Goal: Task Accomplishment & Management: Use online tool/utility

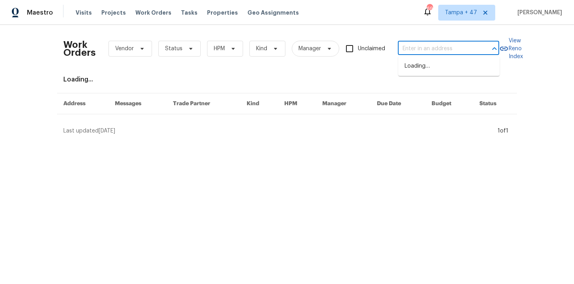
click at [434, 49] on input "text" at bounding box center [437, 49] width 79 height 12
paste input "1634 Dawson Ct Rock Hill, SC 29730"
type input "1634 Dawson Ct Rock Hill, SC 29730"
click at [435, 64] on li "1634 Dawson Ct, Rock Hill, SC 29730" at bounding box center [448, 70] width 101 height 21
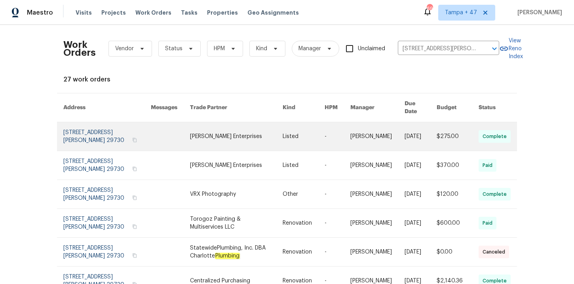
click at [91, 123] on link at bounding box center [106, 136] width 87 height 28
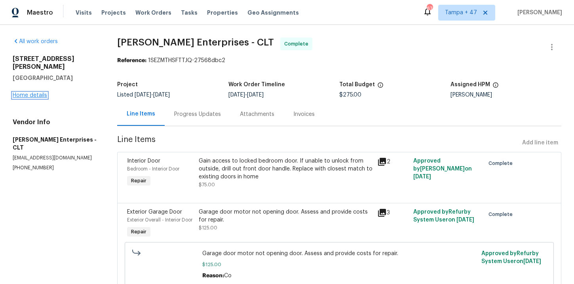
click at [40, 93] on link "Home details" at bounding box center [30, 96] width 34 height 6
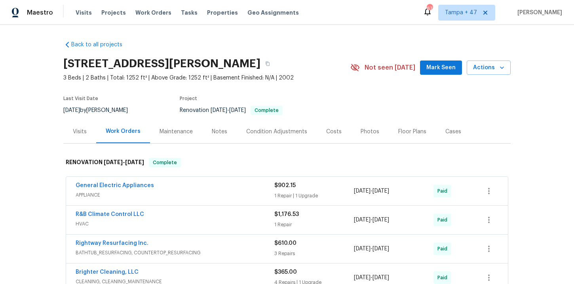
scroll to position [58, 0]
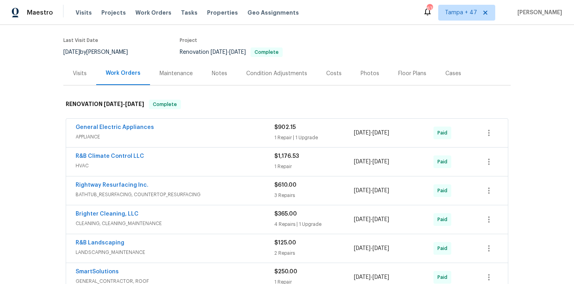
click at [214, 161] on div "R&B Climate Control LLC" at bounding box center [175, 156] width 199 height 9
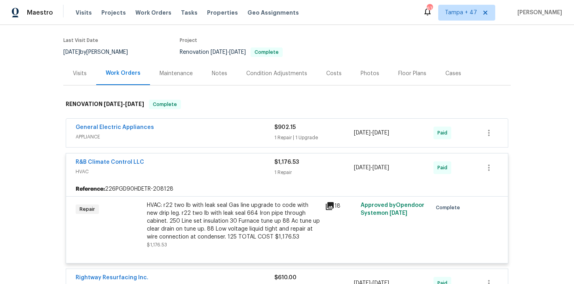
click at [206, 133] on div "General Electric Appliances" at bounding box center [175, 127] width 199 height 9
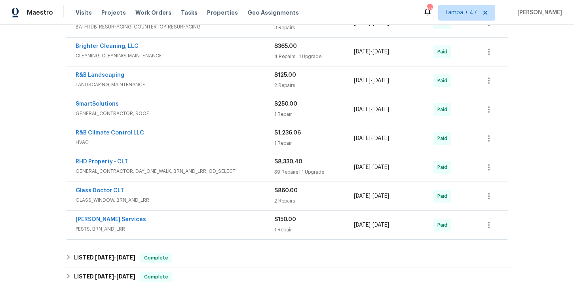
scroll to position [473, 0]
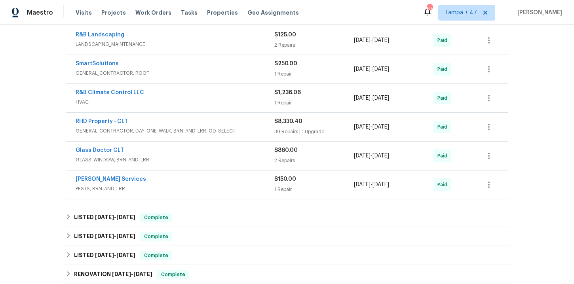
click at [240, 101] on span "HVAC" at bounding box center [175, 102] width 199 height 8
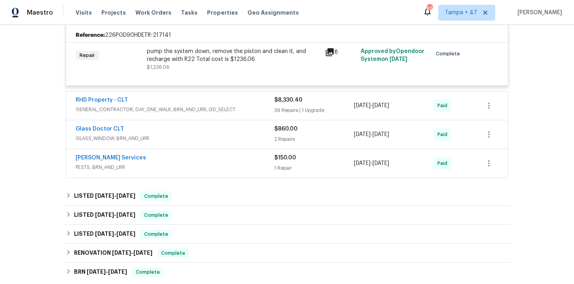
scroll to position [621, 0]
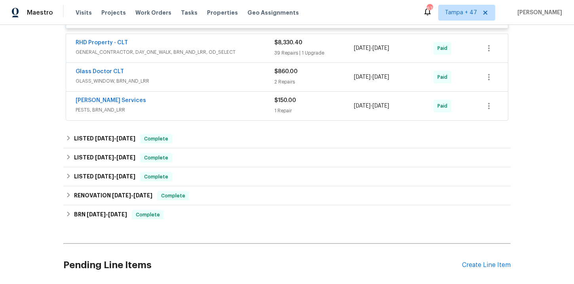
click at [240, 101] on div "Massey Services" at bounding box center [175, 101] width 199 height 9
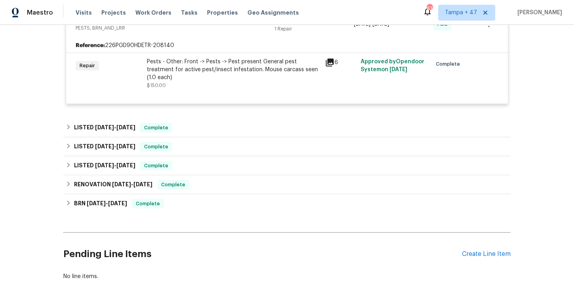
scroll to position [710, 0]
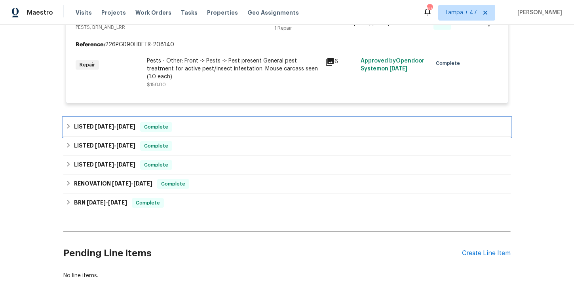
click at [289, 122] on div "LISTED 8/8/25 - 8/11/25 Complete" at bounding box center [287, 126] width 443 height 9
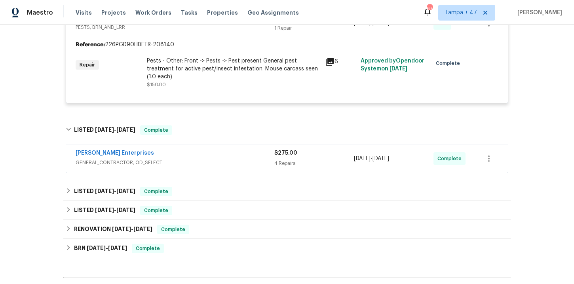
click at [260, 159] on span "GENERAL_CONTRACTOR, OD_SELECT" at bounding box center [175, 163] width 199 height 8
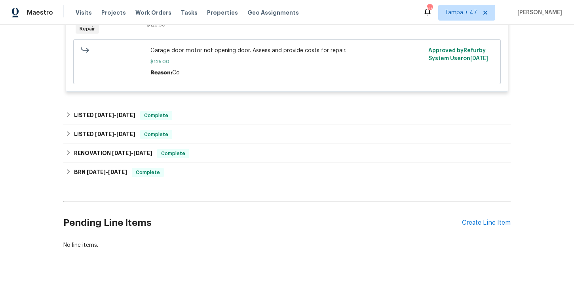
scroll to position [1077, 0]
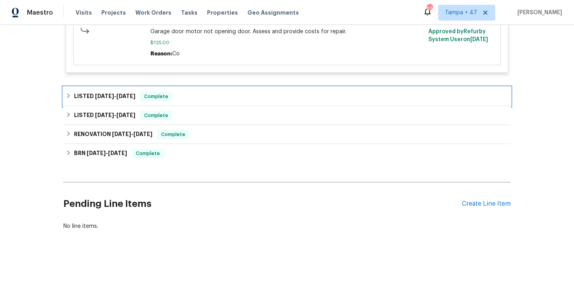
click at [207, 92] on div "LISTED 7/14/25 - 7/16/25 Complete" at bounding box center [287, 96] width 443 height 9
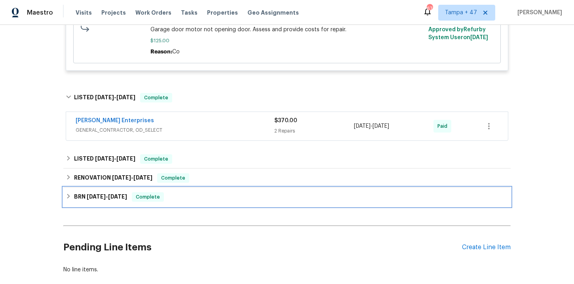
click at [198, 204] on div "BRN 8/13/19 - 8/29/19 Complete" at bounding box center [286, 197] width 447 height 19
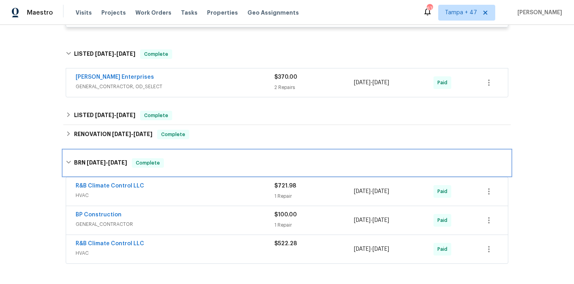
scroll to position [1132, 0]
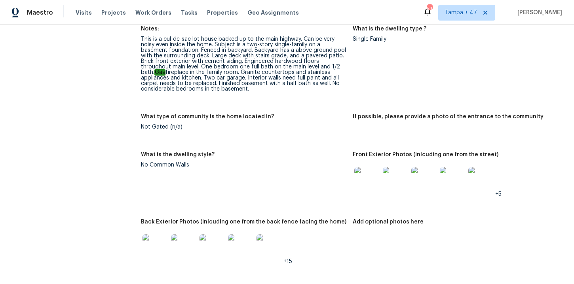
scroll to position [287, 0]
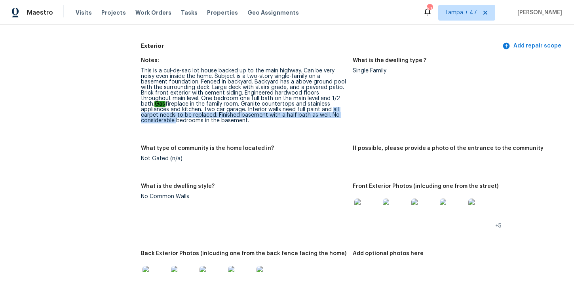
drag, startPoint x: 289, startPoint y: 111, endPoint x: 349, endPoint y: 114, distance: 59.4
click at [349, 114] on figure "Notes: This is a cul-de-sac lot house backed up to the main highway. Can be ver…" at bounding box center [247, 97] width 212 height 78
click at [334, 122] on div "This is a cul-de-sac lot house backed up to the main highway. Can be very noisy…" at bounding box center [243, 95] width 205 height 55
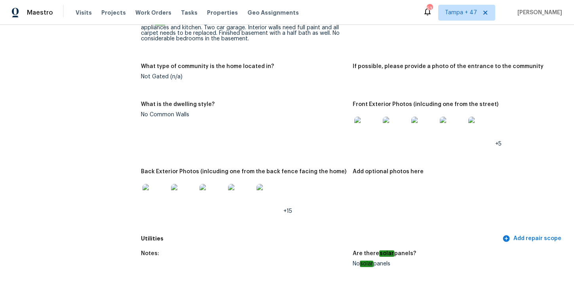
scroll to position [0, 0]
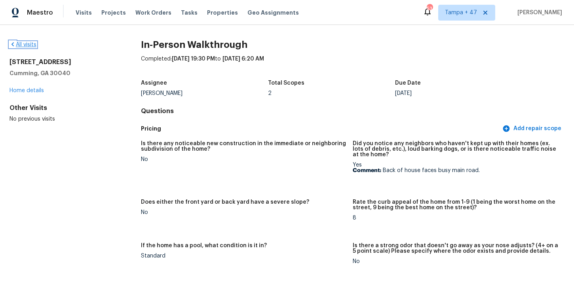
click at [28, 44] on link "All visits" at bounding box center [22, 45] width 27 height 6
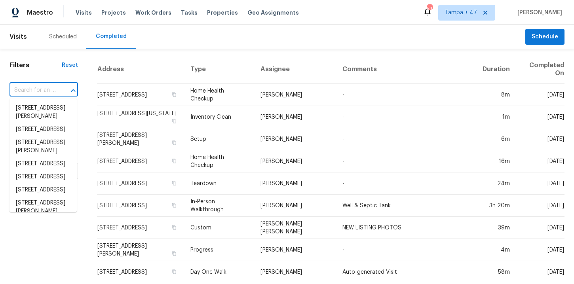
click at [44, 93] on input "text" at bounding box center [32, 90] width 46 height 12
paste input "[STREET_ADDRESS]"
type input "[STREET_ADDRESS]"
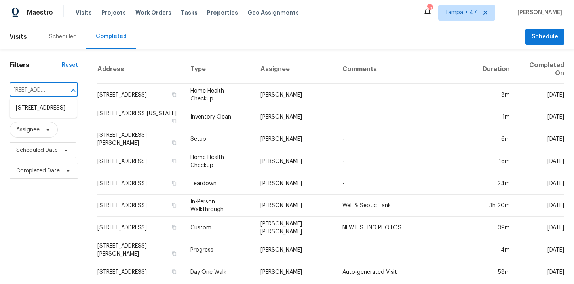
click at [50, 109] on li "[STREET_ADDRESS]" at bounding box center [42, 108] width 67 height 13
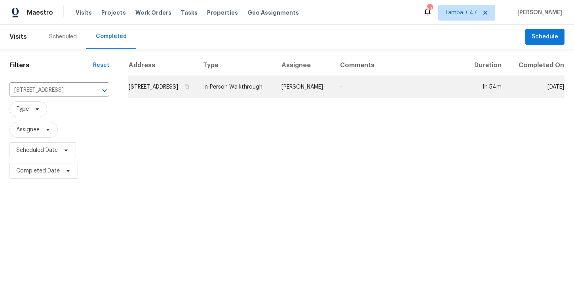
click at [250, 98] on td "In-Person Walkthrough" at bounding box center [236, 87] width 78 height 22
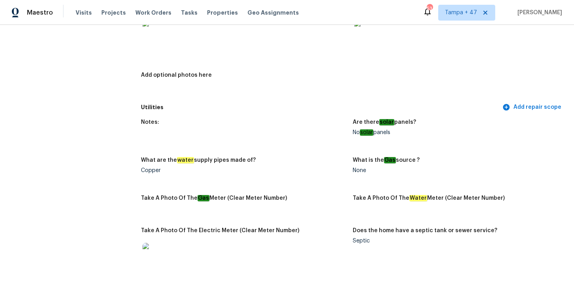
scroll to position [1747, 0]
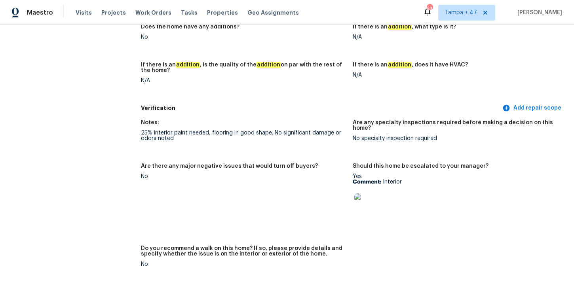
click at [367, 194] on img at bounding box center [366, 206] width 25 height 25
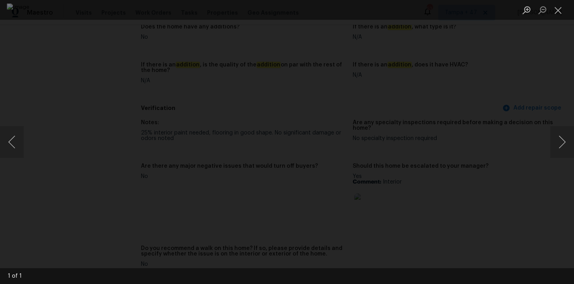
click at [528, 87] on div "Lightbox" at bounding box center [287, 142] width 574 height 284
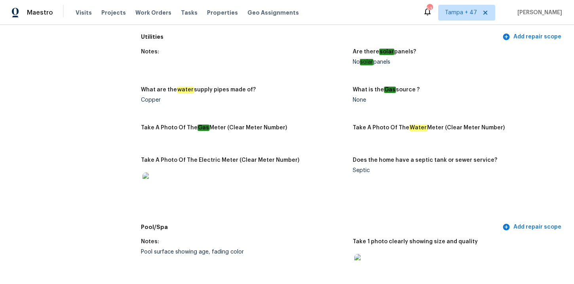
scroll to position [1593, 0]
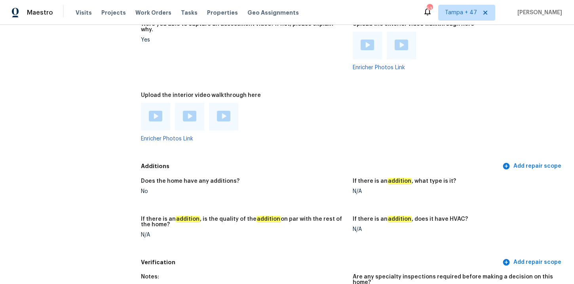
click at [152, 111] on img at bounding box center [155, 116] width 13 height 11
click at [185, 103] on div at bounding box center [189, 117] width 29 height 28
click at [190, 111] on img at bounding box center [189, 116] width 13 height 11
click at [285, 93] on div "Upload the interior video walkthrough here" at bounding box center [243, 98] width 205 height 10
click at [225, 103] on div at bounding box center [223, 117] width 29 height 28
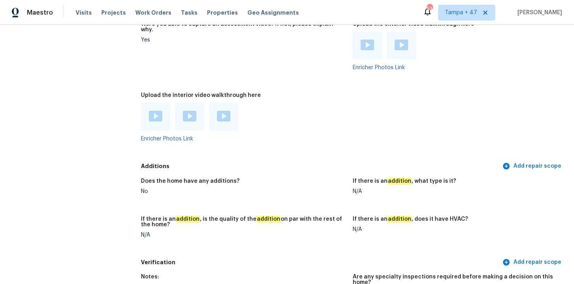
click at [225, 111] on img at bounding box center [223, 116] width 13 height 11
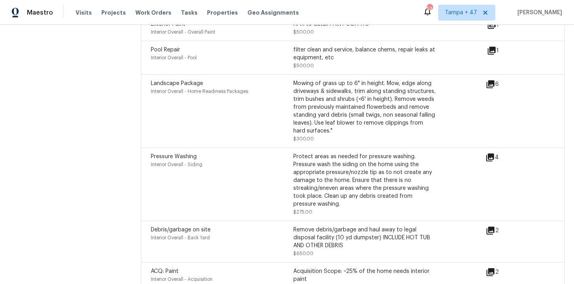
scroll to position [2100, 0]
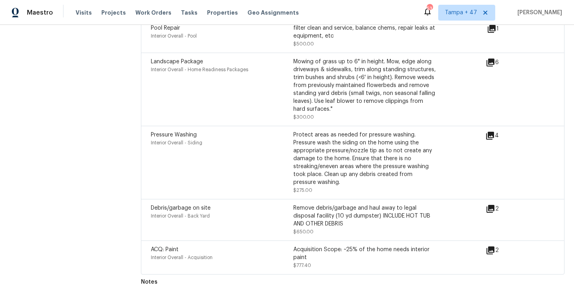
click at [487, 247] on icon at bounding box center [490, 251] width 8 height 8
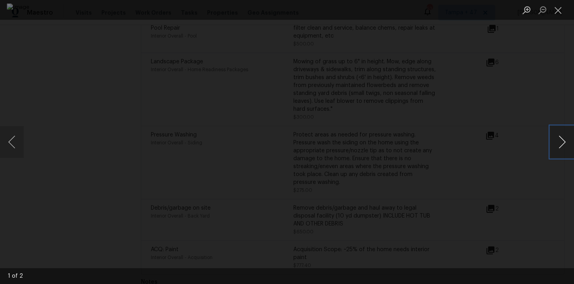
click at [564, 141] on button "Next image" at bounding box center [562, 142] width 24 height 32
click at [554, 8] on button "Close lightbox" at bounding box center [558, 10] width 16 height 14
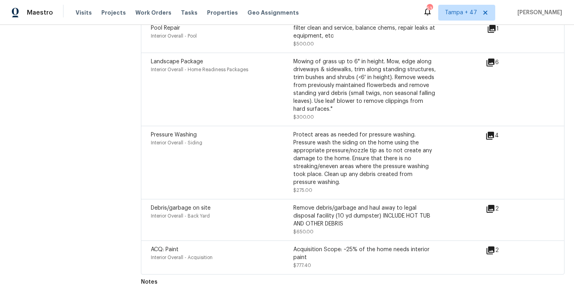
click at [492, 246] on icon at bounding box center [490, 250] width 9 height 9
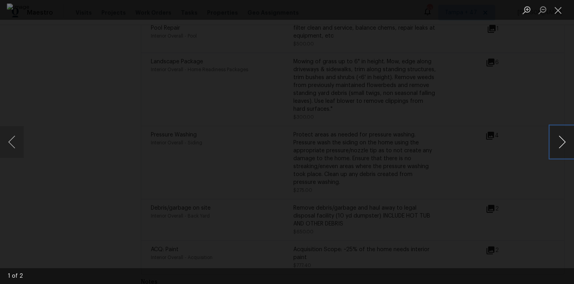
click at [562, 142] on button "Next image" at bounding box center [562, 142] width 24 height 32
click at [543, 74] on div "Lightbox" at bounding box center [287, 142] width 574 height 284
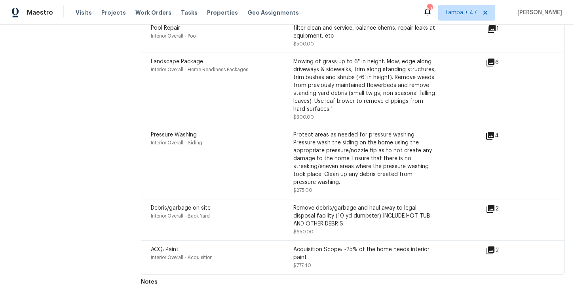
click at [494, 241] on div "ACQ: Paint Interior Overall - Acquisition Acquisition Scope: ~25% of the home n…" at bounding box center [353, 258] width 424 height 34
click at [494, 247] on icon at bounding box center [490, 251] width 8 height 8
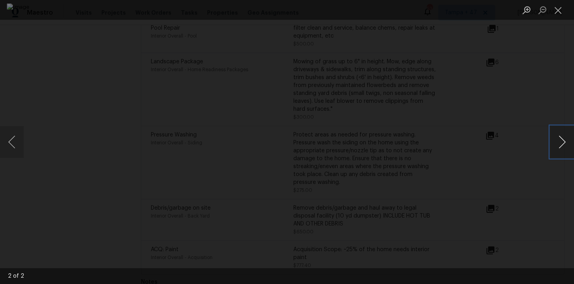
click at [560, 140] on button "Next image" at bounding box center [562, 142] width 24 height 32
click at [488, 95] on div "Lightbox" at bounding box center [287, 142] width 574 height 284
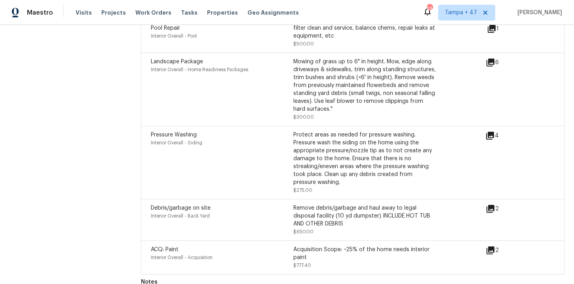
click at [392, 246] on div "Acquisition Scope: ~25% of the home needs interior paint" at bounding box center [364, 254] width 142 height 16
click at [486, 246] on icon at bounding box center [490, 250] width 9 height 9
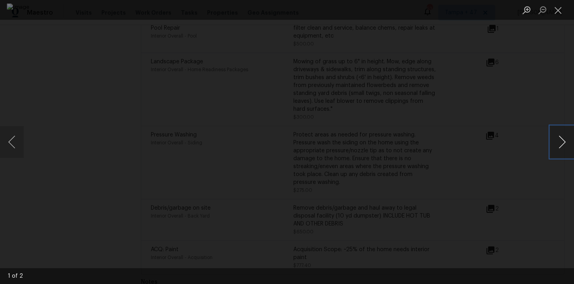
click at [559, 150] on button "Next image" at bounding box center [562, 142] width 24 height 32
click at [560, 10] on button "Close lightbox" at bounding box center [558, 10] width 16 height 14
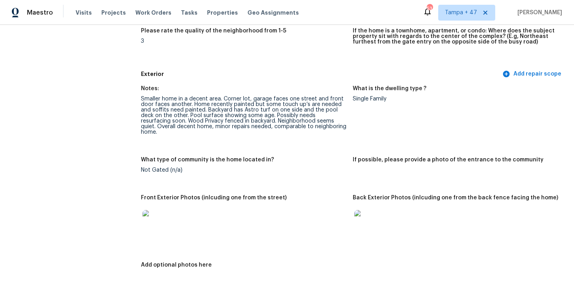
scroll to position [329, 0]
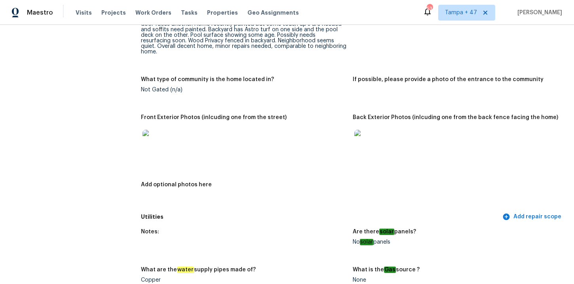
click at [367, 136] on img at bounding box center [366, 142] width 25 height 25
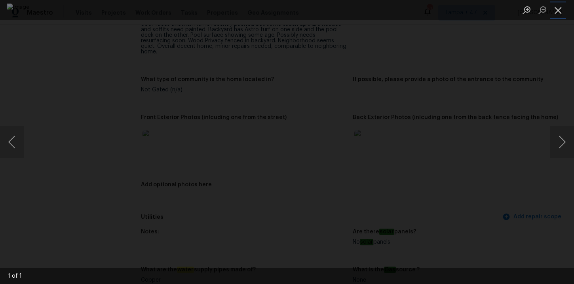
click at [557, 11] on button "Close lightbox" at bounding box center [558, 10] width 16 height 14
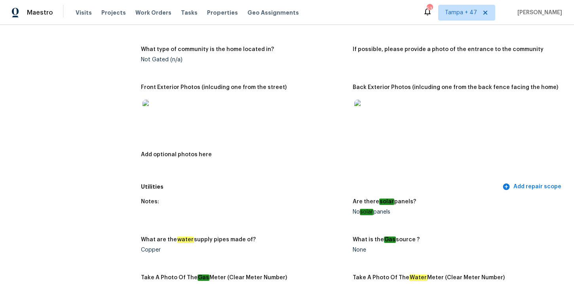
scroll to position [373, 0]
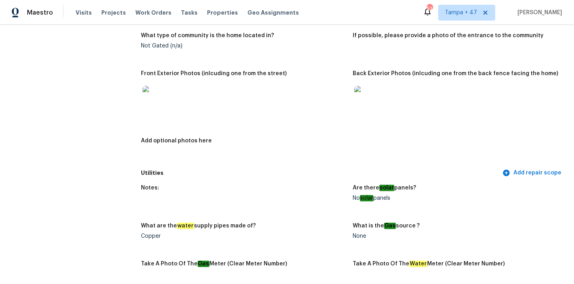
click at [166, 93] on img at bounding box center [154, 98] width 25 height 25
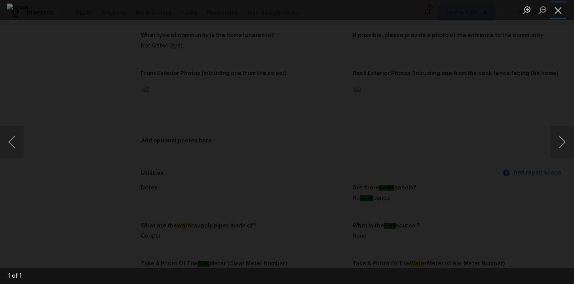
click at [562, 13] on button "Close lightbox" at bounding box center [558, 10] width 16 height 14
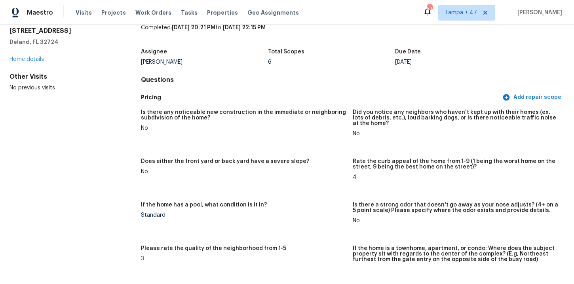
scroll to position [0, 0]
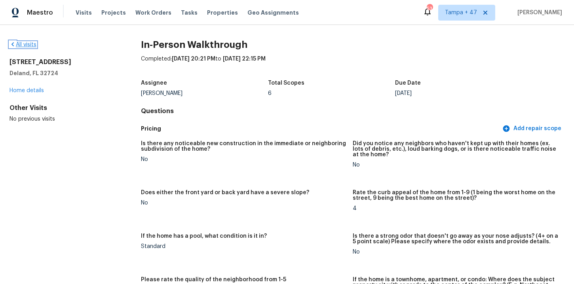
click at [27, 46] on link "All visits" at bounding box center [22, 45] width 27 height 6
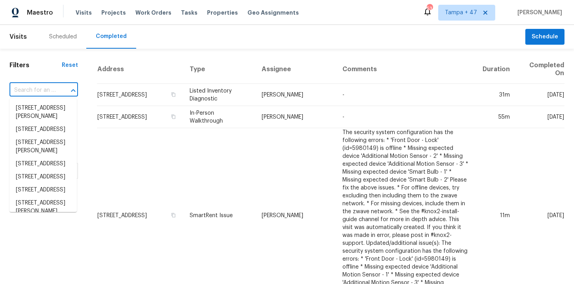
click at [50, 92] on input "text" at bounding box center [32, 90] width 46 height 12
paste input "3884 NW 1st Pl, Deerfield Beach, FL 33442"
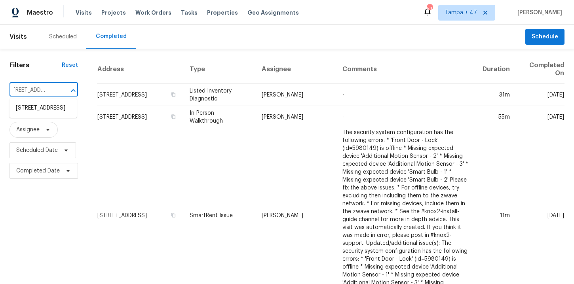
type input "3884 NW 1st Pl, Deerfield Beach, FL 33442"
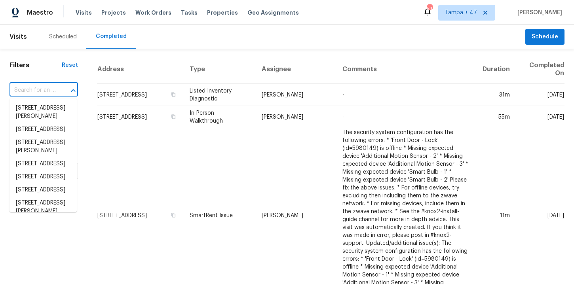
scroll to position [0, 0]
paste input "3884 NW 1st Pl, Deerfield Beach, FL 33442"
type input "3884 NW 1st Pl, Deerfield Beach, FL 33442"
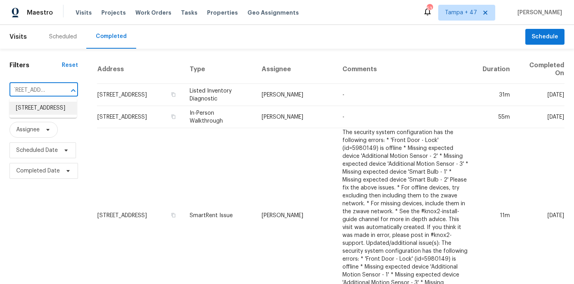
click at [47, 110] on li "3884 NW 1st Pl, Deerfield Beach, FL 33442" at bounding box center [42, 108] width 67 height 13
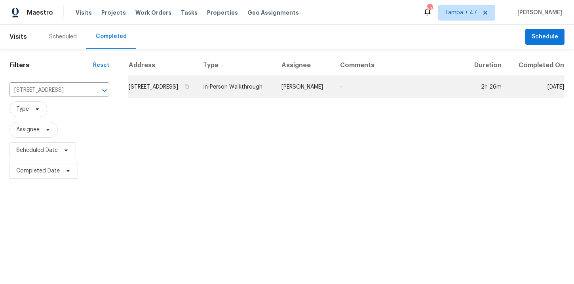
click at [250, 84] on td "In-Person Walkthrough" at bounding box center [236, 87] width 78 height 22
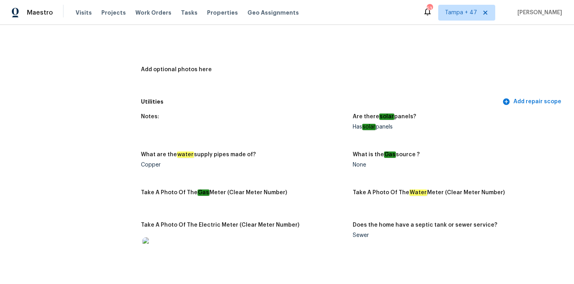
scroll to position [1754, 0]
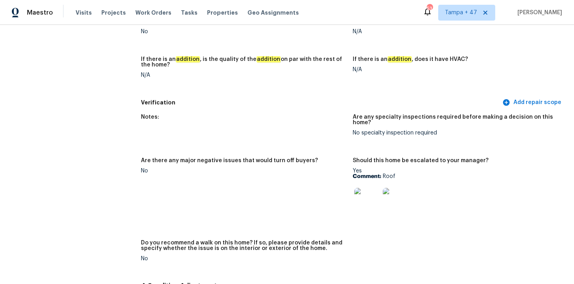
click at [312, 146] on div "Notes: Are any specialty inspections required before making a decision on this …" at bounding box center [353, 194] width 424 height 169
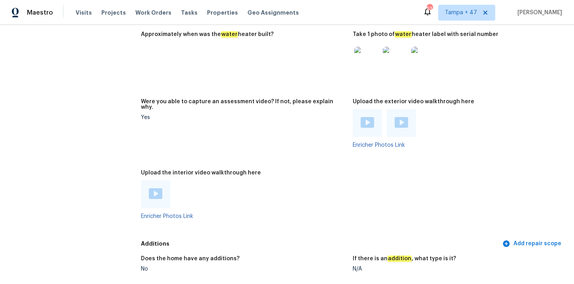
scroll to position [1581, 0]
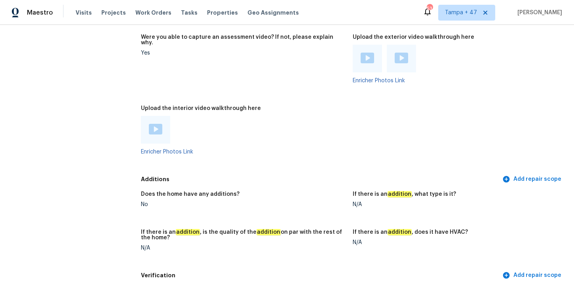
click at [157, 127] on img at bounding box center [155, 129] width 13 height 11
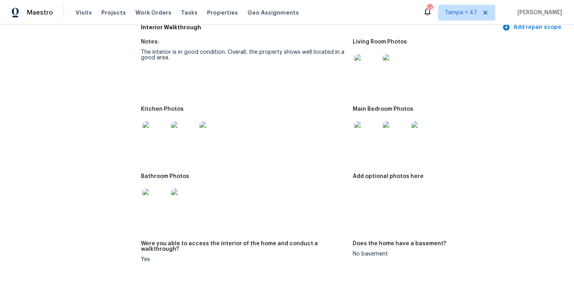
scroll to position [971, 0]
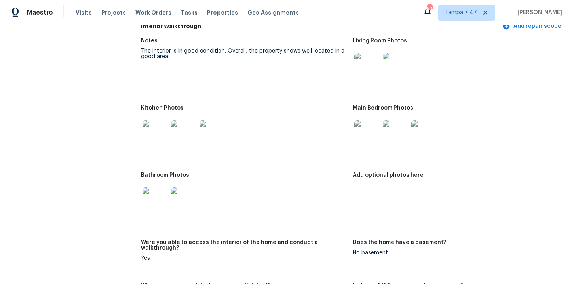
click at [370, 130] on img at bounding box center [366, 132] width 25 height 25
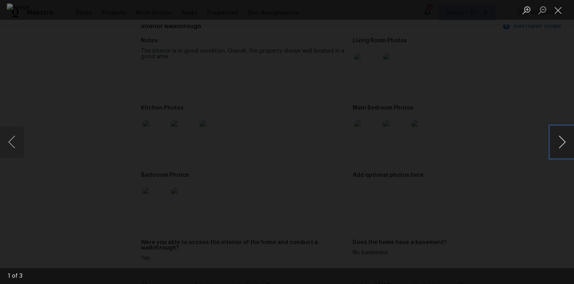
click at [559, 141] on button "Next image" at bounding box center [562, 142] width 24 height 32
click at [559, 142] on button "Next image" at bounding box center [562, 142] width 24 height 32
click at [555, 12] on button "Close lightbox" at bounding box center [558, 10] width 16 height 14
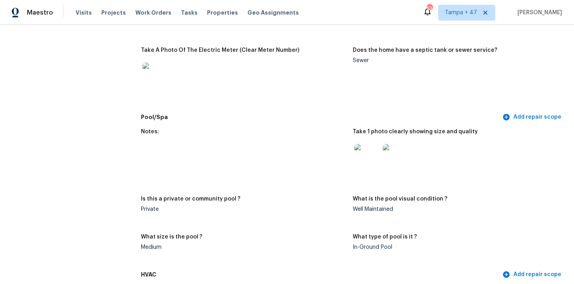
scroll to position [0, 0]
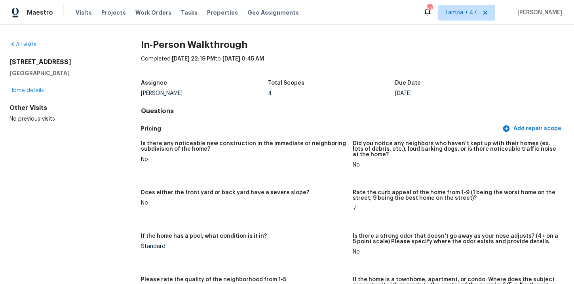
click at [8, 62] on div "All visits 3884 NW 1st Pl Deerfield Beach, FL 33442 Home details Other Visits N…" at bounding box center [287, 154] width 574 height 259
drag, startPoint x: 10, startPoint y: 61, endPoint x: 82, endPoint y: 74, distance: 73.1
click at [82, 74] on div "3884 NW 1st Pl Deerfield Beach, FL 33442" at bounding box center [62, 67] width 106 height 19
copy div "3884 NW 1st Pl Deerfield Beach, FL 33442"
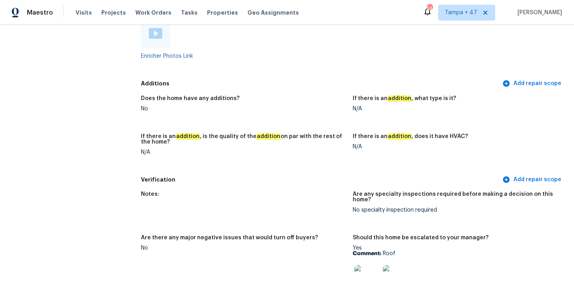
scroll to position [1806, 0]
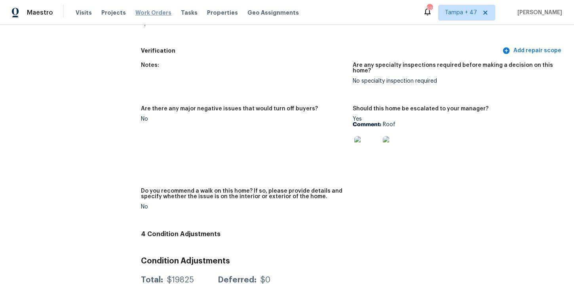
click at [151, 9] on span "Work Orders" at bounding box center [153, 13] width 36 height 8
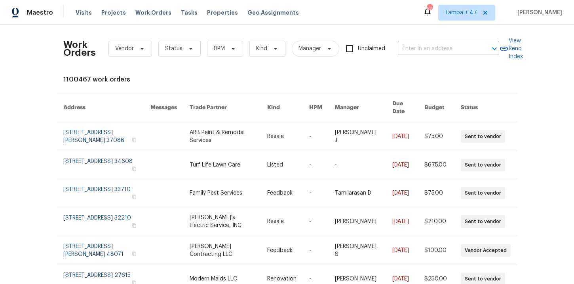
click at [416, 45] on input "text" at bounding box center [437, 49] width 79 height 12
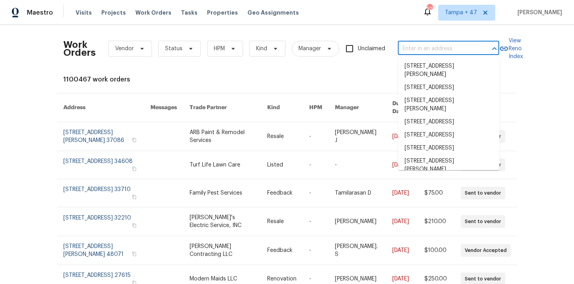
paste input "2650 Whisper Ridge Ln Matthews, NC 28105"
type input "2650 Whisper Ridge Ln Matthews, NC 28105"
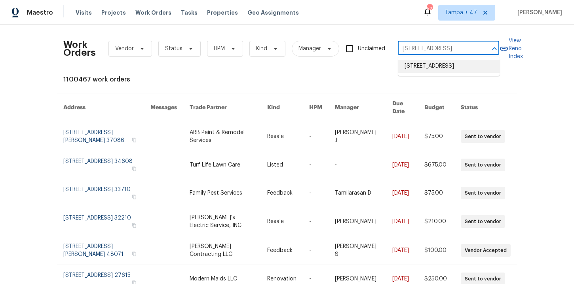
click at [431, 71] on li "2650 Whisper Ridge Ln, Matthews, NC 28105" at bounding box center [448, 66] width 101 height 13
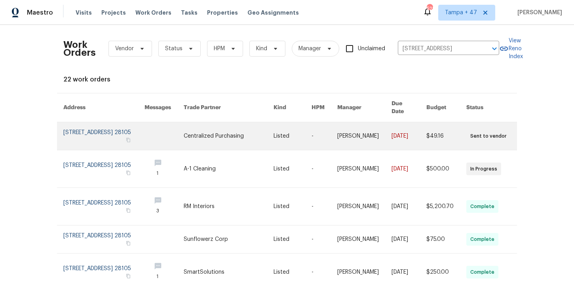
click at [107, 127] on link at bounding box center [103, 136] width 81 height 28
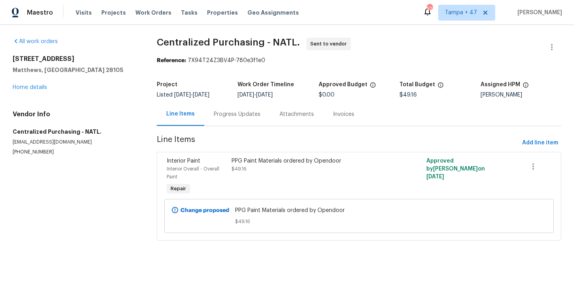
click at [41, 90] on div "2650 Whisper Ridge Ln Matthews, NC 28105 Home details" at bounding box center [75, 73] width 125 height 36
click at [40, 86] on link "Home details" at bounding box center [30, 88] width 34 height 6
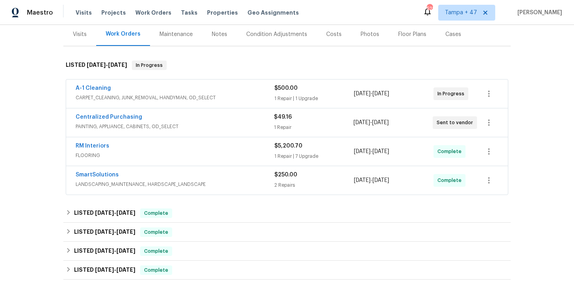
scroll to position [99, 0]
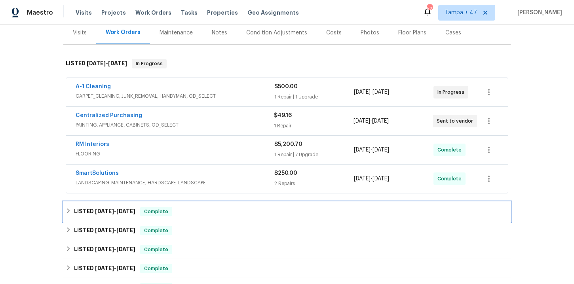
click at [198, 212] on div "LISTED 7/31/25 - 8/4/25 Complete" at bounding box center [287, 211] width 443 height 9
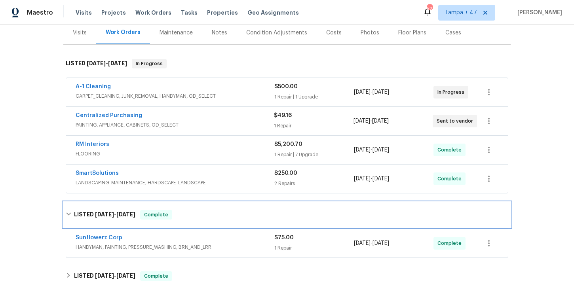
scroll to position [134, 0]
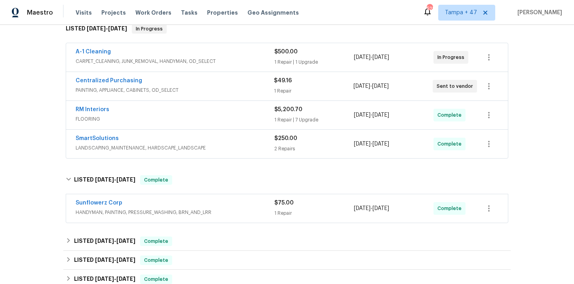
click at [232, 205] on div "Sunflowerz Corp" at bounding box center [175, 203] width 199 height 9
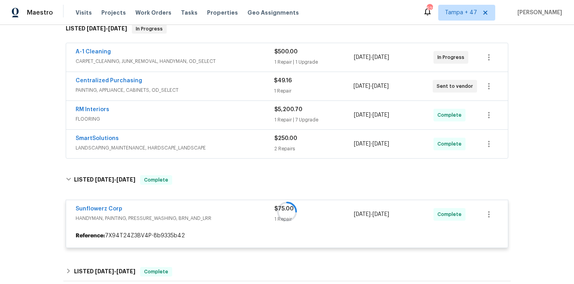
click at [229, 141] on div "SmartSolutions" at bounding box center [175, 139] width 199 height 9
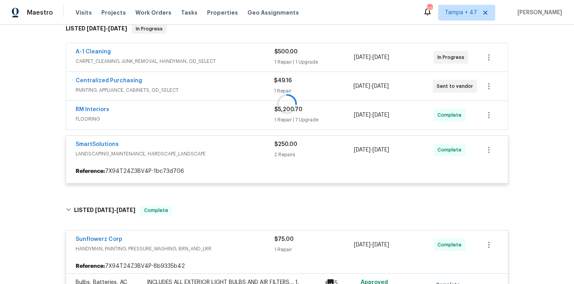
click at [203, 109] on div at bounding box center [286, 103] width 447 height 175
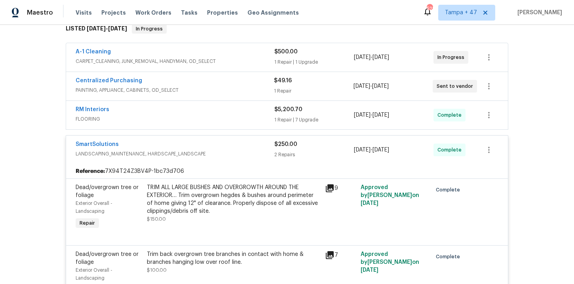
click at [203, 114] on div "RM Interiors" at bounding box center [175, 110] width 199 height 9
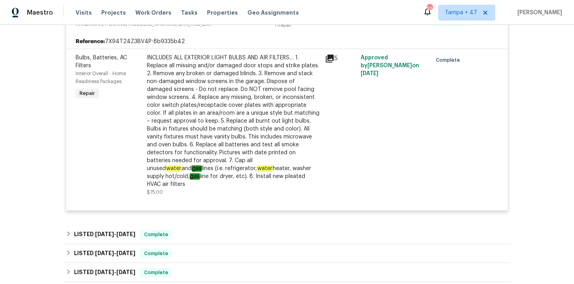
scroll to position [1061, 0]
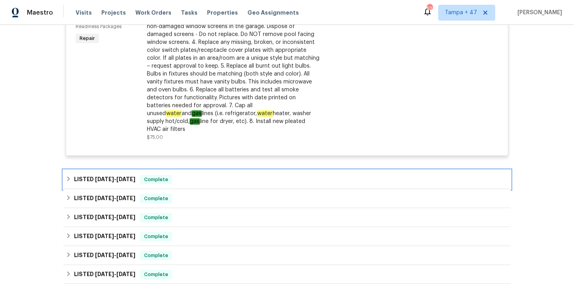
click at [230, 175] on div "LISTED 6/30/25 - 7/3/25 Complete" at bounding box center [287, 179] width 443 height 9
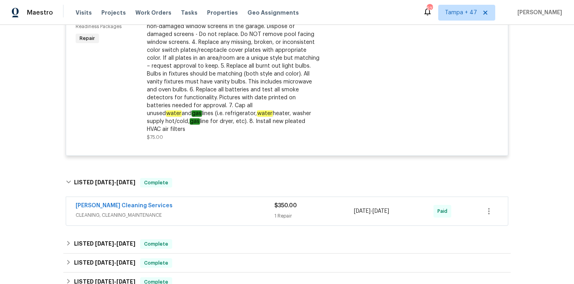
click at [226, 211] on span "CLEANING, CLEANING_MAINTENANCE" at bounding box center [175, 215] width 199 height 8
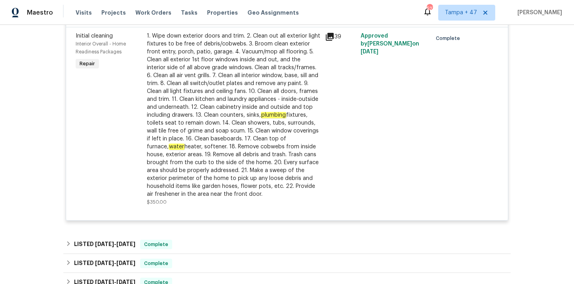
scroll to position [1393, 0]
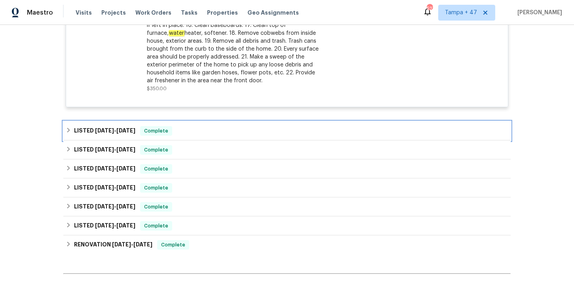
click at [198, 122] on div "LISTED 6/26/25 - 7/3/25 Complete" at bounding box center [286, 131] width 447 height 19
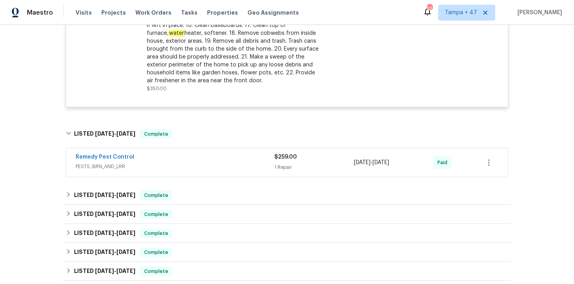
click at [201, 163] on span "PESTS, BRN_AND_LRR" at bounding box center [175, 167] width 199 height 8
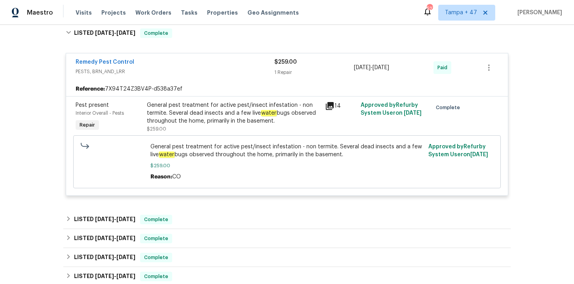
scroll to position [1535, 0]
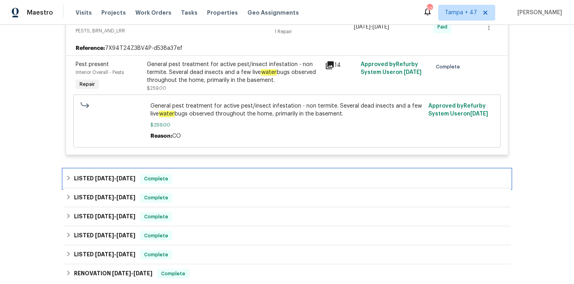
click at [281, 178] on div "LISTED 6/9/25 - 6/12/25 Complete" at bounding box center [287, 178] width 443 height 9
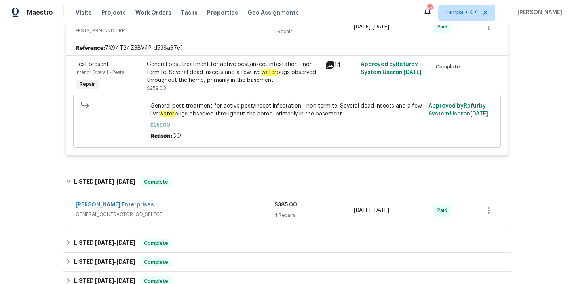
click at [270, 211] on span "GENERAL_CONTRACTOR, OD_SELECT" at bounding box center [175, 215] width 199 height 8
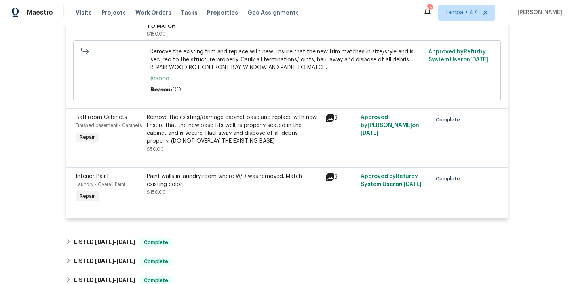
scroll to position [1912, 0]
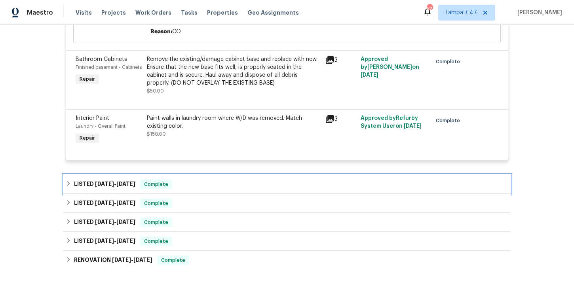
click at [238, 185] on div "LISTED 6/3/25 - 6/5/25 Complete" at bounding box center [287, 184] width 443 height 9
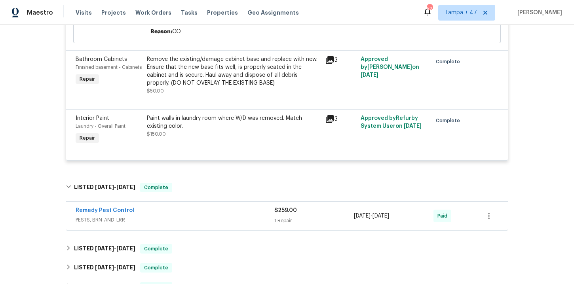
click at [231, 216] on span "PESTS, BRN_AND_LRR" at bounding box center [175, 220] width 199 height 8
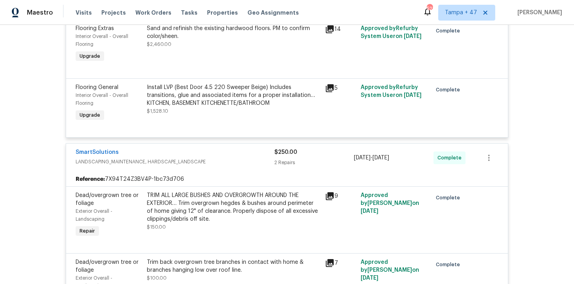
scroll to position [0, 0]
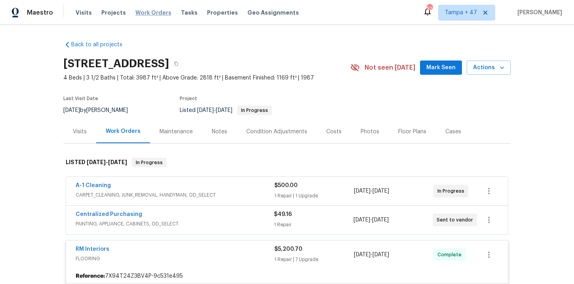
click at [142, 12] on span "Work Orders" at bounding box center [153, 13] width 36 height 8
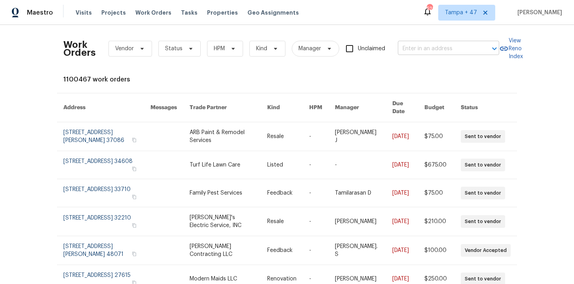
click at [433, 51] on input "text" at bounding box center [437, 49] width 79 height 12
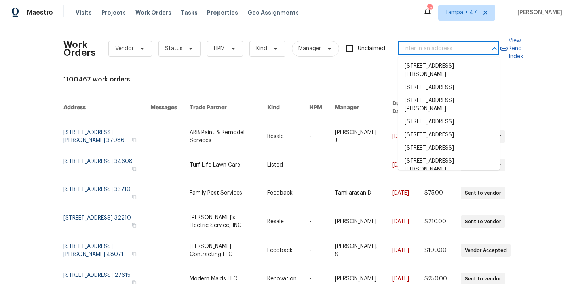
paste input "14065 W Cornerstone Trl Surprise, AZ 85374"
type input "14065 W Cornerstone Trl Surprise, AZ 85374"
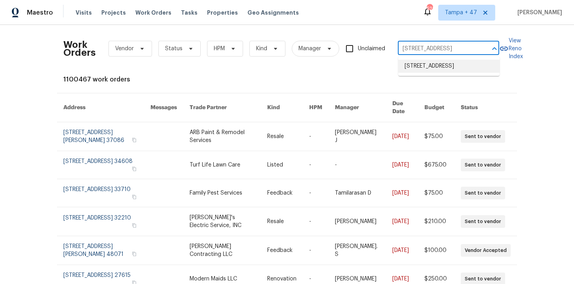
click at [441, 73] on li "14065 W Cornerstone Trl, Surprise, AZ 85374" at bounding box center [448, 66] width 101 height 13
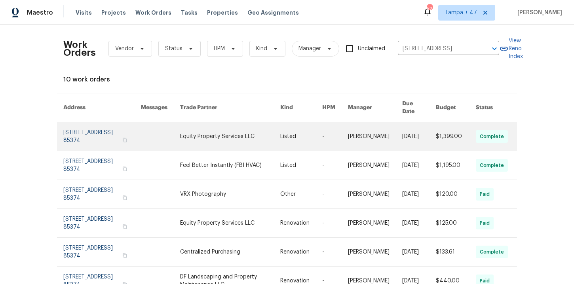
click at [85, 128] on link at bounding box center [102, 136] width 78 height 28
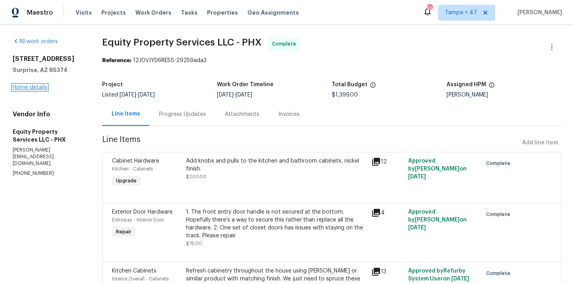
click at [32, 90] on link "Home details" at bounding box center [30, 88] width 34 height 6
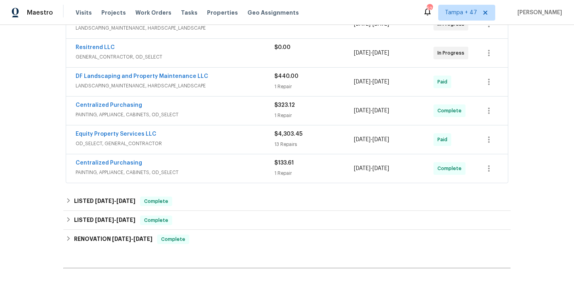
scroll to position [170, 0]
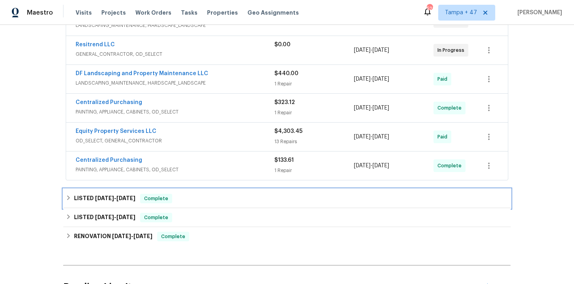
click at [205, 199] on div "LISTED 7/11/25 - 8/8/25 Complete" at bounding box center [287, 198] width 443 height 9
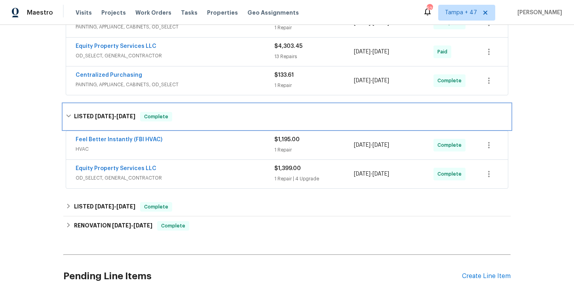
scroll to position [263, 0]
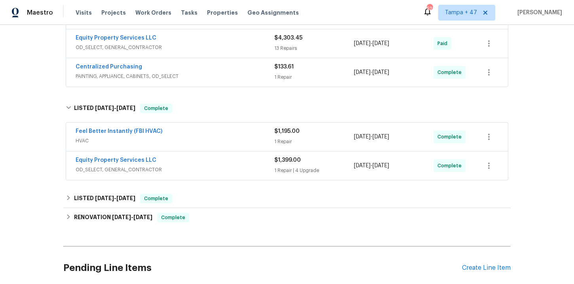
click at [242, 167] on span "OD_SELECT, GENERAL_CONTRACTOR" at bounding box center [175, 170] width 199 height 8
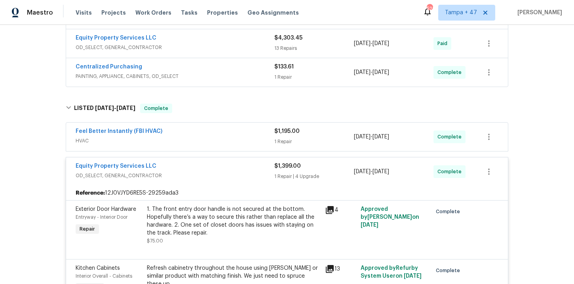
click at [220, 133] on div "Feel Better Instantly (FBI HVAC)" at bounding box center [175, 131] width 199 height 9
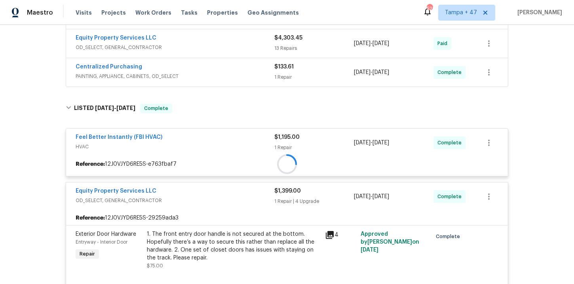
scroll to position [231, 0]
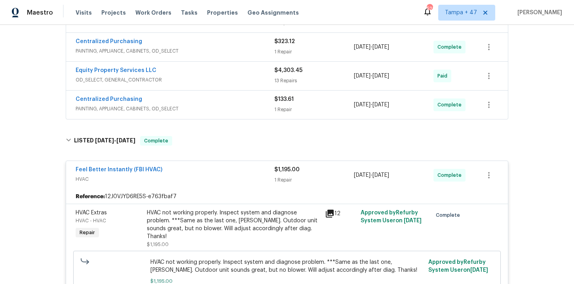
click at [217, 100] on div "Centralized Purchasing" at bounding box center [175, 99] width 199 height 9
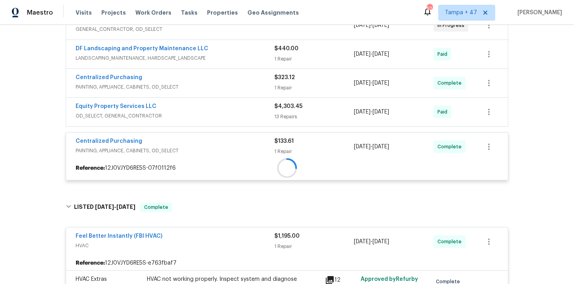
scroll to position [183, 0]
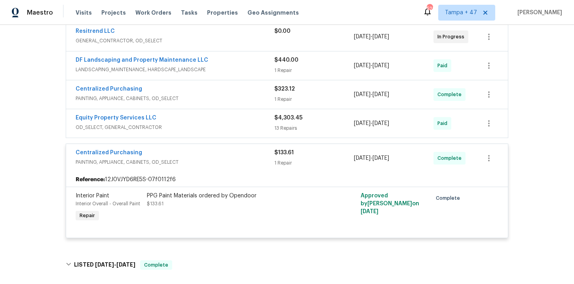
click at [213, 127] on span "OD_SELECT, GENERAL_CONTRACTOR" at bounding box center [175, 127] width 199 height 8
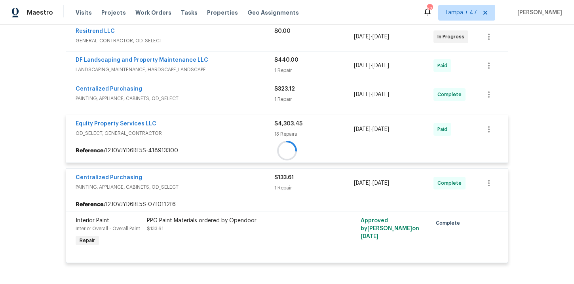
scroll to position [151, 0]
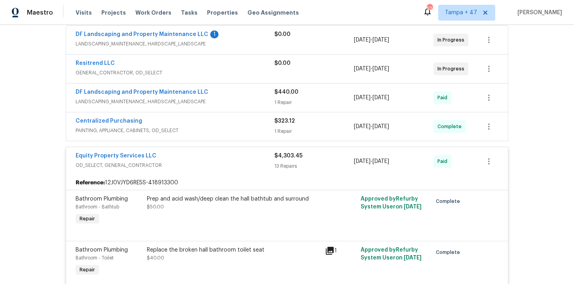
click at [219, 129] on span "PAINTING, APPLIANCE, CABINETS, OD_SELECT" at bounding box center [175, 131] width 199 height 8
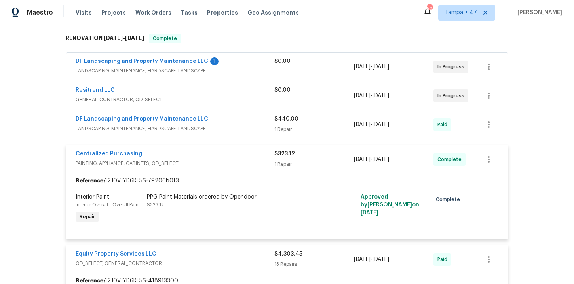
scroll to position [119, 0]
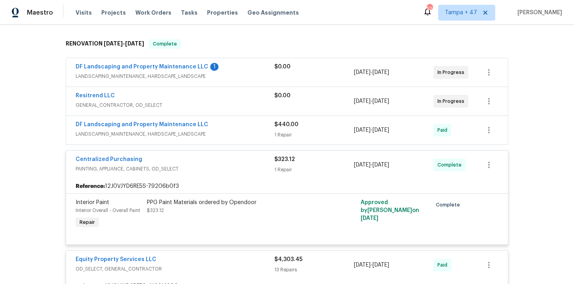
click at [226, 127] on div "DF Landscaping and Property Maintenance LLC" at bounding box center [175, 125] width 199 height 9
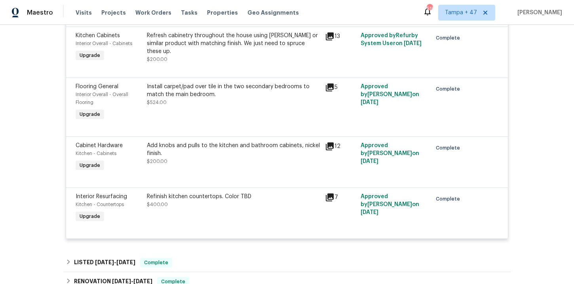
scroll to position [2101, 0]
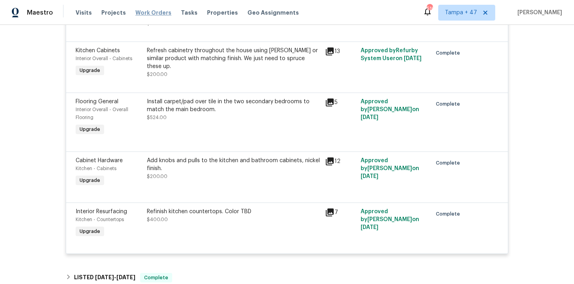
click at [156, 11] on span "Work Orders" at bounding box center [153, 13] width 36 height 8
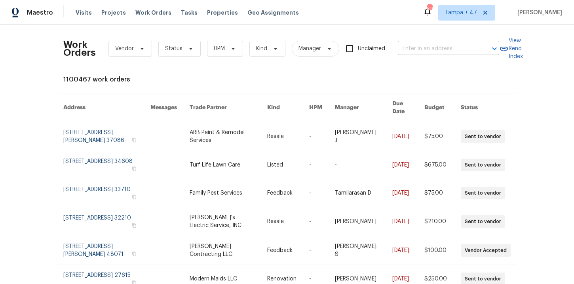
click at [429, 50] on input "text" at bounding box center [437, 49] width 79 height 12
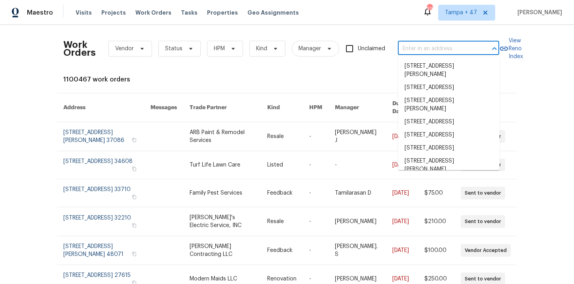
paste input "25038 N 40th Ave Phoenix, AZ 85083"
type input "25038 N 40th Ave Phoenix, AZ 85083"
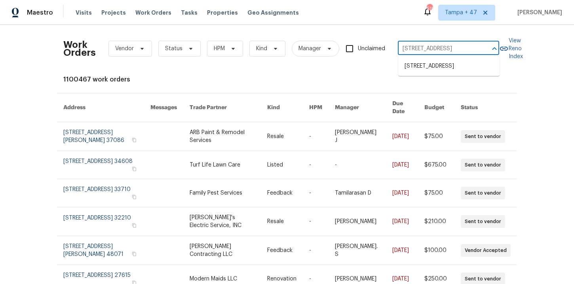
click at [436, 70] on li "25038 N 40th Ave, Phoenix, AZ 85083" at bounding box center [448, 66] width 101 height 13
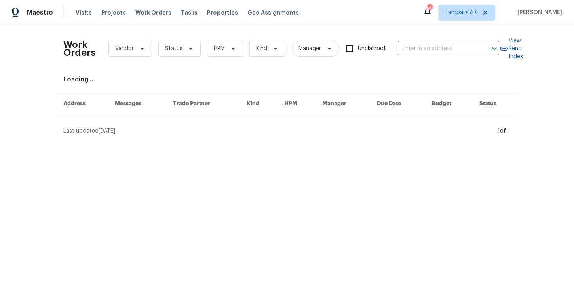
type input "25038 N 40th Ave, Phoenix, AZ 85083"
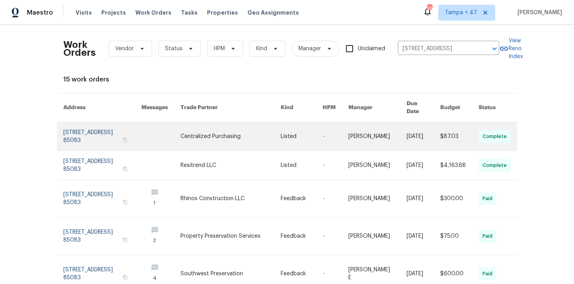
click at [88, 130] on link at bounding box center [102, 136] width 78 height 28
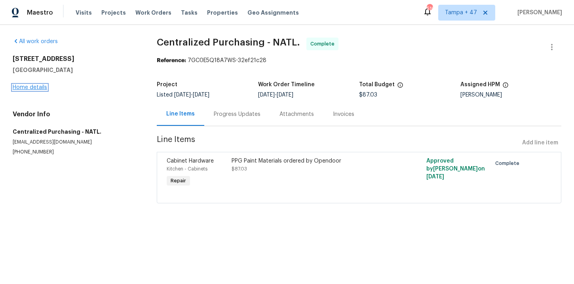
click at [40, 89] on link "Home details" at bounding box center [30, 88] width 34 height 6
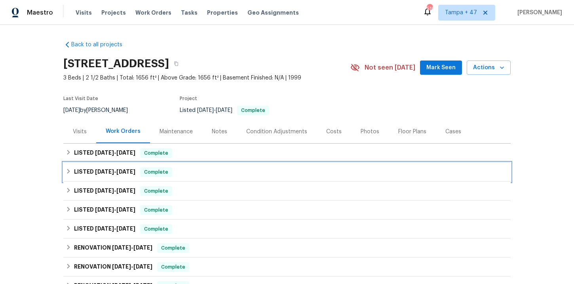
click at [197, 171] on div "LISTED 7/10/25 - 7/15/25 Complete" at bounding box center [287, 171] width 443 height 9
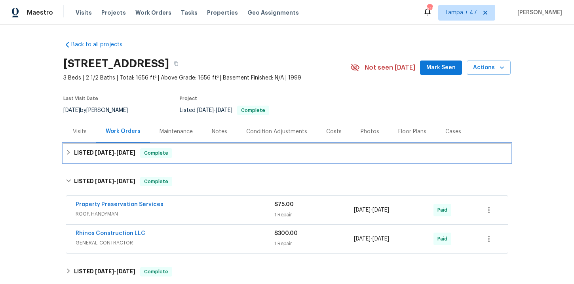
click at [209, 156] on div "LISTED 7/29/25 - 7/31/25 Complete" at bounding box center [287, 152] width 443 height 9
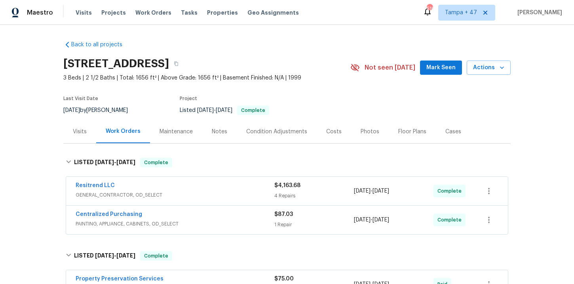
click at [213, 219] on div "Centralized Purchasing" at bounding box center [175, 215] width 199 height 9
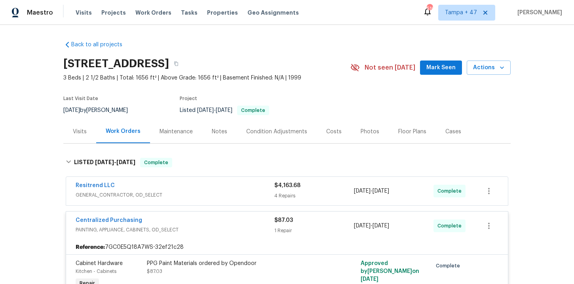
click at [206, 195] on span "GENERAL_CONTRACTOR, OD_SELECT" at bounding box center [175, 195] width 199 height 8
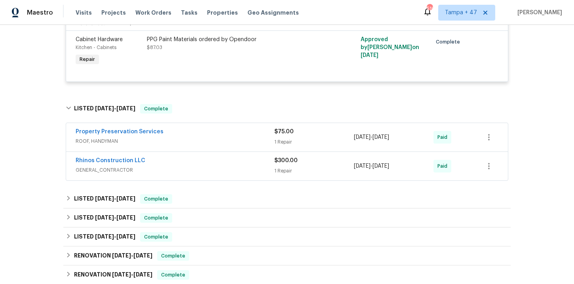
scroll to position [473, 0]
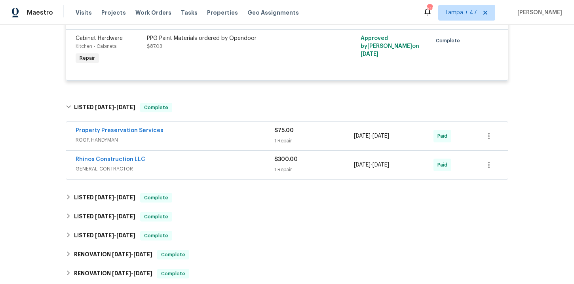
click at [188, 165] on span "GENERAL_CONTRACTOR" at bounding box center [175, 169] width 199 height 8
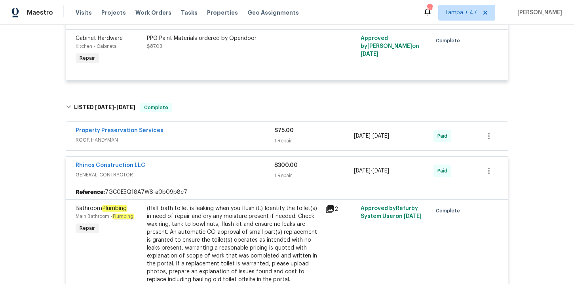
click at [179, 127] on div "Property Preservation Services" at bounding box center [175, 131] width 199 height 9
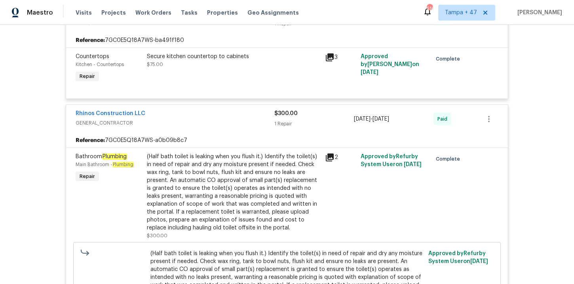
scroll to position [653, 0]
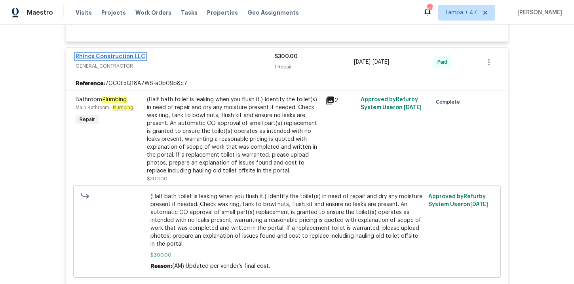
click at [138, 54] on link "Rhinos Construction LLC" at bounding box center [111, 57] width 70 height 6
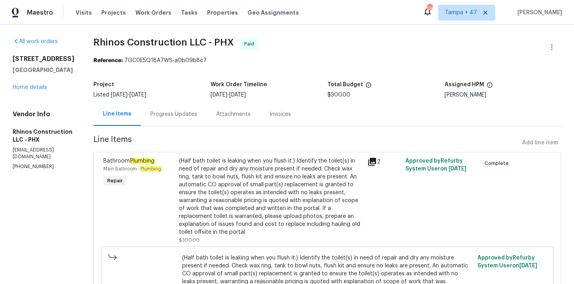
click at [168, 112] on div "Progress Updates" at bounding box center [173, 114] width 47 height 8
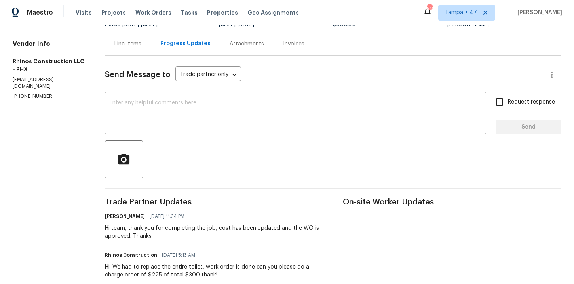
scroll to position [44, 0]
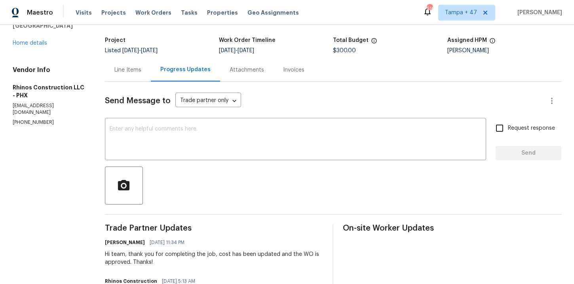
click at [136, 75] on div "Line Items" at bounding box center [128, 69] width 46 height 23
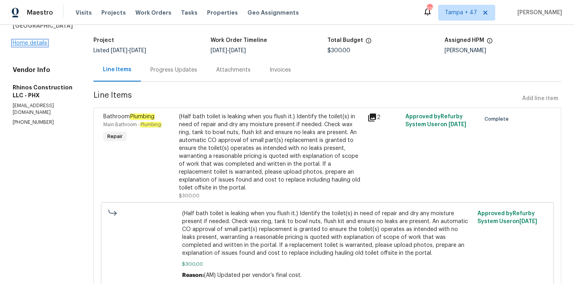
click at [37, 42] on link "Home details" at bounding box center [30, 43] width 34 height 6
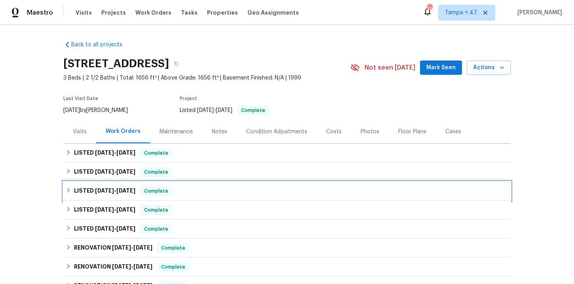
click at [188, 195] on div "LISTED 6/23/25 - 7/7/25 Complete" at bounding box center [287, 190] width 443 height 9
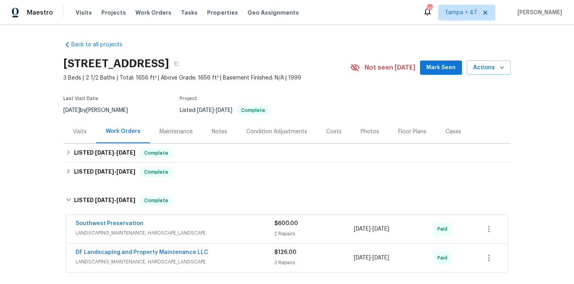
click at [203, 183] on div "Back to all projects 25038 N 40th Ave, Phoenix, AZ 85083 3 Beds | 2 1/2 Baths |…" at bounding box center [286, 242] width 447 height 416
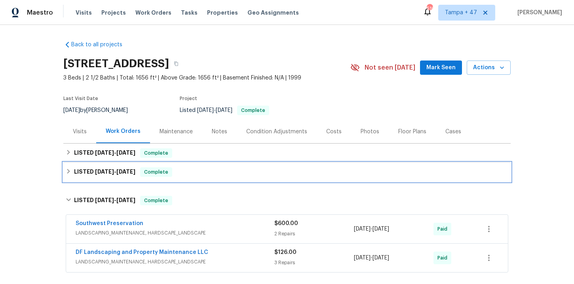
click at [201, 172] on div "LISTED 7/10/25 - 7/15/25 Complete" at bounding box center [287, 171] width 443 height 9
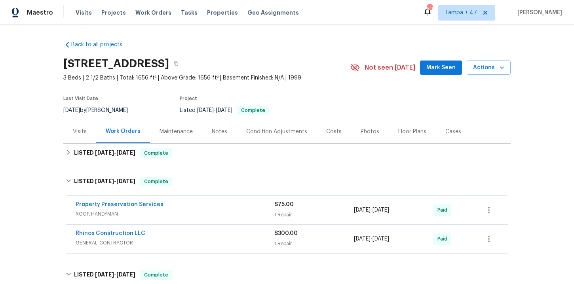
click at [200, 241] on span "GENERAL_CONTRACTOR" at bounding box center [175, 243] width 199 height 8
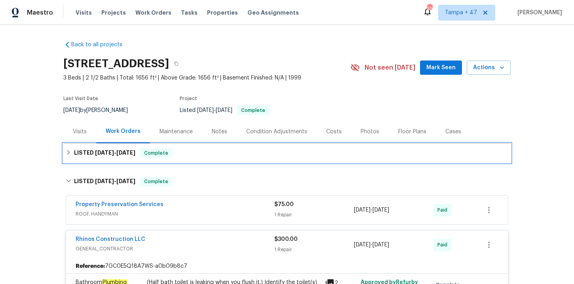
click at [201, 151] on div "LISTED 7/29/25 - 7/31/25 Complete" at bounding box center [287, 152] width 443 height 9
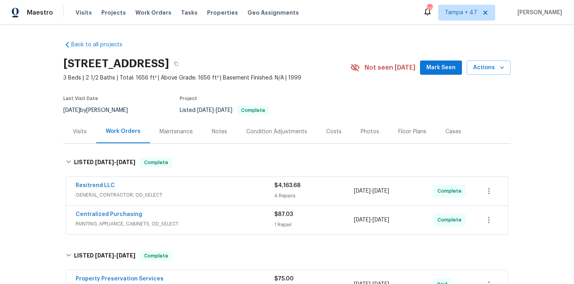
click at [207, 223] on span "PAINTING, APPLIANCE, CABINETS, OD_SELECT" at bounding box center [175, 224] width 199 height 8
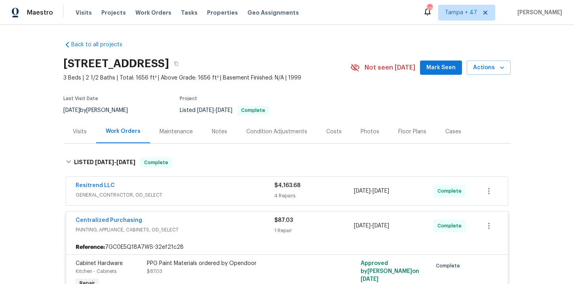
click at [203, 188] on div "Resitrend LLC" at bounding box center [175, 186] width 199 height 9
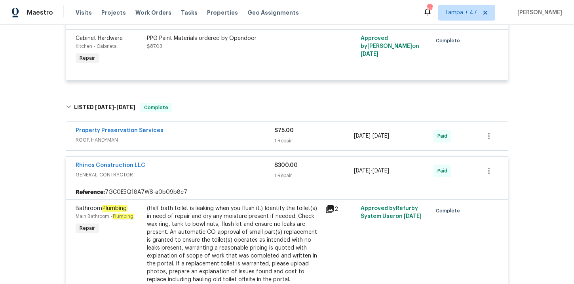
scroll to position [498, 0]
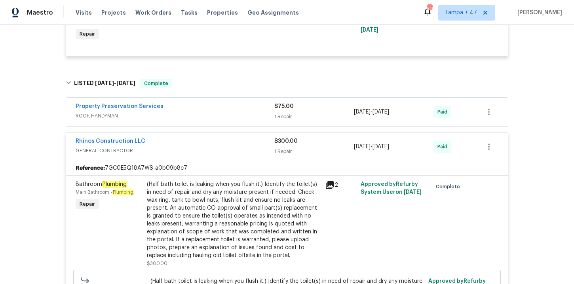
click at [217, 113] on div "Property Preservation Services ROOF, HANDYMAN" at bounding box center [175, 112] width 199 height 19
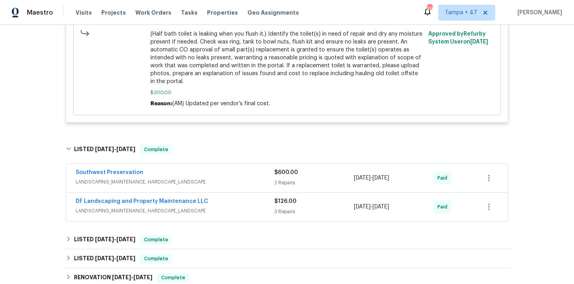
scroll to position [819, 0]
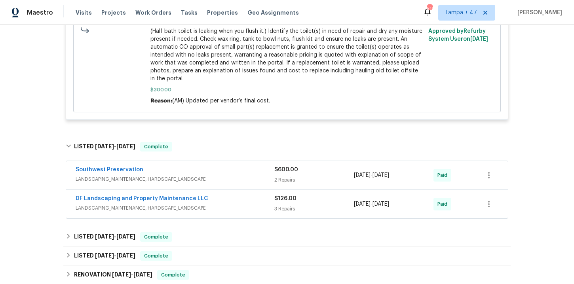
click at [230, 206] on div "DF Landscaping and Property Maintenance LLC LANDSCAPING_MAINTENANCE, HARDSCAPE_…" at bounding box center [175, 204] width 199 height 19
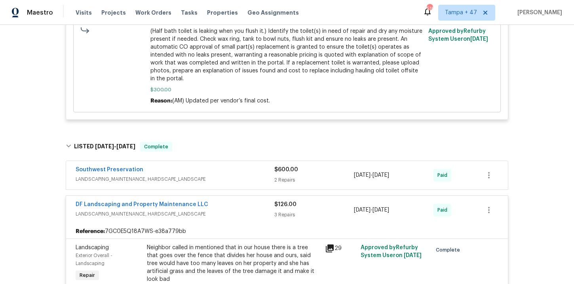
click at [213, 175] on span "LANDSCAPING_MAINTENANCE, HARDSCAPE_LANDSCAPE" at bounding box center [175, 179] width 199 height 8
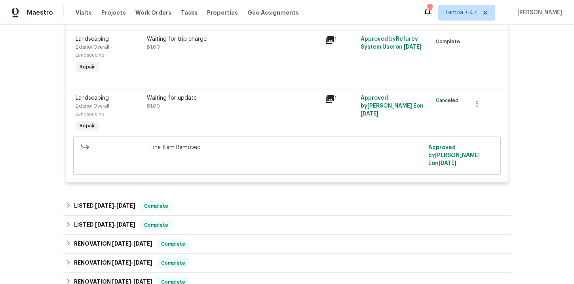
scroll to position [1413, 0]
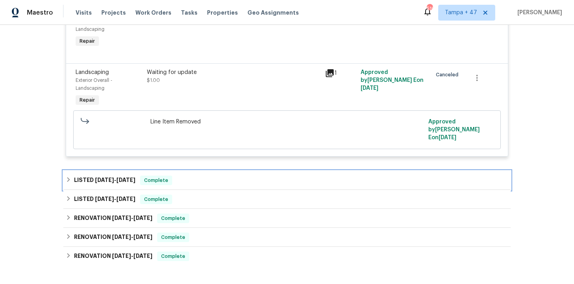
click at [204, 171] on div "LISTED 6/9/25 - 6/13/25 Complete" at bounding box center [286, 180] width 447 height 19
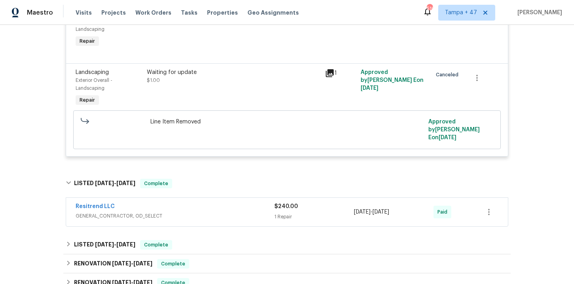
click at [207, 212] on span "GENERAL_CONTRACTOR, OD_SELECT" at bounding box center [175, 216] width 199 height 8
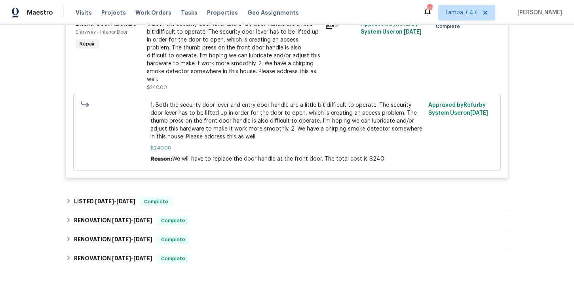
scroll to position [1698, 0]
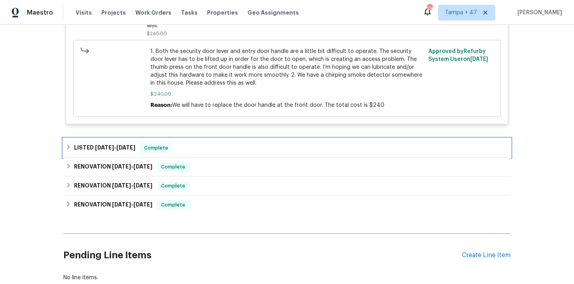
click at [196, 143] on div "LISTED 5/19/25 - 5/21/25 Complete" at bounding box center [287, 147] width 443 height 9
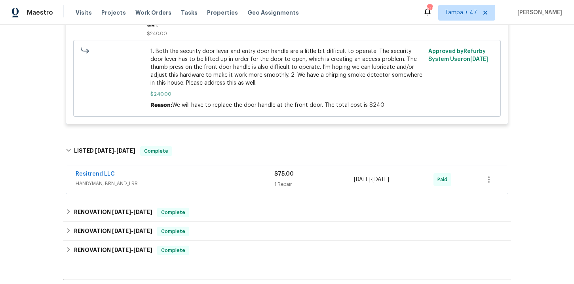
click at [193, 180] on span "HANDYMAN, BRN_AND_LRR" at bounding box center [175, 184] width 199 height 8
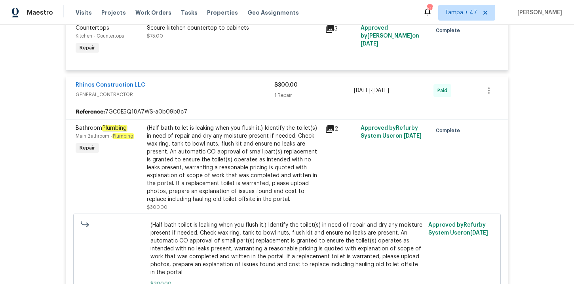
scroll to position [630, 0]
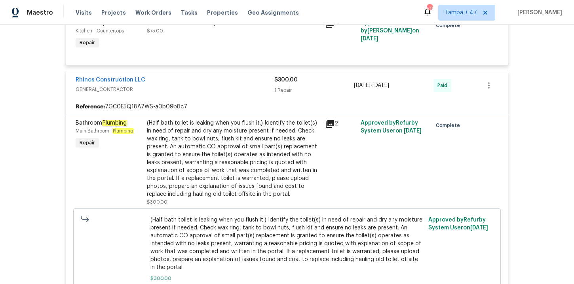
click at [257, 140] on div "(Half bath toilet is leaking when you flush it.) Identify the toilet(s) in need…" at bounding box center [233, 158] width 173 height 79
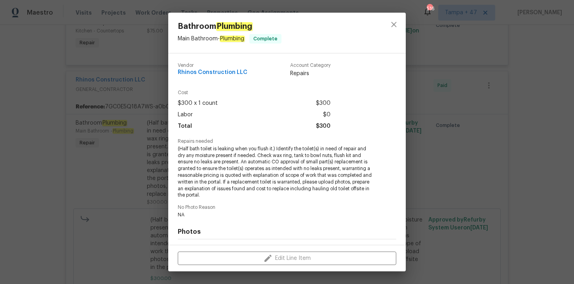
scroll to position [107, 0]
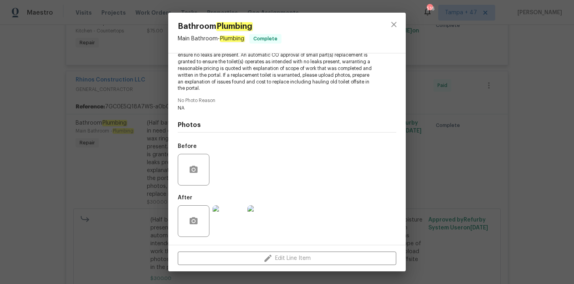
click at [85, 116] on div "Bathroom Plumbing Main Bathroom - Plumbing Complete Vendor Rhinos Construction …" at bounding box center [287, 142] width 574 height 284
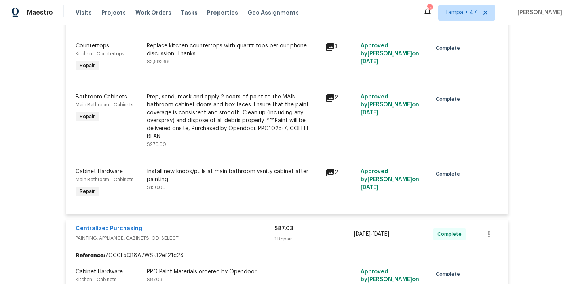
scroll to position [203, 0]
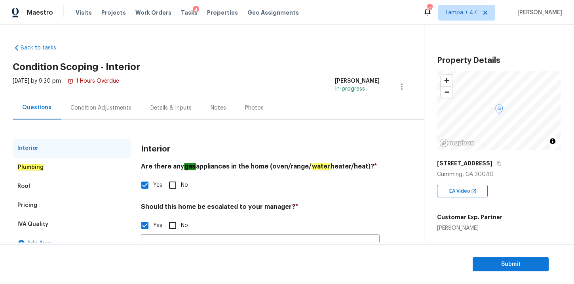
click at [103, 145] on div "Interior" at bounding box center [72, 148] width 119 height 19
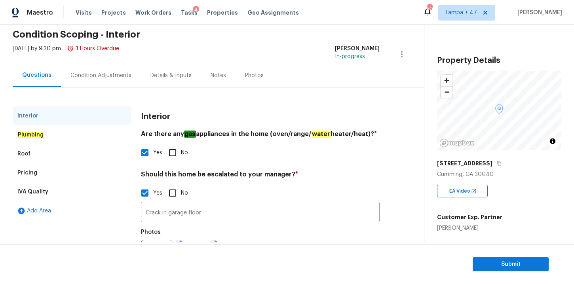
scroll to position [72, 0]
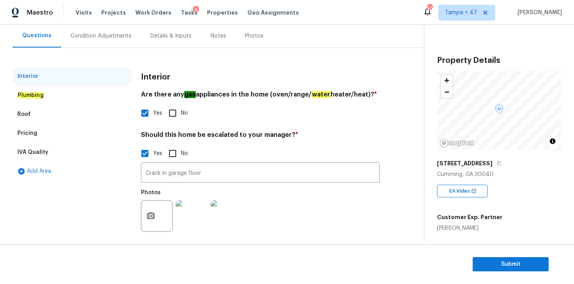
click at [80, 99] on div "Plumbing" at bounding box center [72, 95] width 119 height 19
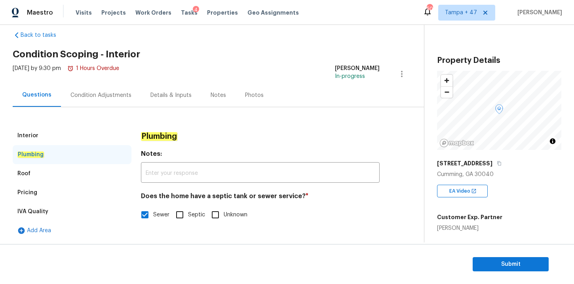
scroll to position [13, 0]
click at [70, 171] on div "Roof" at bounding box center [72, 173] width 119 height 19
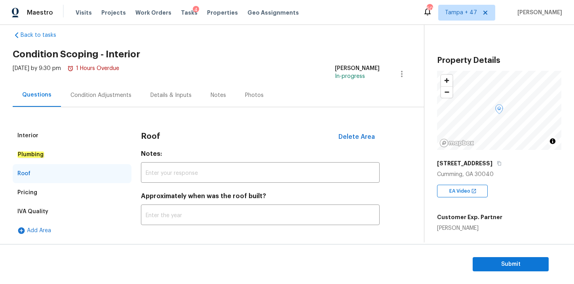
click at [65, 191] on div "Pricing" at bounding box center [72, 192] width 119 height 19
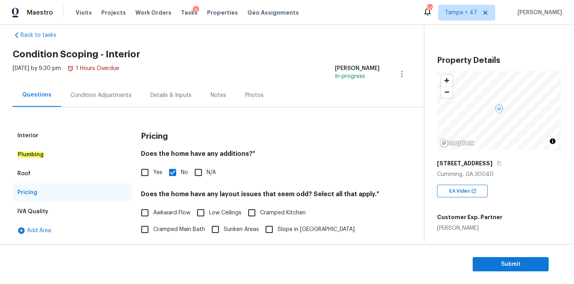
scroll to position [72, 0]
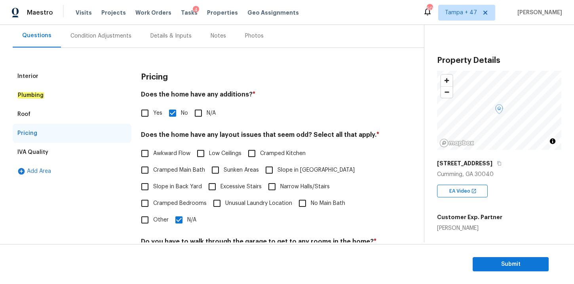
click at [70, 159] on div "IVA Quality" at bounding box center [72, 152] width 119 height 19
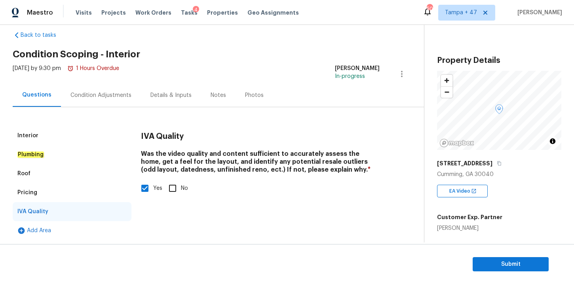
click at [102, 94] on div "Condition Adjustments" at bounding box center [100, 95] width 61 height 8
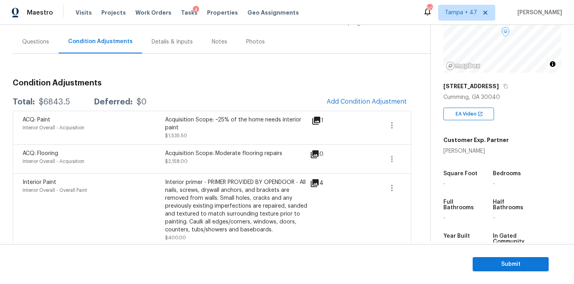
scroll to position [64, 0]
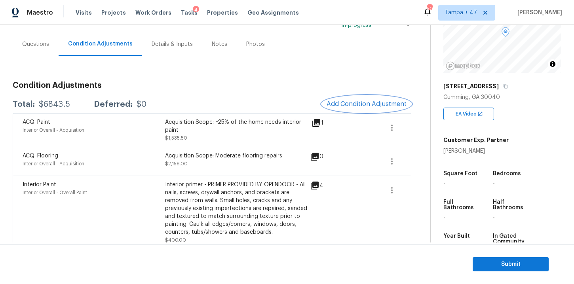
click at [351, 101] on span "Add Condition Adjustment" at bounding box center [367, 104] width 80 height 7
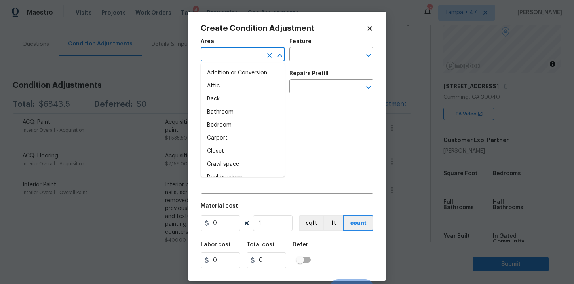
click at [254, 56] on input "text" at bounding box center [232, 55] width 62 height 12
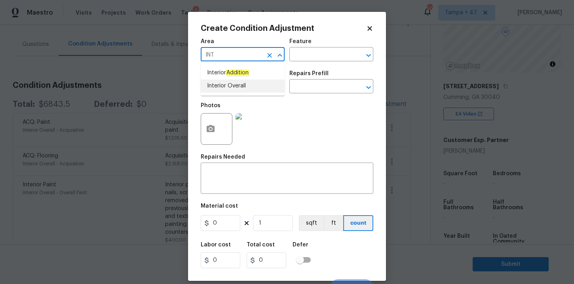
click at [235, 85] on li "Interior Overall" at bounding box center [243, 86] width 84 height 13
type input "Interior Overall"
click at [236, 88] on input "text" at bounding box center [232, 87] width 62 height 12
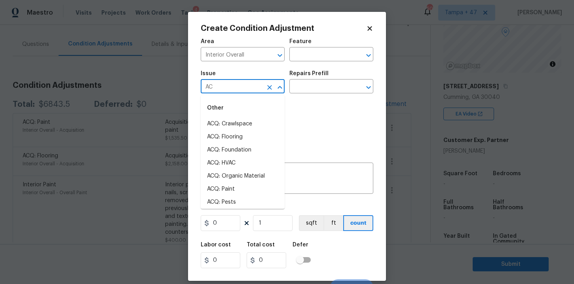
type input "A"
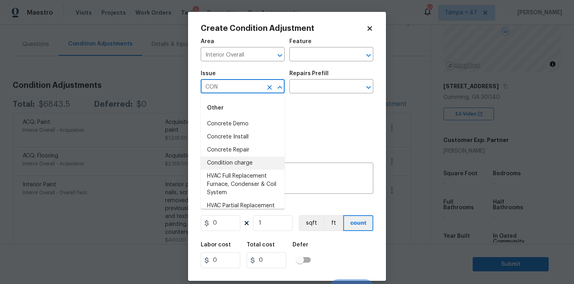
click at [237, 167] on li "Condition charge" at bounding box center [243, 163] width 84 height 13
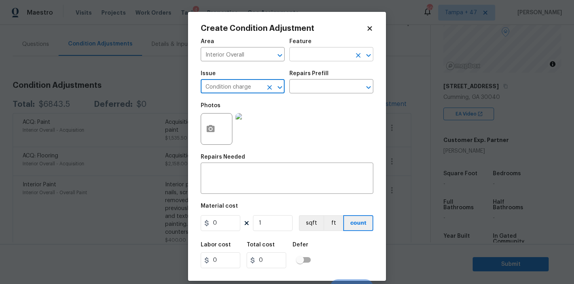
type input "Condition charge"
click at [320, 57] on input "text" at bounding box center [320, 55] width 62 height 12
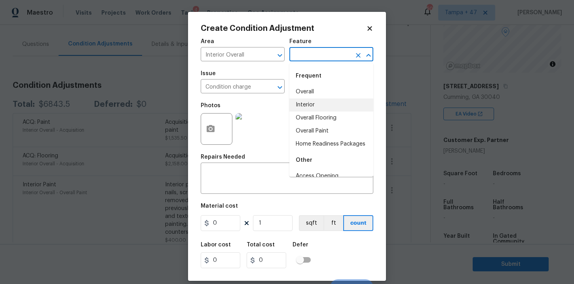
click at [310, 106] on li "Interior" at bounding box center [331, 105] width 84 height 13
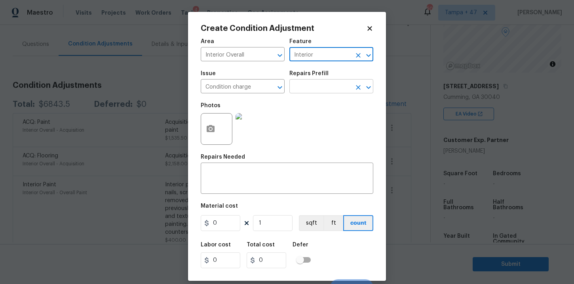
click at [311, 89] on input "text" at bounding box center [320, 87] width 62 height 12
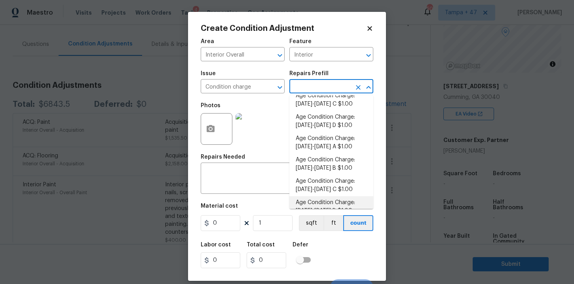
scroll to position [220, 0]
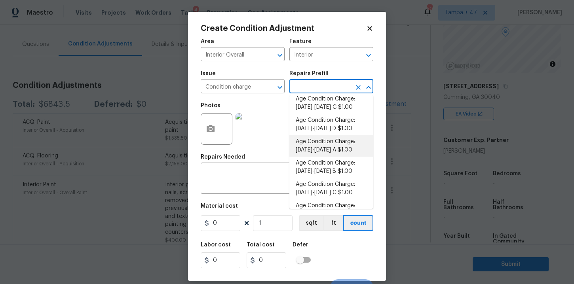
click at [332, 150] on li "Age Condition Charge: [DATE]-[DATE] A $1.00" at bounding box center [331, 145] width 84 height 21
type input "Home Readiness Packages"
type textarea "Age Condition Charge: [DATE]-[DATE] A"
type input "1"
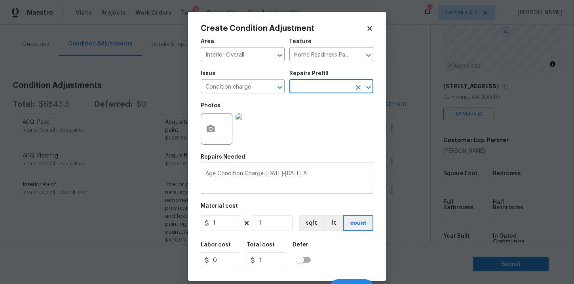
scroll to position [11, 0]
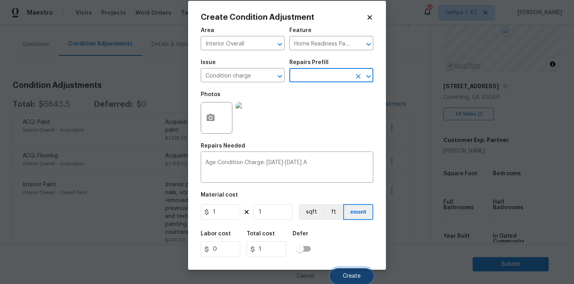
click at [355, 271] on button "Create" at bounding box center [351, 276] width 43 height 16
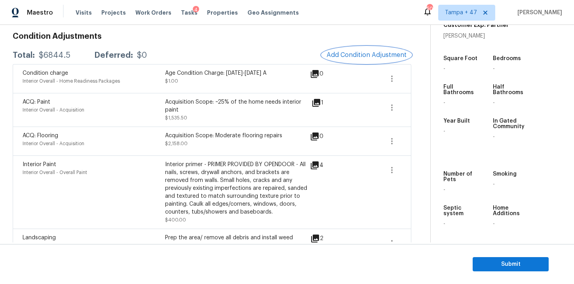
scroll to position [100, 0]
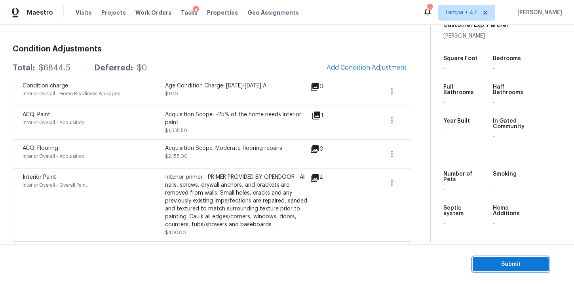
click at [498, 266] on span "Submit" at bounding box center [510, 265] width 63 height 10
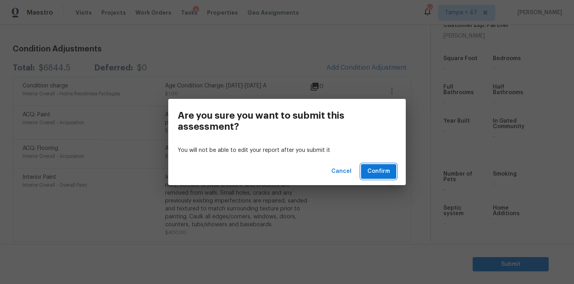
click at [380, 172] on span "Confirm" at bounding box center [378, 172] width 23 height 10
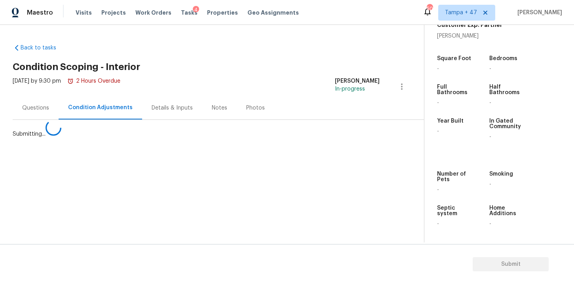
scroll to position [0, 0]
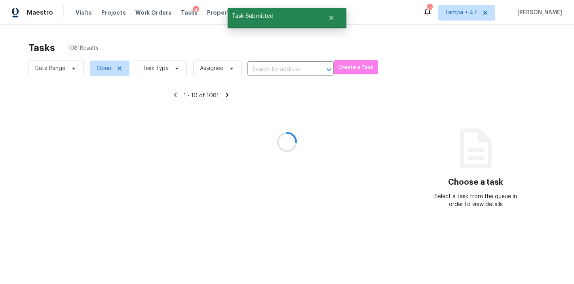
click at [159, 68] on div at bounding box center [287, 142] width 574 height 284
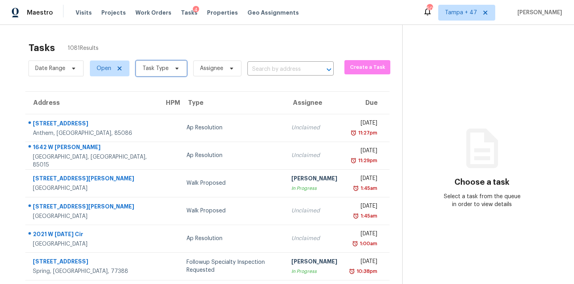
click at [165, 75] on span "Task Type" at bounding box center [161, 69] width 51 height 16
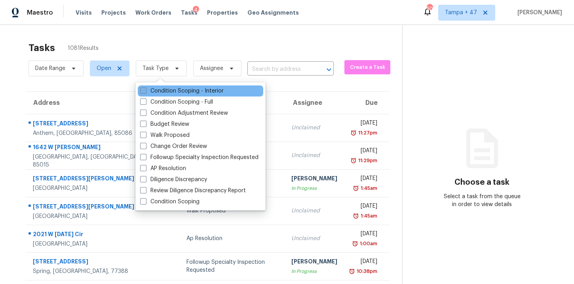
click at [175, 92] on label "Condition Scoping - Interior" at bounding box center [182, 91] width 84 height 8
click at [145, 92] on input "Condition Scoping - Interior" at bounding box center [142, 89] width 5 height 5
checkbox input "true"
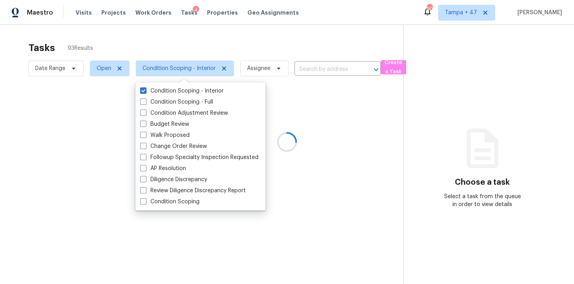
click at [339, 67] on div at bounding box center [287, 142] width 574 height 284
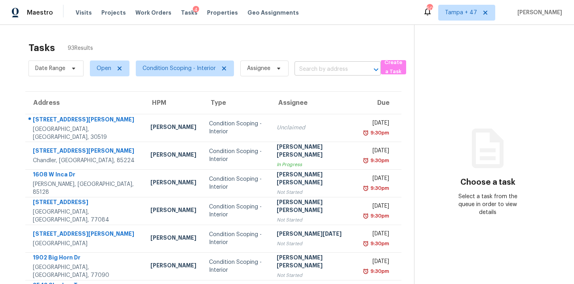
click at [319, 67] on input "text" at bounding box center [326, 69] width 64 height 12
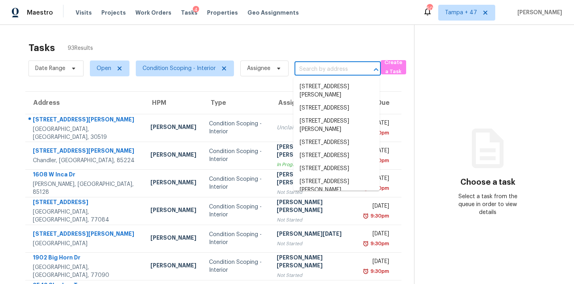
paste input "708 Montreville Ave Deland, FL, 32724"
type input "708 Montreville Ave Deland, FL, 32724"
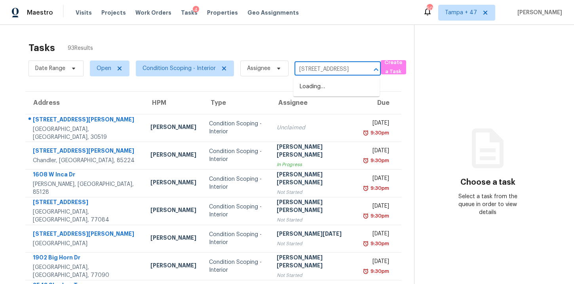
scroll to position [0, 39]
click at [325, 87] on li "708 Montreville Ave, Deland, FL 32724" at bounding box center [336, 86] width 86 height 13
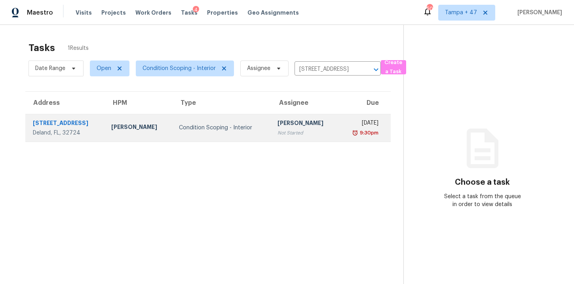
click at [213, 124] on div "Condition Scoping - Interior" at bounding box center [222, 128] width 86 height 8
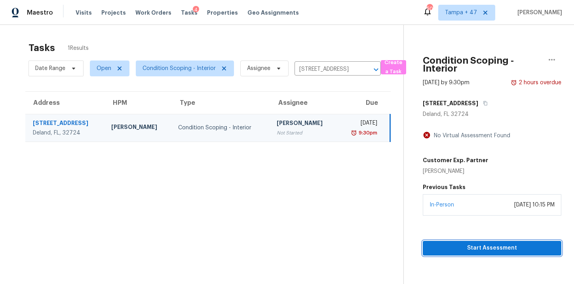
click at [465, 246] on span "Start Assessment" at bounding box center [492, 248] width 126 height 10
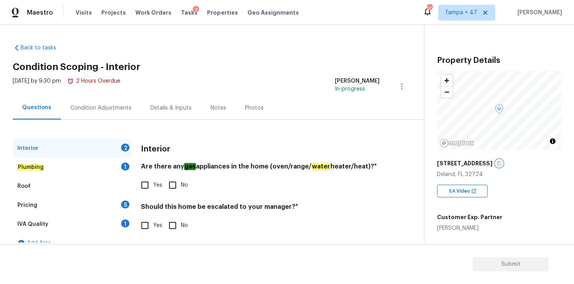
click at [500, 165] on button "button" at bounding box center [499, 163] width 7 height 7
click at [173, 184] on input "No" at bounding box center [172, 185] width 17 height 17
checkbox input "true"
click at [173, 226] on input "No" at bounding box center [172, 225] width 17 height 17
checkbox input "true"
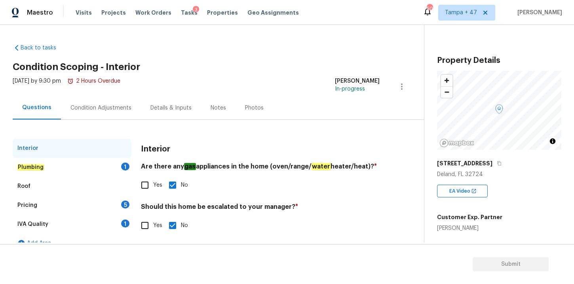
click at [48, 167] on div "Plumbing 1" at bounding box center [72, 167] width 119 height 19
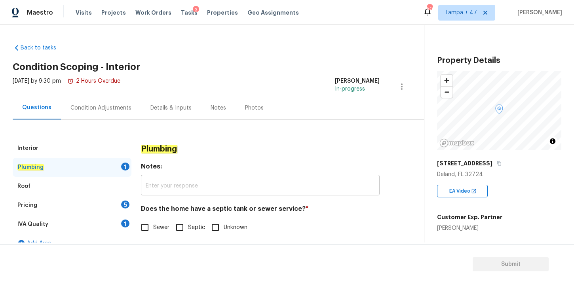
scroll to position [13, 0]
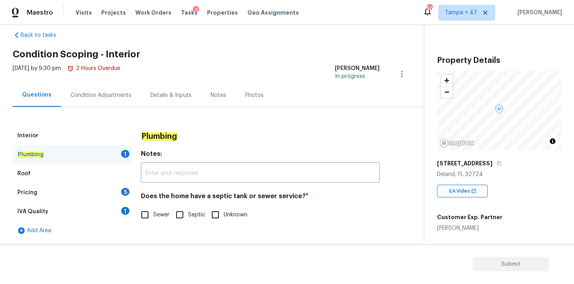
click at [183, 214] on input "Septic" at bounding box center [179, 215] width 17 height 17
checkbox input "true"
click at [44, 171] on div "Roof" at bounding box center [72, 173] width 119 height 19
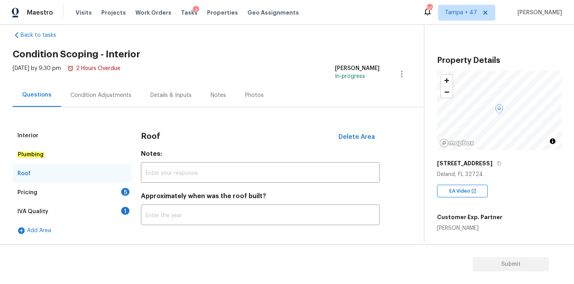
click at [35, 191] on div "Pricing" at bounding box center [27, 193] width 20 height 8
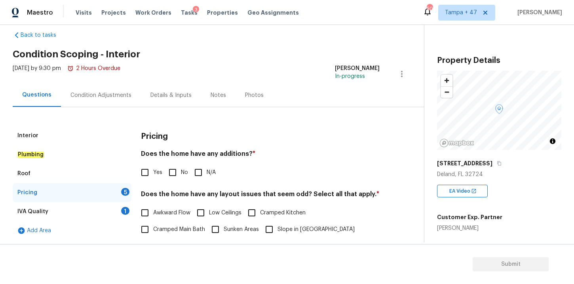
click at [173, 173] on input "No" at bounding box center [172, 172] width 17 height 17
checkbox input "true"
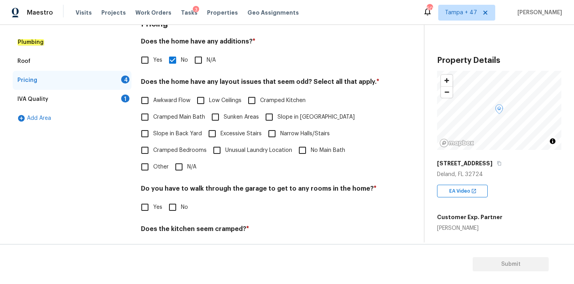
scroll to position [134, 0]
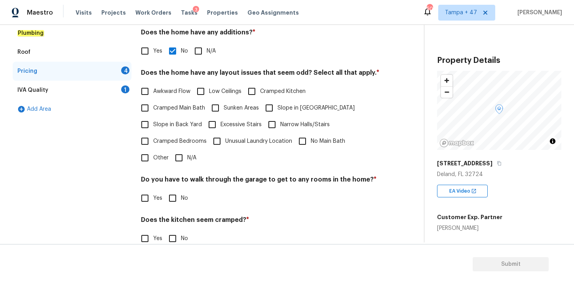
click at [181, 160] on input "N/A" at bounding box center [179, 158] width 17 height 17
checkbox input "true"
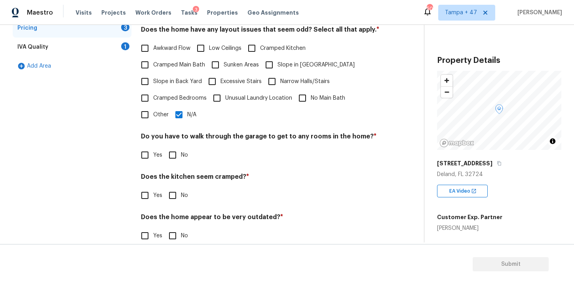
scroll to position [183, 0]
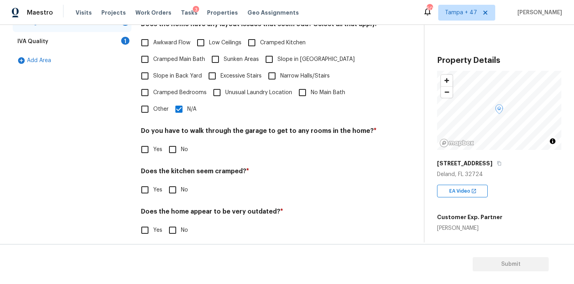
click at [173, 154] on input "No" at bounding box center [172, 149] width 17 height 17
checkbox input "true"
click at [173, 190] on input "No" at bounding box center [172, 190] width 17 height 17
checkbox input "true"
click at [175, 231] on input "No" at bounding box center [172, 230] width 17 height 17
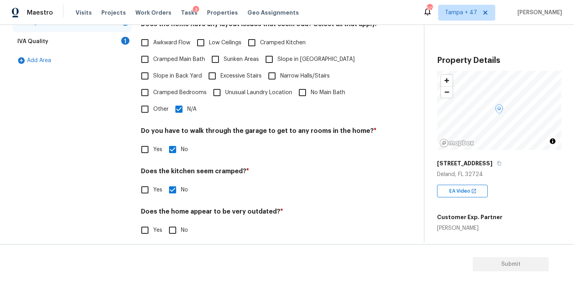
checkbox input "true"
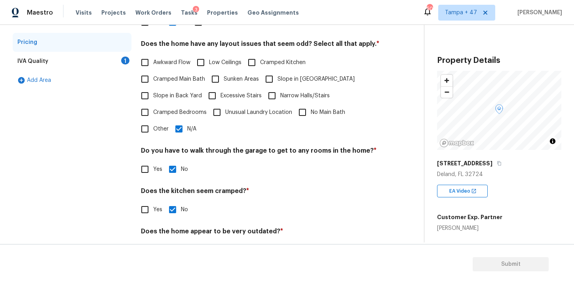
click at [67, 64] on div "IVA Quality 1" at bounding box center [72, 61] width 119 height 19
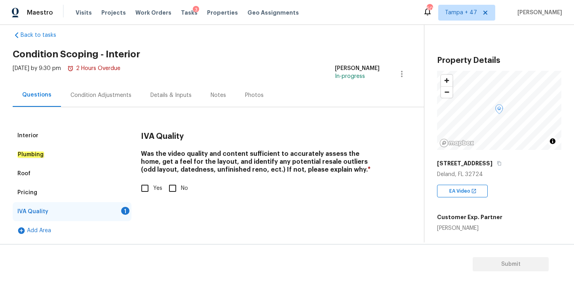
scroll to position [13, 0]
click at [146, 189] on input "Yes" at bounding box center [145, 188] width 17 height 17
checkbox input "true"
click at [106, 94] on div "Condition Adjustments" at bounding box center [100, 95] width 61 height 8
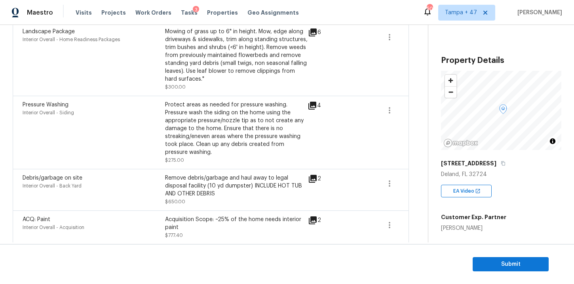
scroll to position [222, 0]
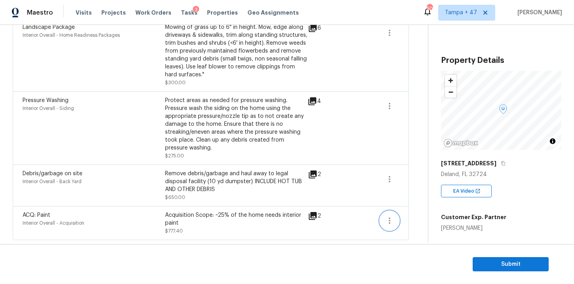
click at [388, 220] on icon "button" at bounding box center [389, 220] width 9 height 9
click at [318, 215] on div "2" at bounding box center [327, 215] width 38 height 9
click at [315, 215] on icon at bounding box center [313, 216] width 8 height 8
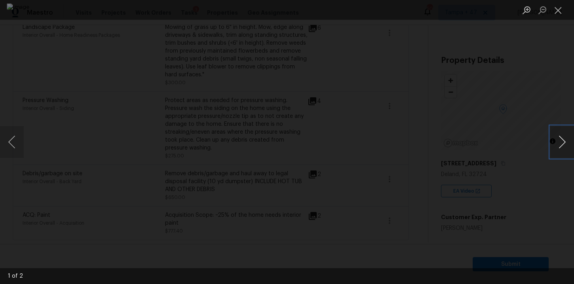
click at [559, 145] on button "Next image" at bounding box center [562, 142] width 24 height 32
click at [549, 117] on div "Lightbox" at bounding box center [287, 142] width 574 height 284
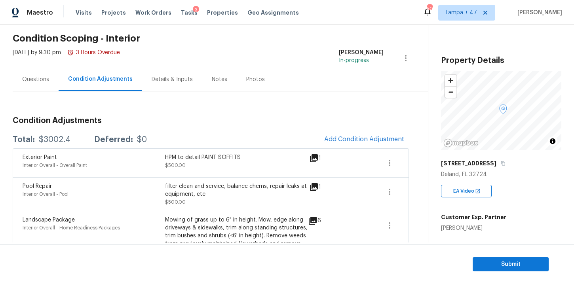
scroll to position [22, 0]
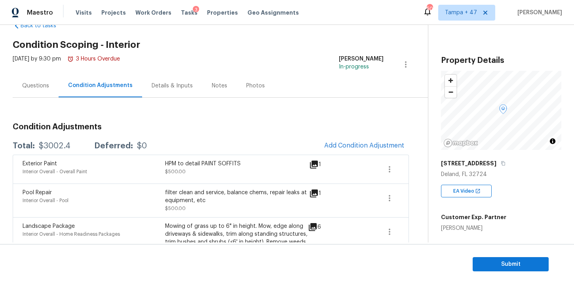
click at [337, 138] on span "Add Condition Adjustment" at bounding box center [363, 145] width 89 height 17
click at [342, 143] on span "Add Condition Adjustment" at bounding box center [364, 145] width 80 height 7
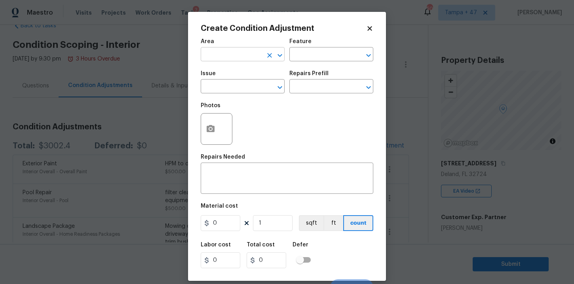
click at [243, 57] on input "text" at bounding box center [232, 55] width 62 height 12
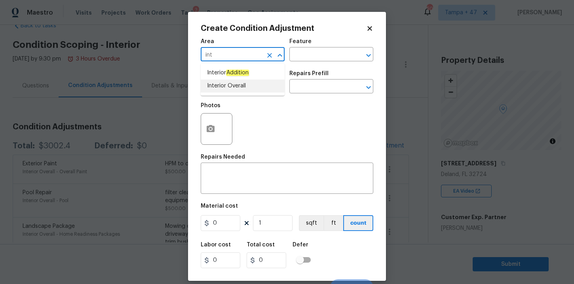
click at [236, 84] on li "Interior Overall" at bounding box center [243, 86] width 84 height 13
type input "Interior Overall"
click at [236, 89] on input "text" at bounding box center [232, 87] width 62 height 12
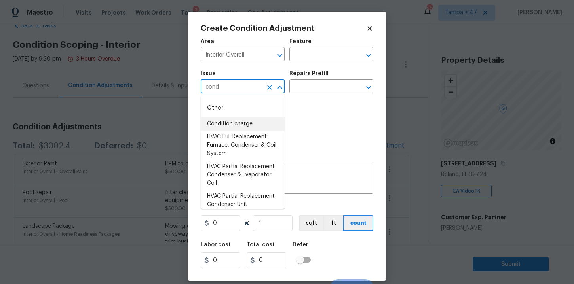
click at [233, 123] on li "Condition charge" at bounding box center [243, 124] width 84 height 13
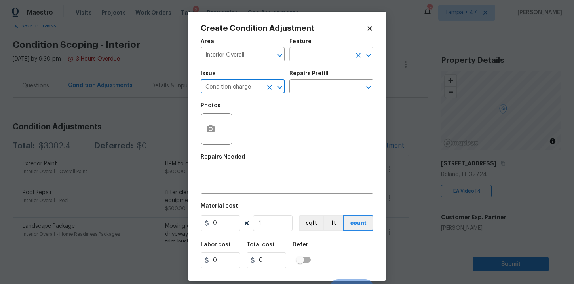
type input "Condition charge"
click at [329, 53] on input "text" at bounding box center [320, 55] width 62 height 12
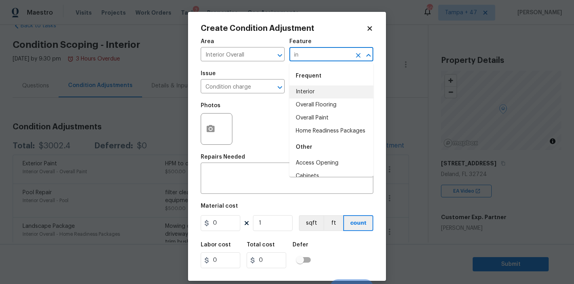
click at [314, 91] on li "Interior" at bounding box center [331, 91] width 84 height 13
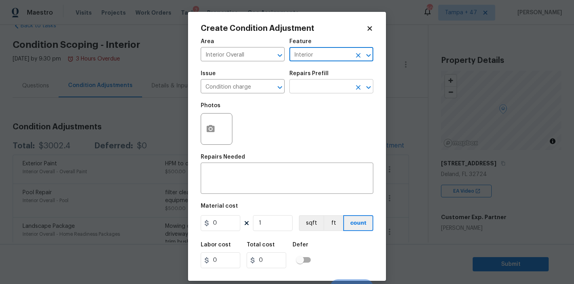
click at [315, 91] on input "text" at bounding box center [320, 87] width 62 height 12
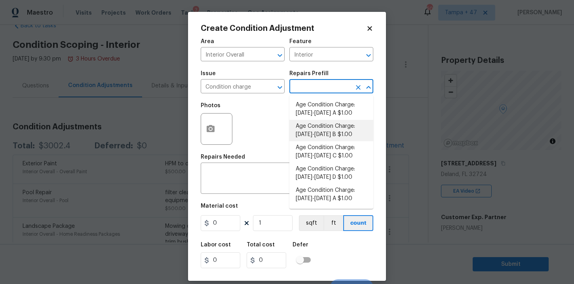
click at [338, 127] on li "Age Condition Charge: 1922-1978 B $1.00" at bounding box center [331, 130] width 84 height 21
type input "Home Readiness Packages"
type textarea "Age Condition Charge: 1922-1978 B"
type input "1"
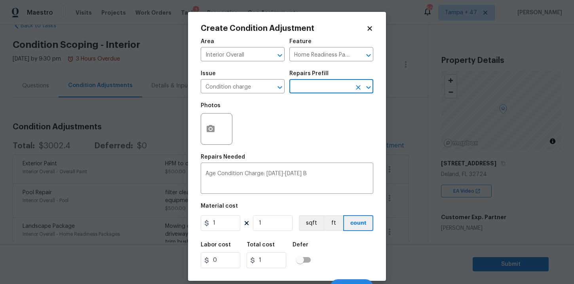
scroll to position [11, 0]
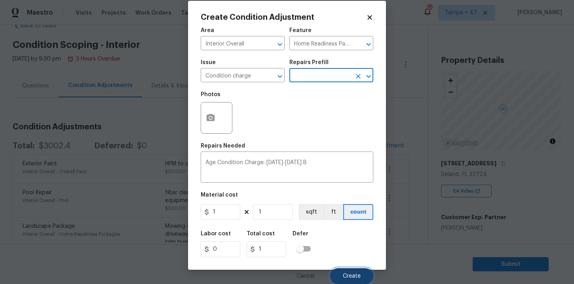
click at [351, 273] on button "Create" at bounding box center [351, 276] width 43 height 16
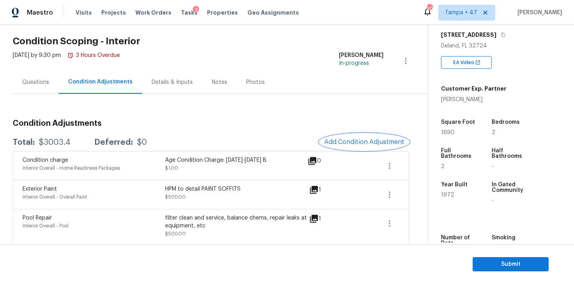
scroll to position [30, 0]
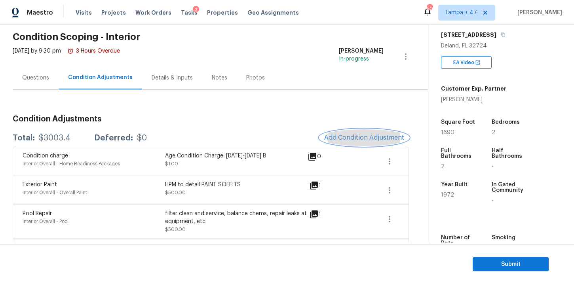
click at [362, 139] on span "Add Condition Adjustment" at bounding box center [364, 137] width 80 height 7
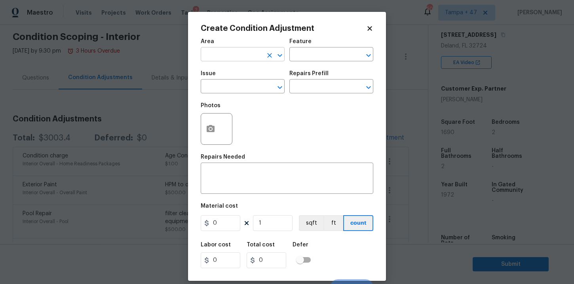
click at [245, 50] on input "text" at bounding box center [232, 55] width 62 height 12
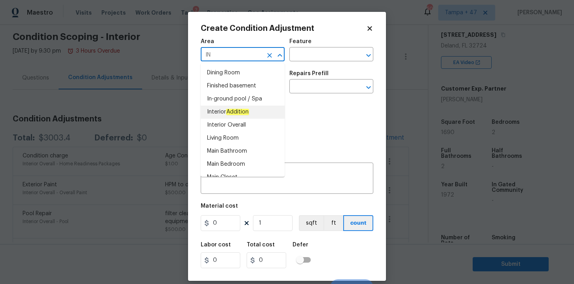
type input "I"
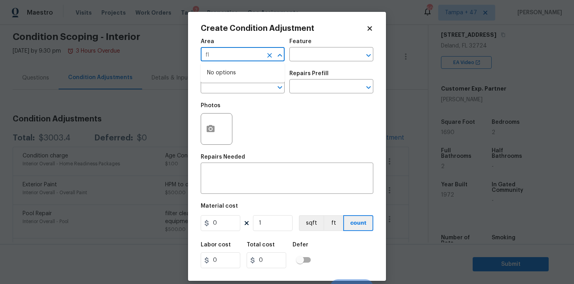
type input "f"
click at [225, 91] on li "Interior Overall" at bounding box center [243, 86] width 84 height 13
type input "Interior Overall"
click at [234, 90] on input "text" at bounding box center [232, 87] width 62 height 12
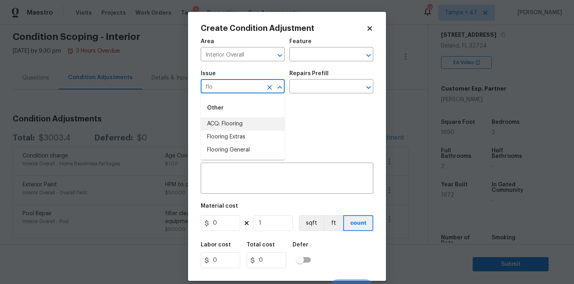
click at [235, 120] on li "ACQ: Flooring" at bounding box center [243, 124] width 84 height 13
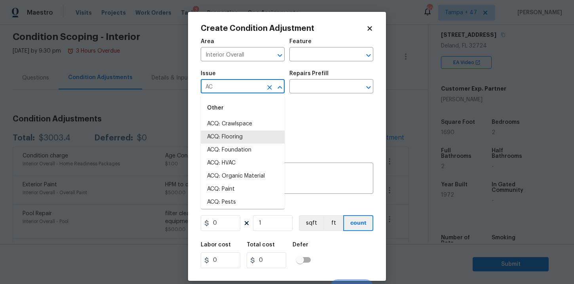
type input "A"
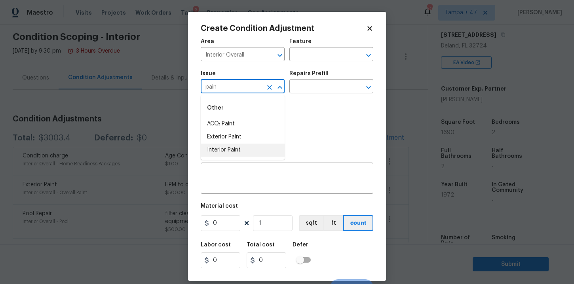
type input "pain"
click at [402, 152] on body "Maestro Visits Projects Work Orders Tasks 3 Properties Geo Assignments 504 Tamp…" at bounding box center [287, 142] width 574 height 284
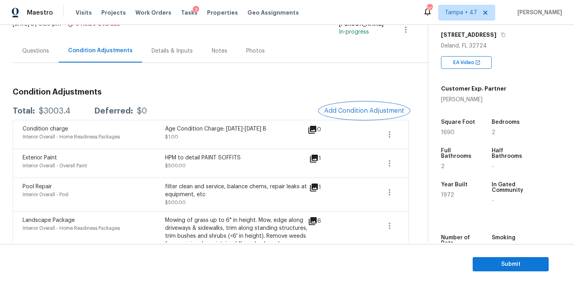
scroll to position [0, 0]
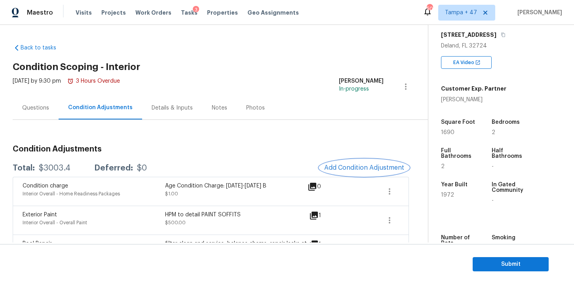
click at [346, 167] on span "Add Condition Adjustment" at bounding box center [364, 167] width 80 height 7
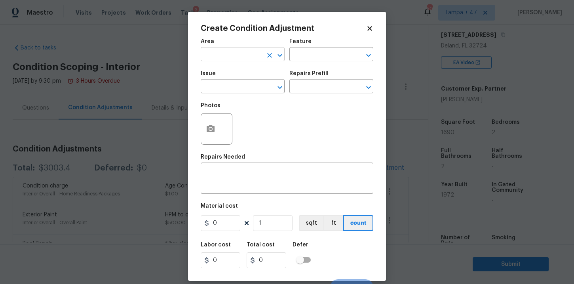
click at [235, 56] on input "text" at bounding box center [232, 55] width 62 height 12
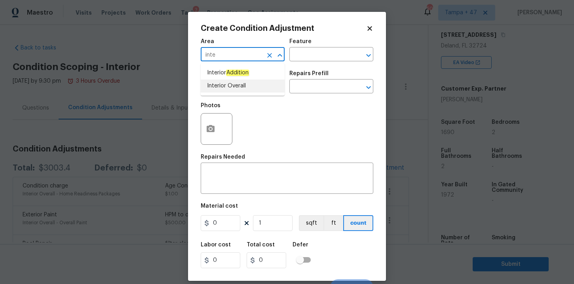
click at [226, 86] on li "Interior Overall" at bounding box center [243, 86] width 84 height 13
type input "Interior Overall"
click at [234, 88] on input "text" at bounding box center [232, 87] width 62 height 12
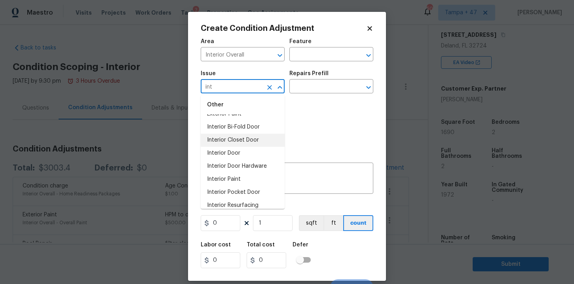
scroll to position [47, 0]
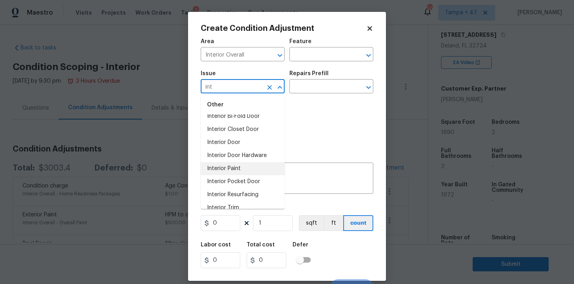
click at [235, 167] on li "Interior Paint" at bounding box center [243, 168] width 84 height 13
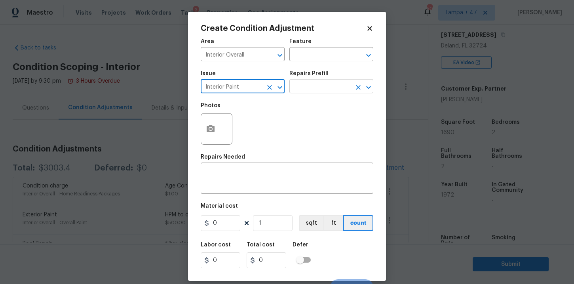
type input "Interior Paint"
click at [310, 84] on input "text" at bounding box center [320, 87] width 62 height 12
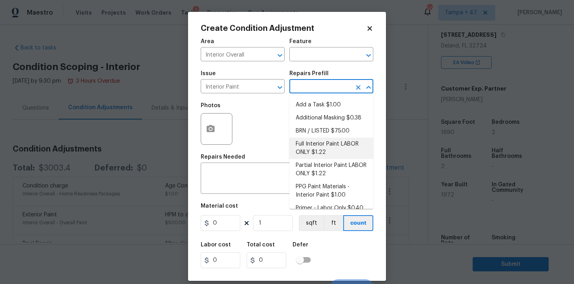
scroll to position [9, 0]
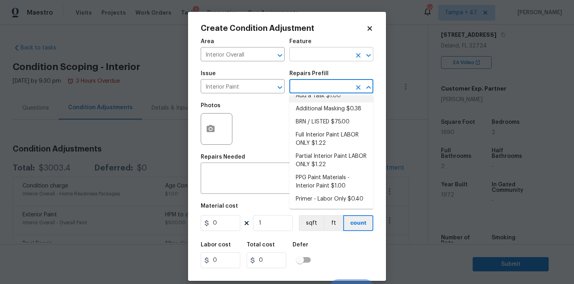
click at [323, 53] on input "text" at bounding box center [320, 55] width 62 height 12
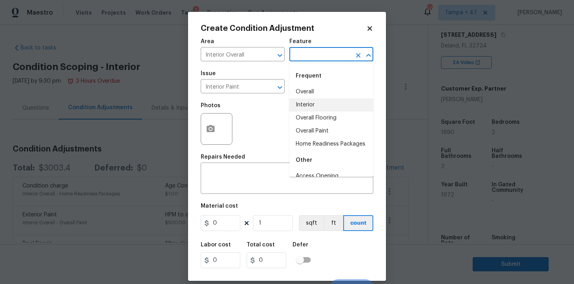
click at [317, 101] on li "Interior" at bounding box center [331, 105] width 84 height 13
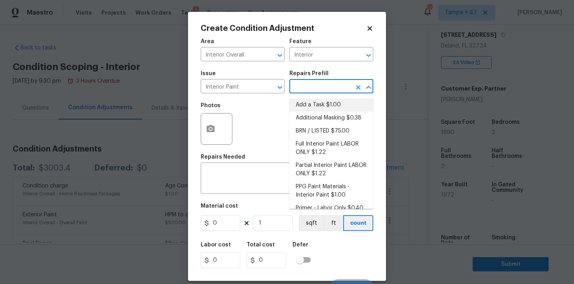
click at [320, 86] on input "text" at bounding box center [320, 87] width 62 height 12
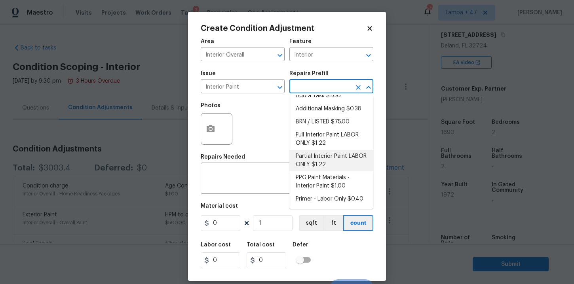
click at [343, 166] on li "Partial Interior Paint LABOR ONLY $1.22" at bounding box center [331, 160] width 84 height 21
type input "Overall Paint"
type textarea "Partial Interior paint - Prep, mask, and paint specified interior areas. Ensure…"
type input "1.22"
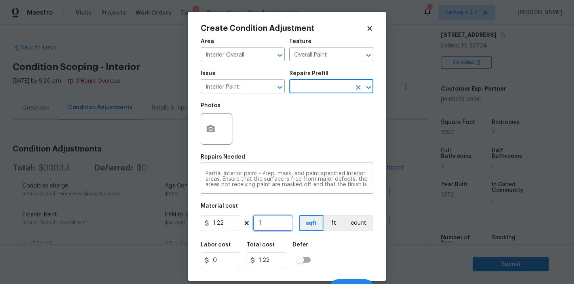
click at [268, 228] on input "1" at bounding box center [273, 223] width 40 height 16
type input "16"
type input "19.52"
type input "169"
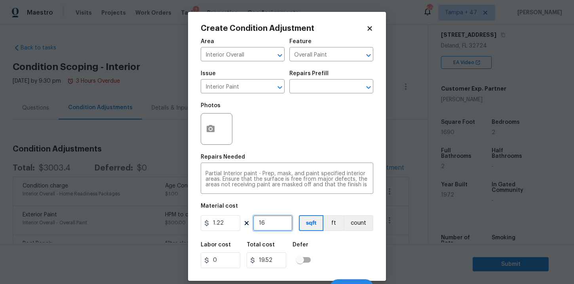
type input "206.18"
type input "1690"
type input "2061.8"
type input "1690"
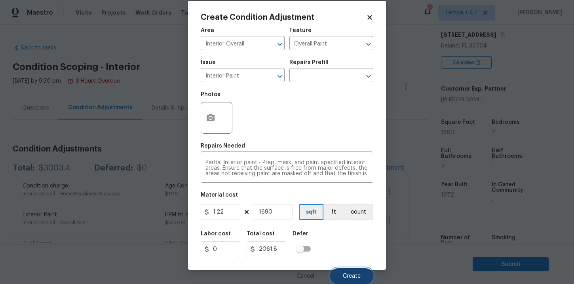
click at [351, 270] on button "Create" at bounding box center [351, 276] width 43 height 16
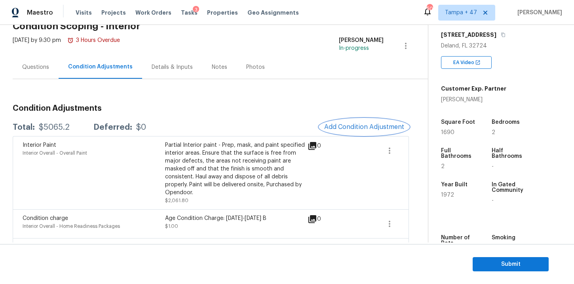
scroll to position [0, 0]
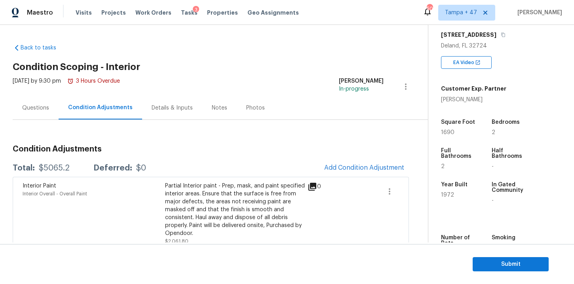
click at [36, 107] on div "Questions" at bounding box center [35, 108] width 27 height 8
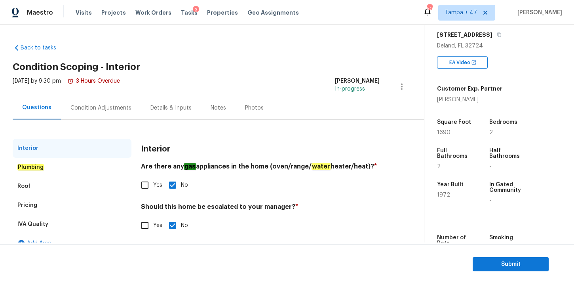
scroll to position [13, 0]
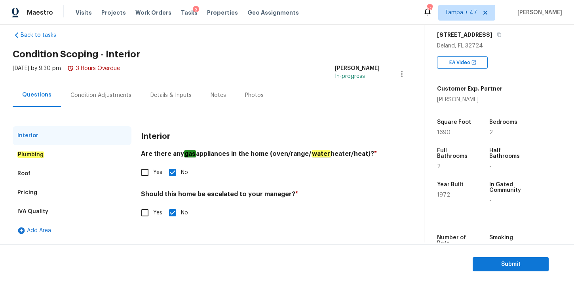
click at [52, 154] on div "Plumbing" at bounding box center [72, 154] width 119 height 19
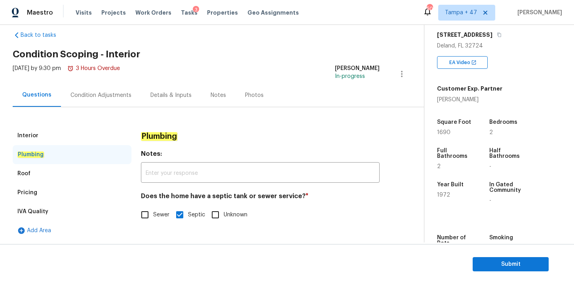
click at [34, 171] on div "Roof" at bounding box center [72, 173] width 119 height 19
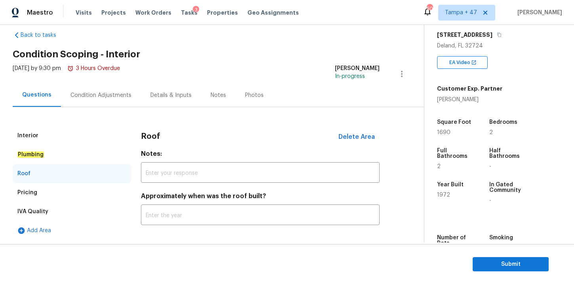
click at [42, 190] on div "Pricing" at bounding box center [72, 192] width 119 height 19
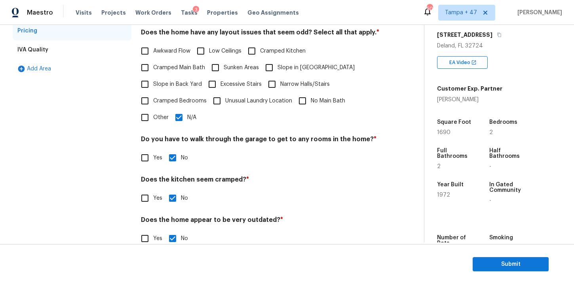
scroll to position [184, 0]
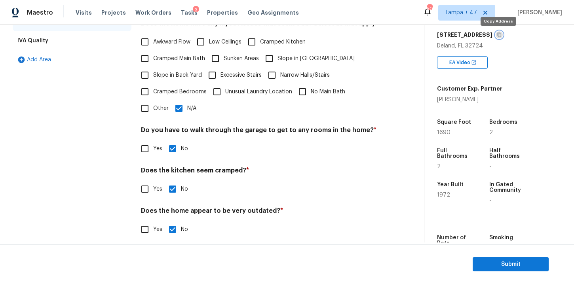
click at [497, 34] on icon "button" at bounding box center [499, 34] width 5 height 5
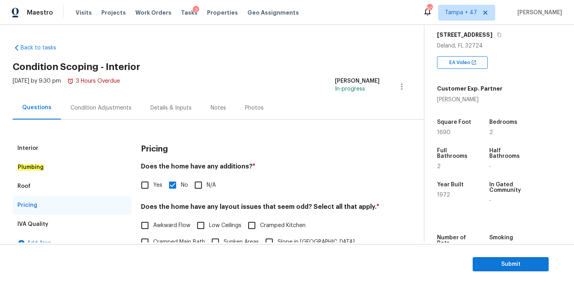
click at [104, 110] on div "Condition Adjustments" at bounding box center [100, 108] width 61 height 8
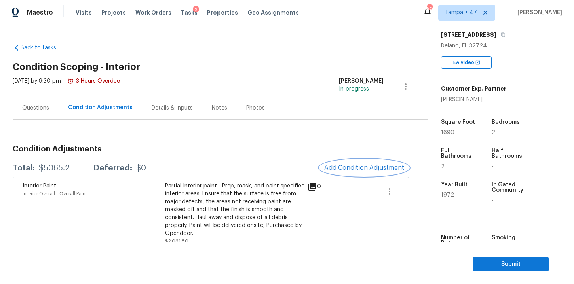
click at [372, 170] on span "Add Condition Adjustment" at bounding box center [364, 167] width 80 height 7
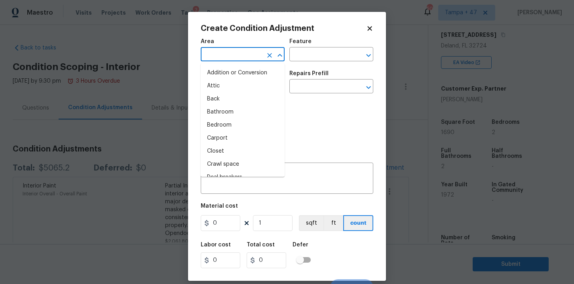
click at [239, 51] on input "text" at bounding box center [232, 55] width 62 height 12
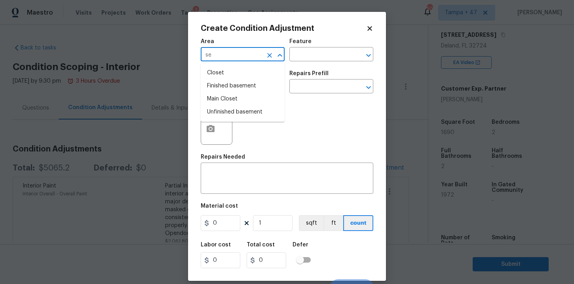
type input "s"
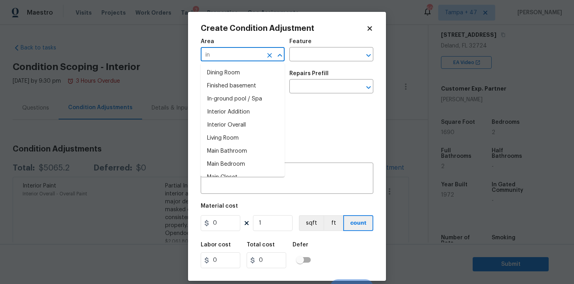
type input "i"
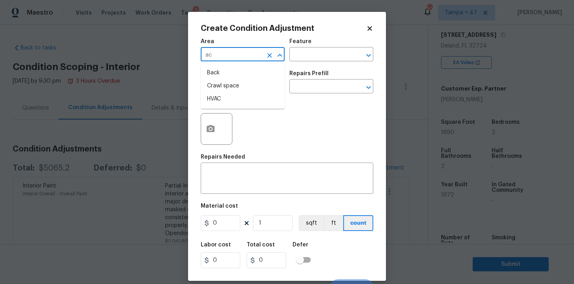
type input "a"
click at [226, 89] on li "Interior Overall" at bounding box center [243, 86] width 84 height 13
type input "Interior Overall"
click at [226, 89] on input "text" at bounding box center [232, 87] width 62 height 12
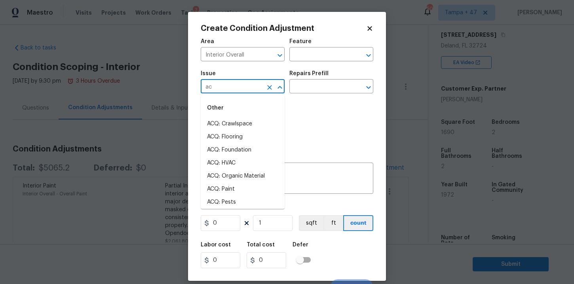
type input "a"
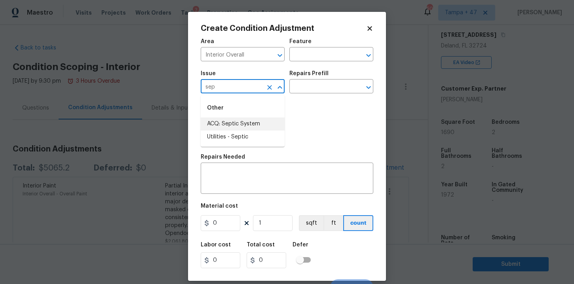
click at [233, 124] on li "ACQ: Septic System" at bounding box center [243, 124] width 84 height 13
type input "ACQ: Septic System"
click at [313, 85] on input "text" at bounding box center [320, 87] width 62 height 12
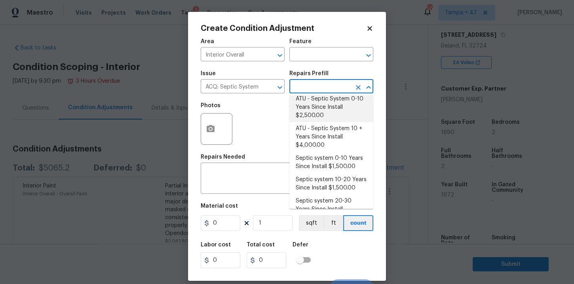
scroll to position [38, 0]
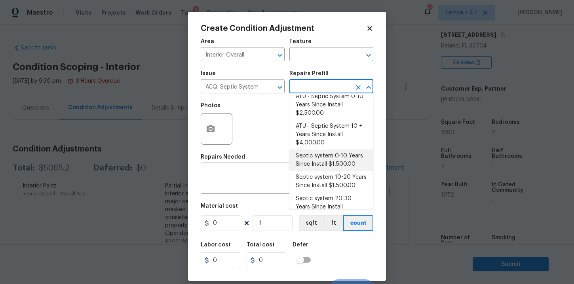
click at [325, 161] on li "Septic system 0-10 Years Since Install $1,500.00" at bounding box center [331, 160] width 84 height 21
type input "Acquisition"
type textarea "Acquisition Scope: Septic 0-10 years in age. Disclaimer: Opendoor's assessment …"
type input "1500"
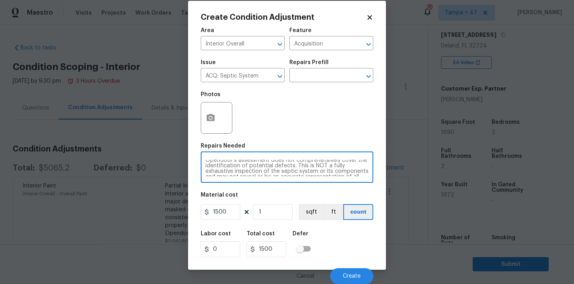
scroll to position [39, 0]
drag, startPoint x: 273, startPoint y: 162, endPoint x: 362, endPoint y: 177, distance: 90.4
click at [362, 177] on div "Acquisition Scope: Septic 0-10 years in age. Disclaimer: Opendoor's assessment …" at bounding box center [287, 168] width 173 height 29
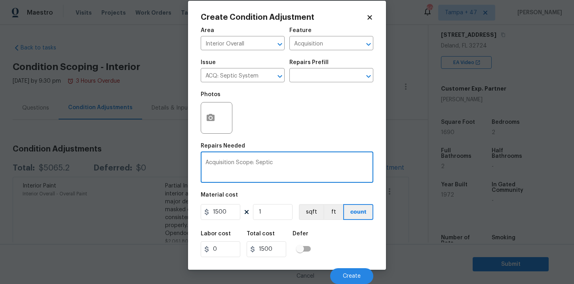
scroll to position [0, 0]
type textarea "Acquisition Scope: Septic"
click at [354, 273] on button "Create" at bounding box center [351, 276] width 43 height 16
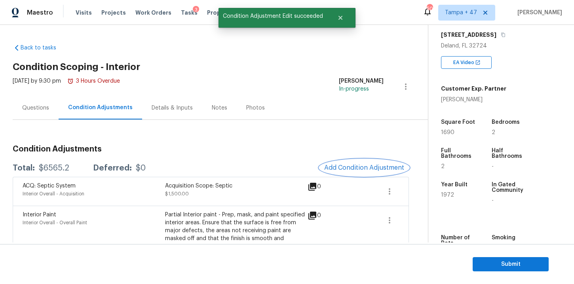
click at [352, 167] on span "Add Condition Adjustment" at bounding box center [364, 167] width 80 height 7
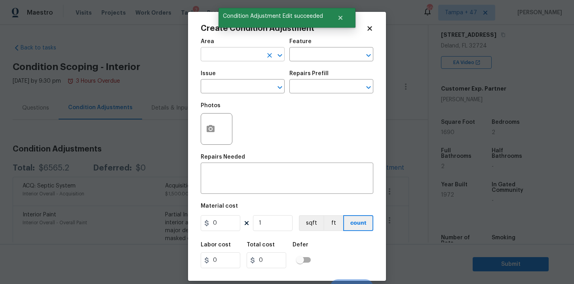
click at [250, 55] on input "text" at bounding box center [232, 55] width 62 height 12
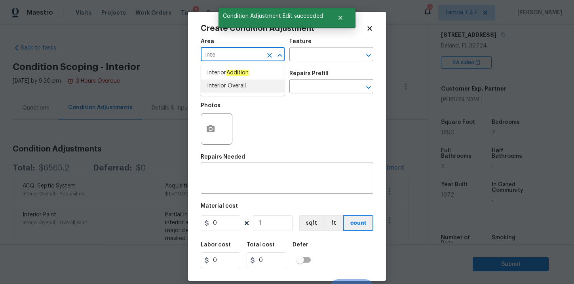
click at [226, 87] on li "Interior Overall" at bounding box center [243, 86] width 84 height 13
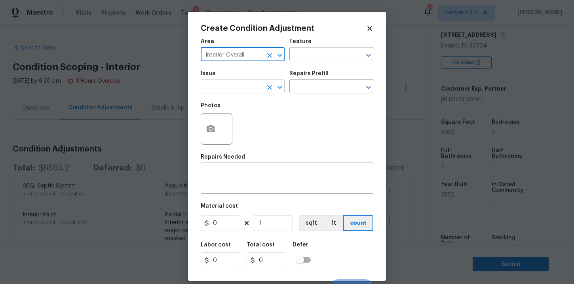
type input "Interior Overall"
click at [228, 88] on input "text" at bounding box center [232, 87] width 62 height 12
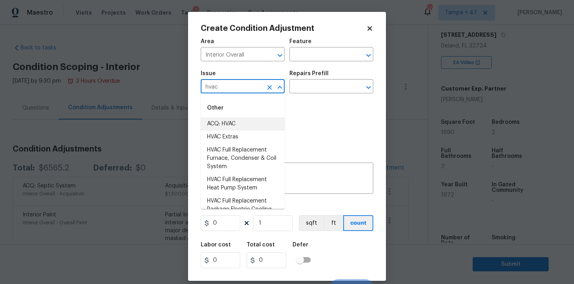
click at [228, 124] on li "ACQ: HVAC" at bounding box center [243, 124] width 84 height 13
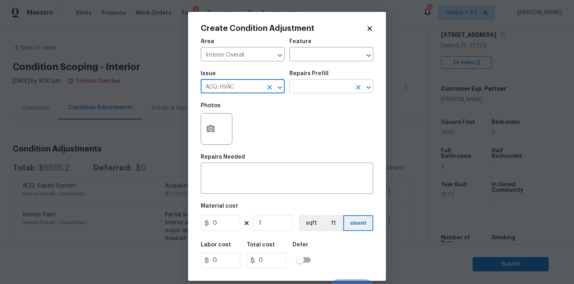
type input "ACQ: HVAC"
click at [313, 85] on input "text" at bounding box center [320, 87] width 62 height 12
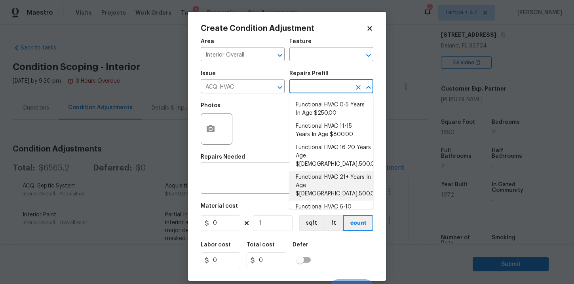
click at [331, 172] on li "Functional HVAC 21+ Years In Age $6,500.00" at bounding box center [331, 186] width 84 height 30
type input "Acquisition"
type textarea "Acquisition Scope: Functional HVAC 21+ years"
type input "6500"
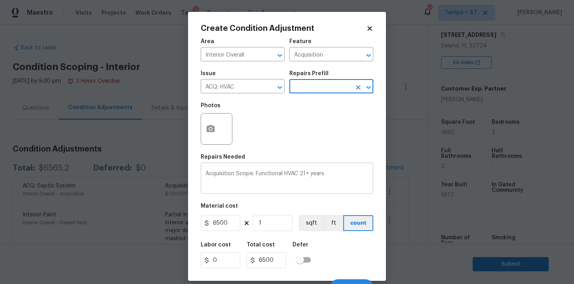
scroll to position [11, 0]
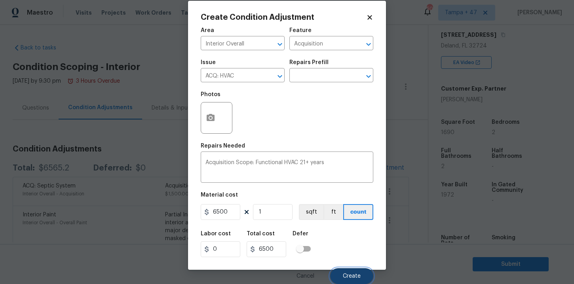
click at [349, 271] on button "Create" at bounding box center [351, 276] width 43 height 16
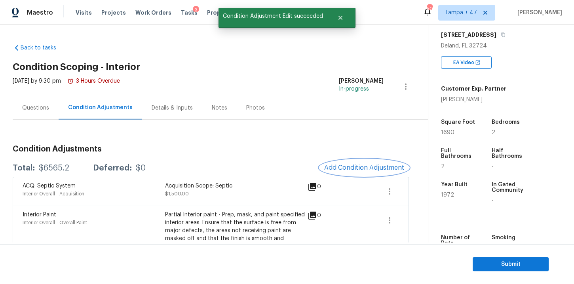
scroll to position [0, 0]
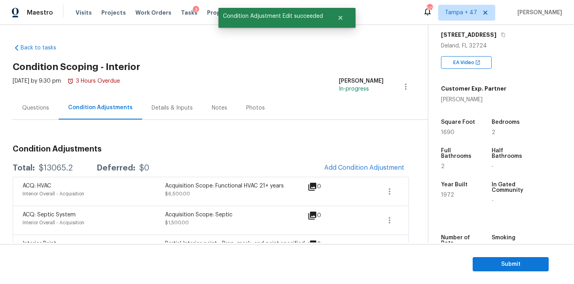
click at [338, 160] on span "Add Condition Adjustment" at bounding box center [363, 168] width 89 height 17
click at [344, 164] on span "Add Condition Adjustment" at bounding box center [364, 167] width 80 height 7
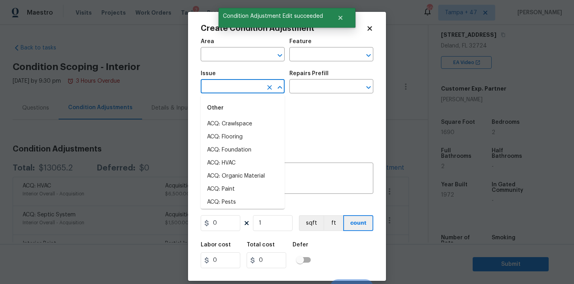
click at [230, 89] on input "text" at bounding box center [232, 87] width 62 height 12
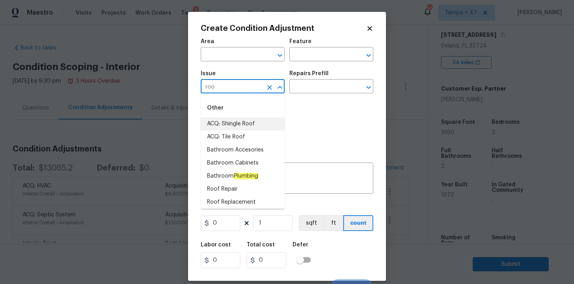
click at [230, 123] on li "ACQ: Shingle Roof" at bounding box center [243, 124] width 84 height 13
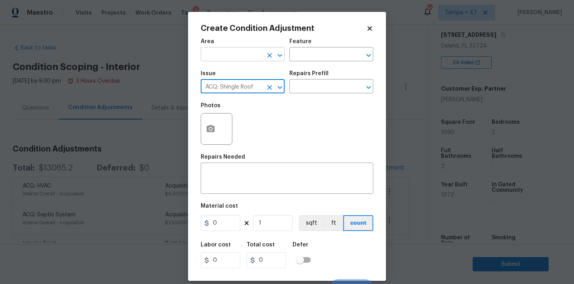
type input "ACQ: Shingle Roof"
click at [251, 53] on input "text" at bounding box center [232, 55] width 62 height 12
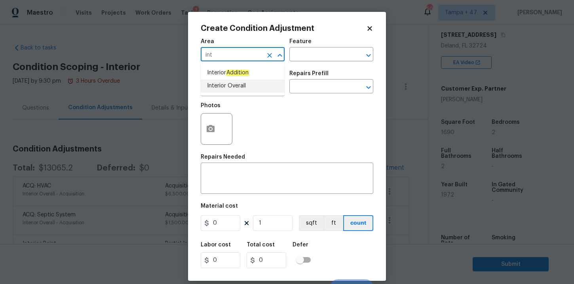
click at [236, 86] on li "Interior Overall" at bounding box center [243, 86] width 84 height 13
type input "Interior Overall"
click at [268, 57] on icon "Clear" at bounding box center [269, 55] width 5 height 5
click at [245, 86] on li "Exterior Overall" at bounding box center [243, 86] width 84 height 13
type input "Exterior Overall"
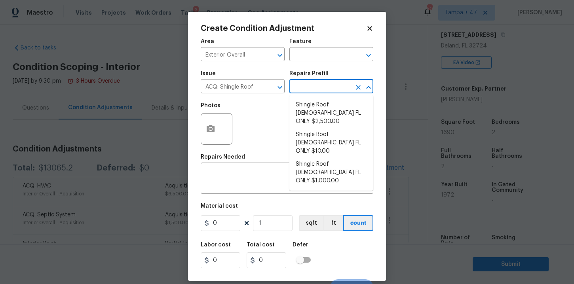
click at [302, 82] on input "text" at bounding box center [320, 87] width 62 height 12
click at [326, 130] on li "Shingle Roof 15+ Years Old FL ONLY $10.00" at bounding box center [331, 143] width 84 height 30
type input "Acquisition"
type textarea "Acquisition Scope (Florida Only): Shingle Roof 15+ years in age maintenance."
type input "10"
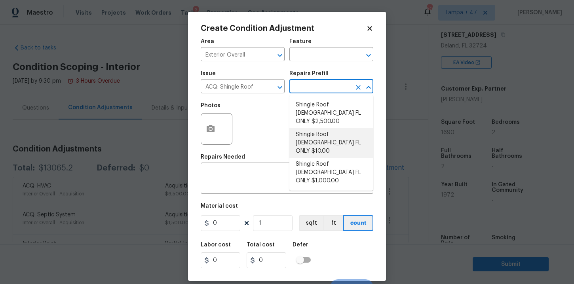
type input "10"
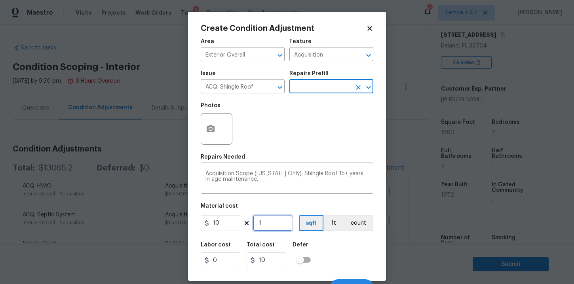
click at [271, 222] on input "1" at bounding box center [273, 223] width 40 height 16
type input "16"
type input "160"
type input "169"
type input "1690"
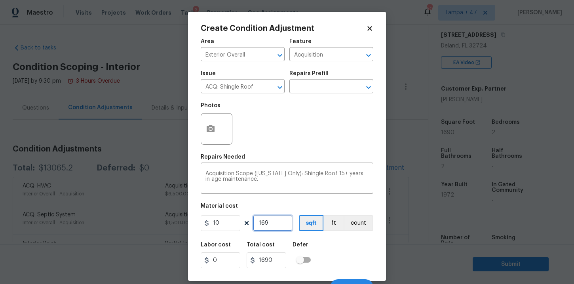
type input "1690"
type input "16900"
type input "1690"
click at [344, 258] on div "Labor cost 0 Total cost 16900 Defer" at bounding box center [287, 255] width 173 height 36
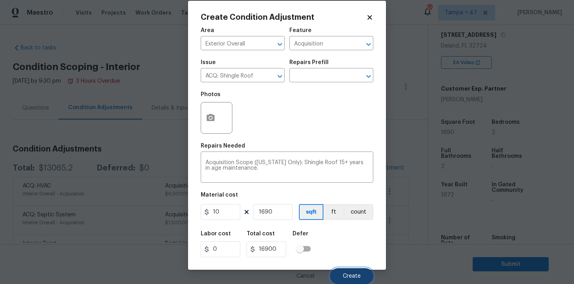
click at [344, 274] on span "Create" at bounding box center [352, 277] width 18 height 6
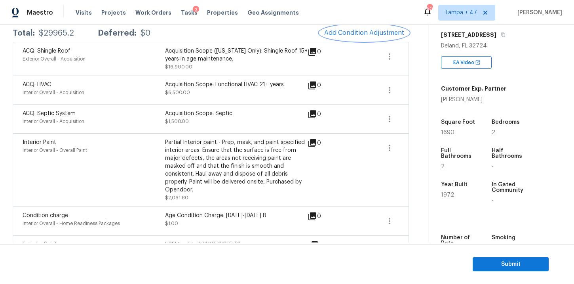
scroll to position [135, 0]
click at [393, 151] on icon "button" at bounding box center [389, 148] width 9 height 9
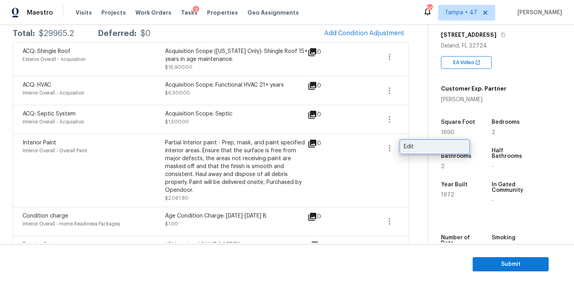
click at [411, 150] on div "Edit" at bounding box center [435, 147] width 62 height 8
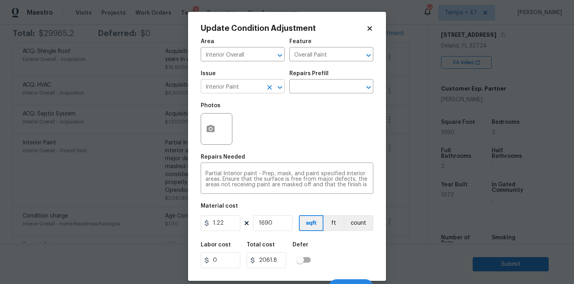
click at [255, 87] on input "Interior Paint" at bounding box center [232, 87] width 62 height 12
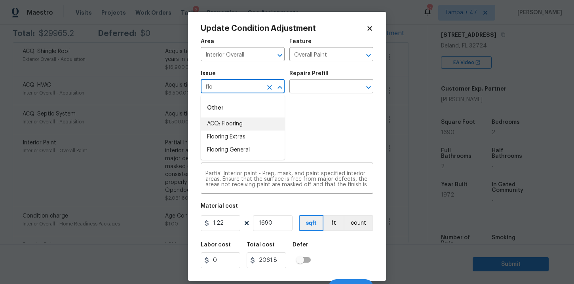
click at [233, 122] on li "ACQ: Flooring" at bounding box center [243, 124] width 84 height 13
type input "ACQ: Flooring"
click at [322, 84] on input "text" at bounding box center [320, 87] width 62 height 12
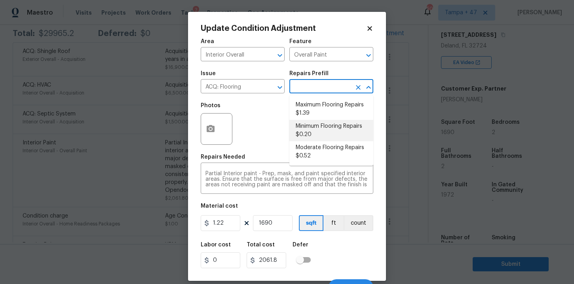
click at [324, 123] on li "Minimum Flooring Repairs $0.20" at bounding box center [331, 130] width 84 height 21
type input "Acquisition"
type textarea "Acquisition Scope: Minimum flooring repairs"
type input "0.2"
type input "338"
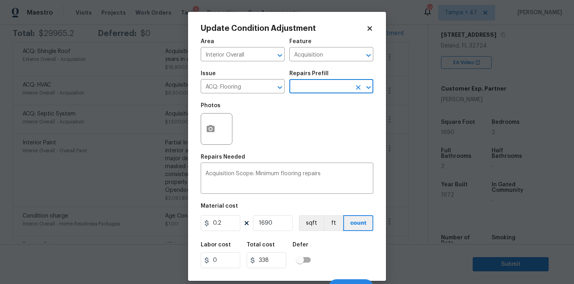
scroll to position [11, 0]
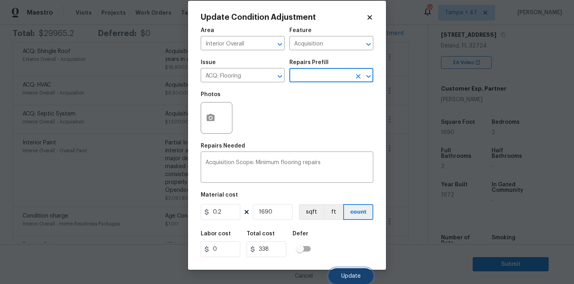
click at [348, 274] on span "Update" at bounding box center [350, 277] width 19 height 6
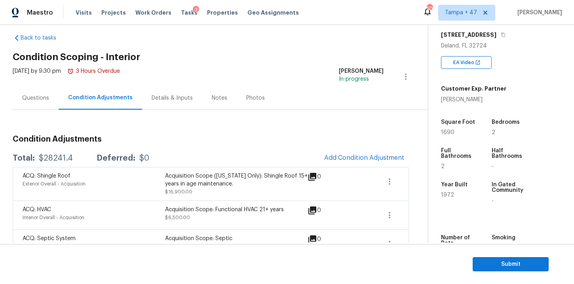
scroll to position [6, 0]
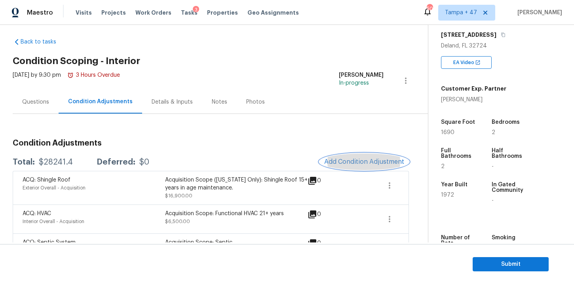
click at [338, 158] on button "Add Condition Adjustment" at bounding box center [363, 162] width 89 height 17
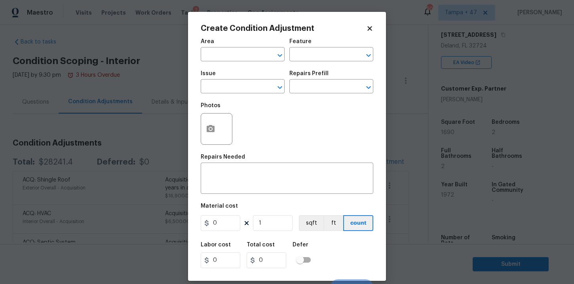
click at [228, 80] on div "Issue" at bounding box center [243, 76] width 84 height 10
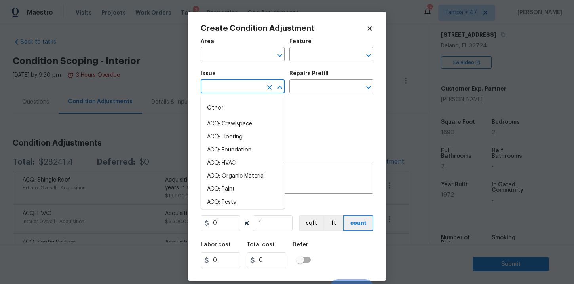
click at [228, 87] on input "text" at bounding box center [232, 87] width 62 height 12
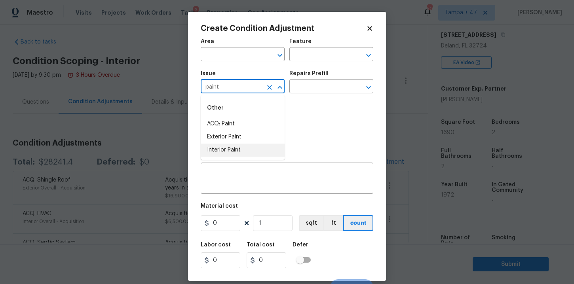
type input "paint"
click at [159, 159] on body "Maestro Visits Projects Work Orders Tasks 3 Properties Geo Assignments 504 Tamp…" at bounding box center [287, 142] width 574 height 284
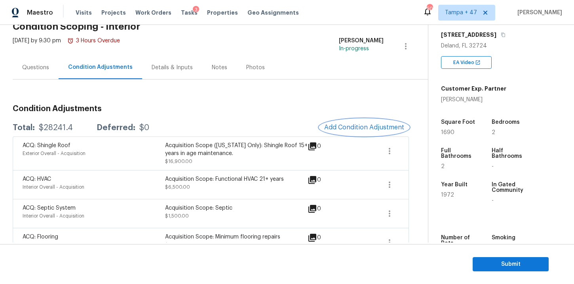
scroll to position [0, 0]
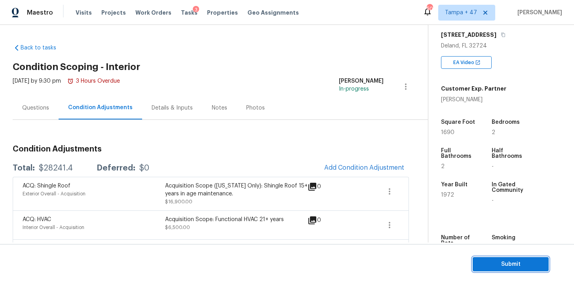
click at [484, 266] on span "Submit" at bounding box center [510, 265] width 63 height 10
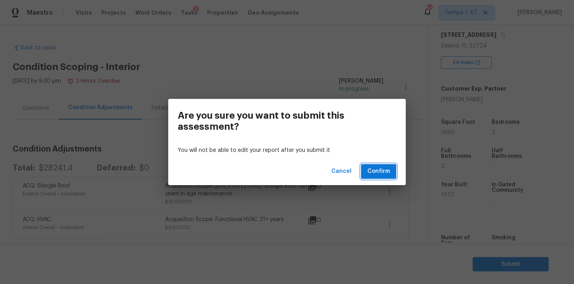
click at [382, 173] on span "Confirm" at bounding box center [378, 172] width 23 height 10
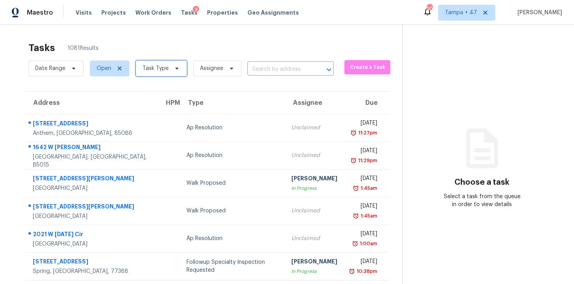
click at [178, 68] on icon at bounding box center [177, 68] width 6 height 6
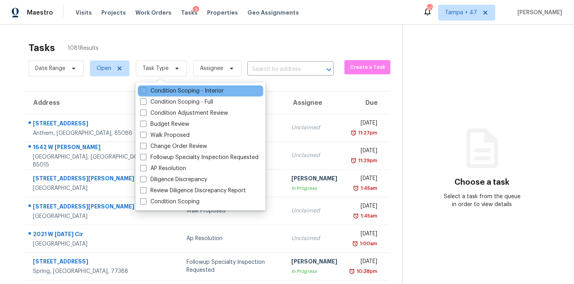
click at [185, 86] on div "Condition Scoping - Interior" at bounding box center [200, 90] width 125 height 11
click at [188, 93] on label "Condition Scoping - Interior" at bounding box center [182, 91] width 84 height 8
click at [145, 92] on input "Condition Scoping - Interior" at bounding box center [142, 89] width 5 height 5
checkbox input "true"
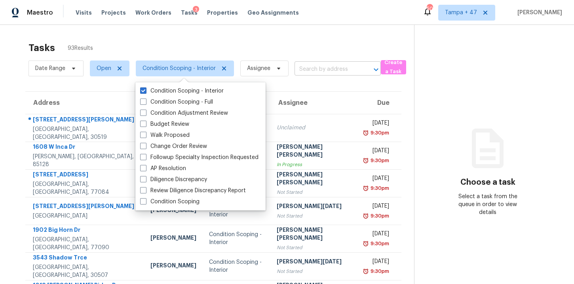
click at [311, 73] on input "text" at bounding box center [326, 69] width 64 height 12
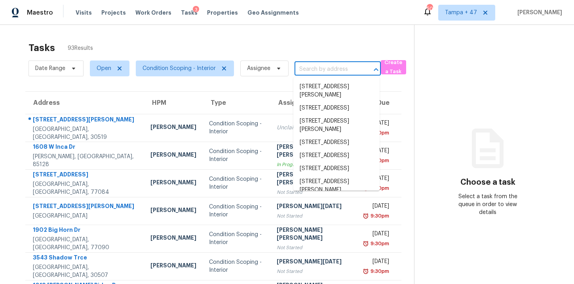
paste input "3884 NW 1st Pl Deerfield Beach, FL, 33442"
type input "3884 NW 1st Pl Deerfield Beach, FL, 33442"
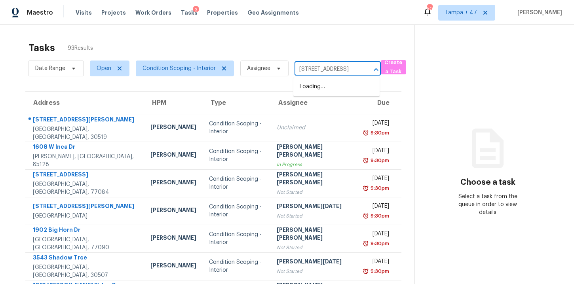
scroll to position [0, 50]
click at [322, 86] on li "3884 NW 1st Pl, Deerfield Beach, FL 33442" at bounding box center [336, 86] width 86 height 13
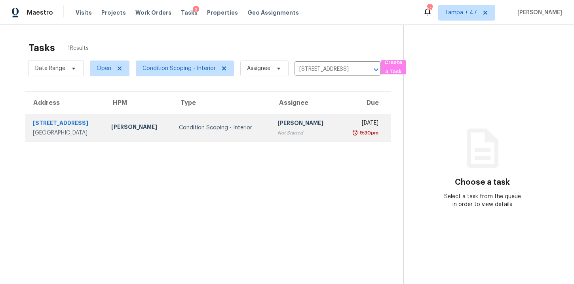
click at [176, 120] on td "Condition Scoping - Interior" at bounding box center [222, 128] width 99 height 28
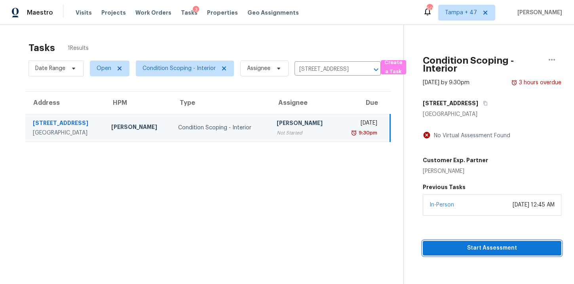
click at [492, 248] on span "Start Assessment" at bounding box center [492, 248] width 126 height 10
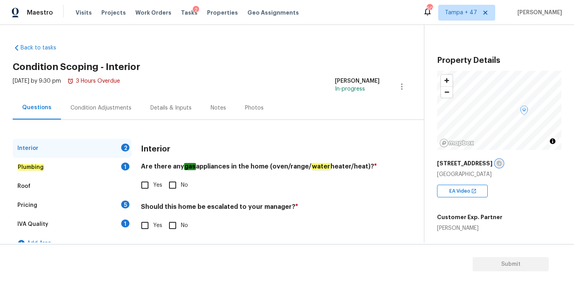
click at [497, 165] on icon "button" at bounding box center [499, 163] width 5 height 5
click at [173, 186] on input "No" at bounding box center [172, 185] width 17 height 17
checkbox input "true"
click at [173, 225] on input "No" at bounding box center [172, 225] width 17 height 17
checkbox input "true"
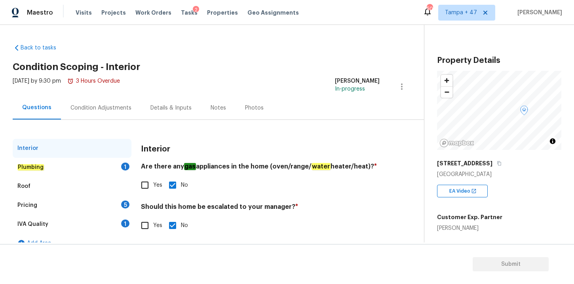
click at [46, 167] on div "Plumbing 1" at bounding box center [72, 167] width 119 height 19
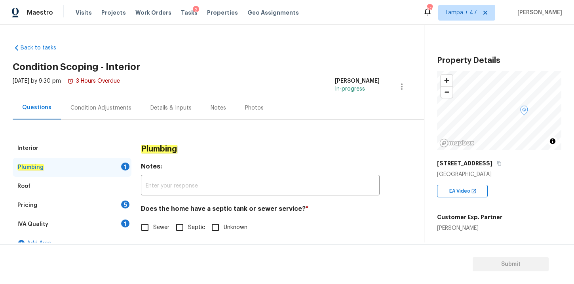
click at [146, 229] on input "Sewer" at bounding box center [145, 227] width 17 height 17
checkbox input "true"
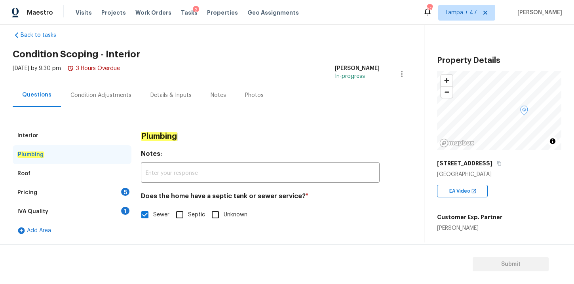
click at [28, 175] on div "Roof" at bounding box center [23, 174] width 13 height 8
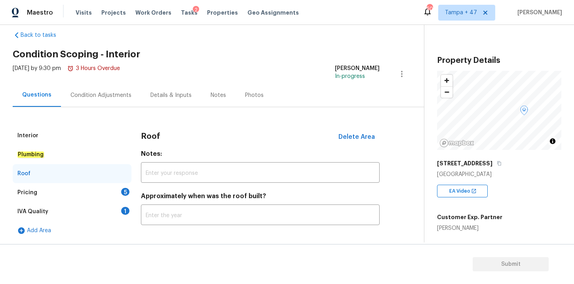
click at [32, 192] on div "Pricing" at bounding box center [27, 193] width 20 height 8
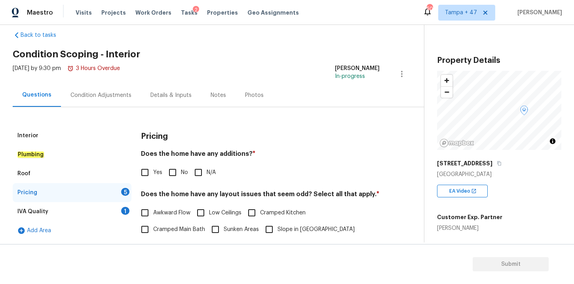
click at [172, 175] on input "No" at bounding box center [172, 172] width 17 height 17
checkbox input "true"
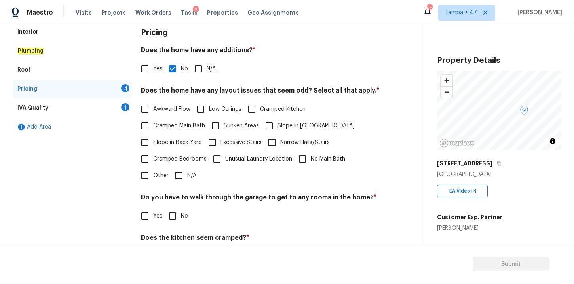
scroll to position [123, 0]
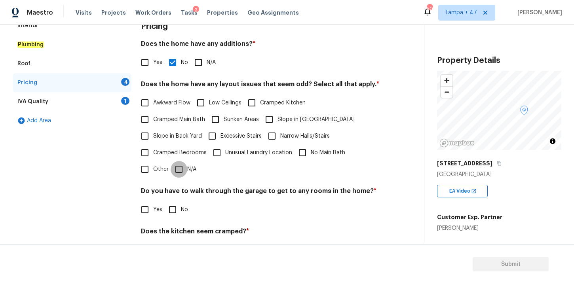
click at [180, 169] on input "N/A" at bounding box center [179, 169] width 17 height 17
checkbox input "true"
click at [172, 211] on input "No" at bounding box center [172, 209] width 17 height 17
checkbox input "true"
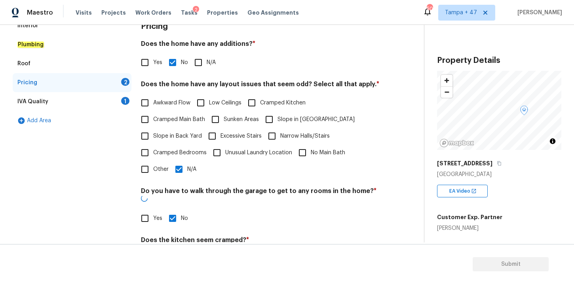
scroll to position [191, 0]
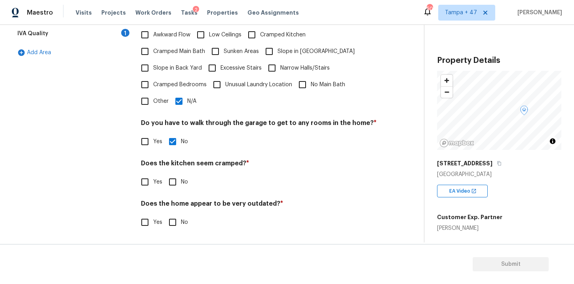
click at [174, 183] on input "No" at bounding box center [172, 182] width 17 height 17
checkbox input "true"
click at [173, 226] on input "No" at bounding box center [172, 222] width 17 height 17
checkbox input "true"
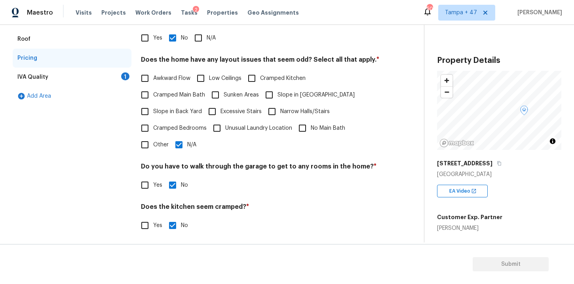
scroll to position [127, 0]
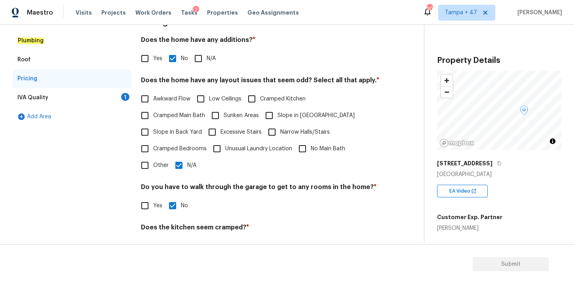
click at [62, 98] on div "IVA Quality 1" at bounding box center [72, 97] width 119 height 19
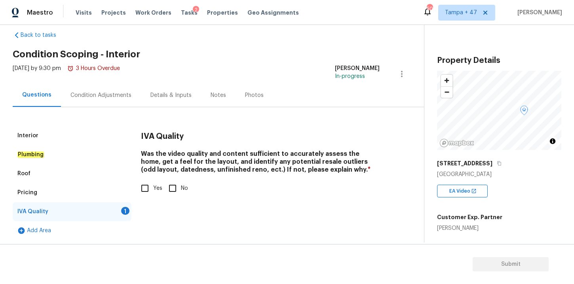
scroll to position [13, 0]
click at [146, 187] on input "Yes" at bounding box center [145, 188] width 17 height 17
checkbox input "true"
click at [117, 99] on div "Condition Adjustments" at bounding box center [100, 95] width 61 height 8
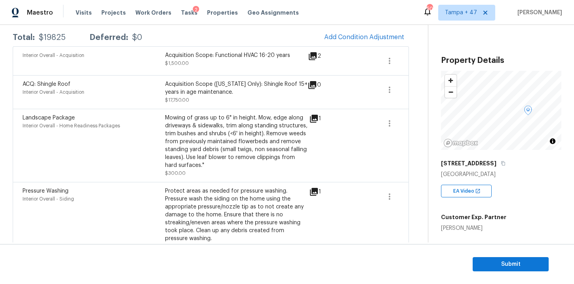
scroll to position [126, 0]
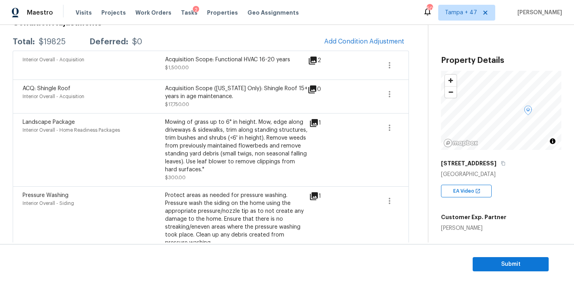
click at [313, 59] on icon at bounding box center [313, 61] width 8 height 8
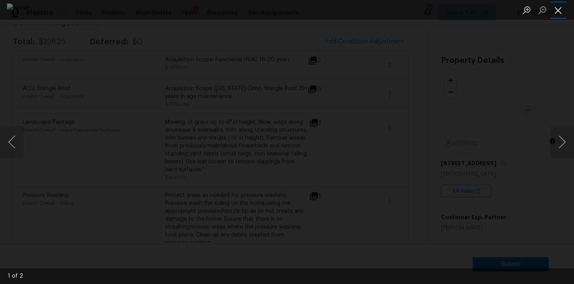
click at [562, 9] on button "Close lightbox" at bounding box center [558, 10] width 16 height 14
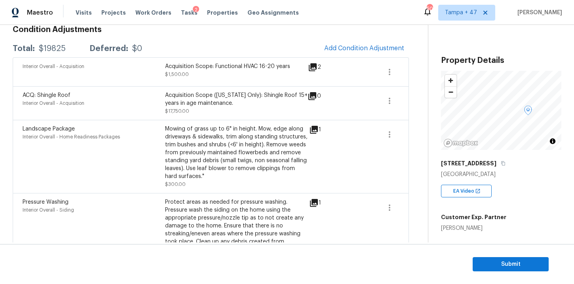
scroll to position [103, 0]
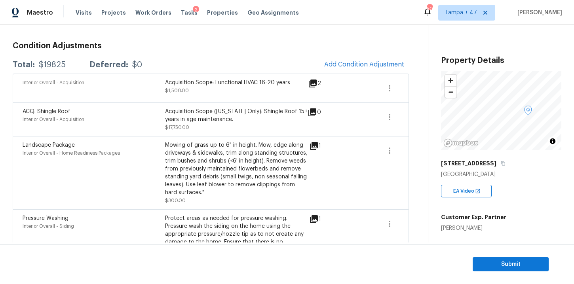
click at [327, 19] on div "Maestro Visits Projects Work Orders Tasks 2 Properties Geo Assignments 504 Tamp…" at bounding box center [287, 12] width 574 height 25
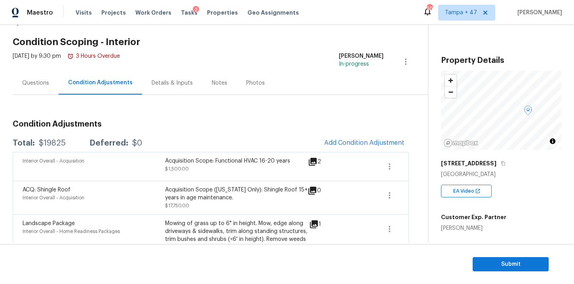
scroll to position [0, 0]
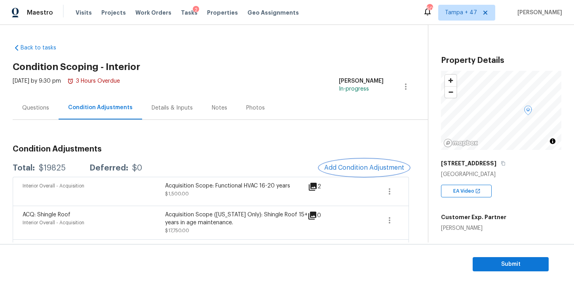
click at [359, 168] on span "Add Condition Adjustment" at bounding box center [364, 167] width 80 height 7
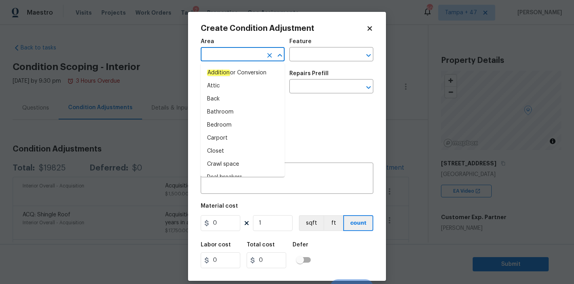
click at [240, 54] on input "text" at bounding box center [232, 55] width 62 height 12
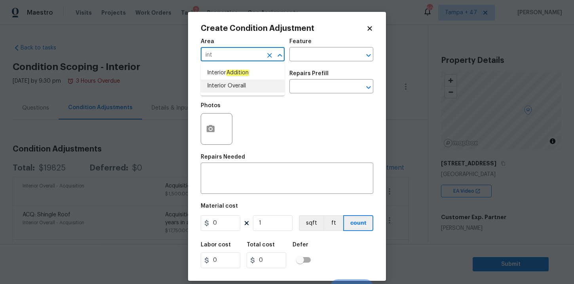
click at [218, 86] on li "Interior Overall" at bounding box center [243, 86] width 84 height 13
type input "Interior Overall"
click at [225, 86] on input "text" at bounding box center [232, 87] width 62 height 12
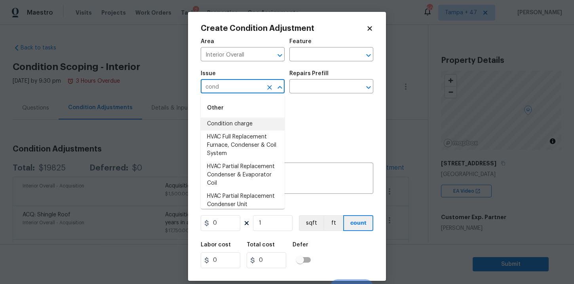
click at [224, 123] on li "Condition charge" at bounding box center [243, 124] width 84 height 13
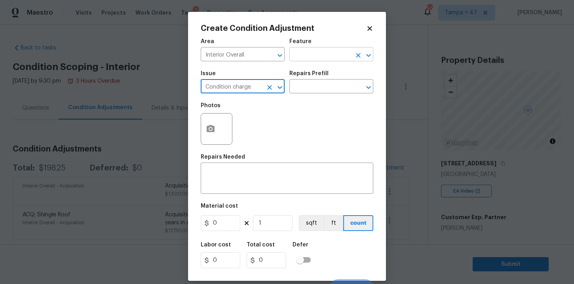
type input "Condition charge"
click at [326, 58] on input "text" at bounding box center [320, 55] width 62 height 12
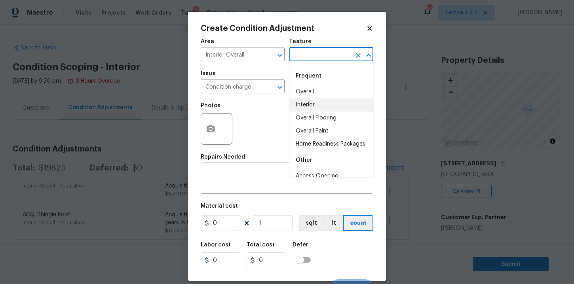
click at [316, 100] on li "Interior" at bounding box center [331, 105] width 84 height 13
type input "Interior"
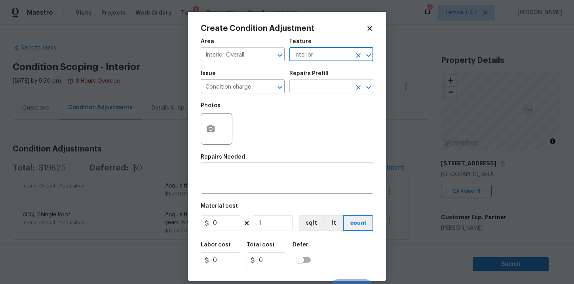
click at [313, 84] on input "text" at bounding box center [320, 87] width 62 height 12
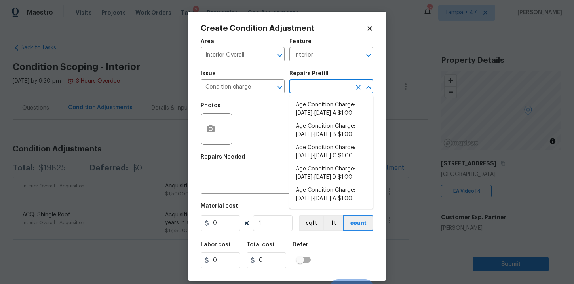
click at [430, 170] on body "Maestro Visits Projects Work Orders Tasks 2 Properties Geo Assignments 504 Tamp…" at bounding box center [287, 142] width 574 height 284
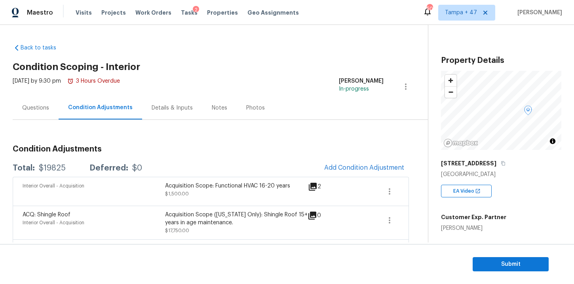
click at [491, 165] on div "3884 NW 1st Pl" at bounding box center [501, 163] width 120 height 14
click at [501, 165] on icon "button" at bounding box center [503, 163] width 4 height 4
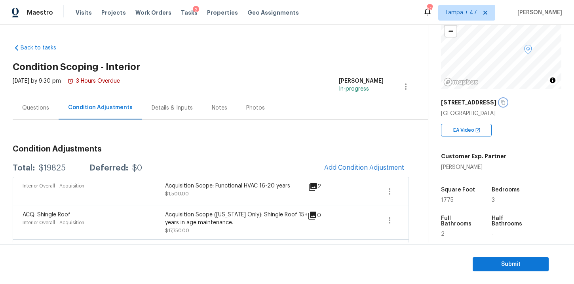
scroll to position [100, 0]
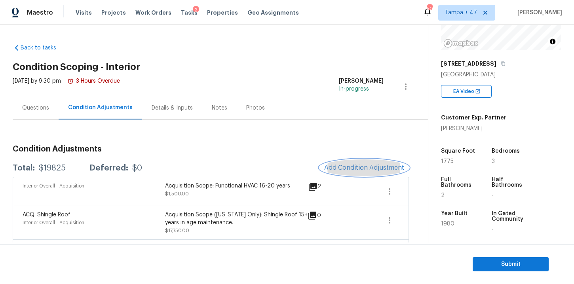
click at [364, 163] on button "Add Condition Adjustment" at bounding box center [363, 168] width 89 height 17
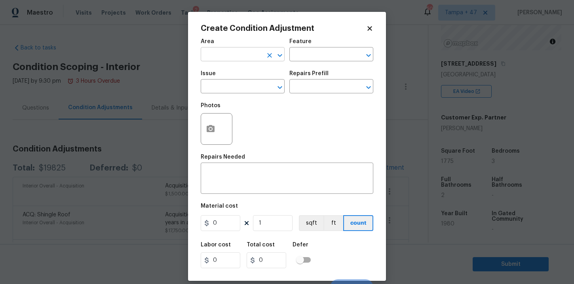
click at [266, 57] on icon "Clear" at bounding box center [270, 55] width 8 height 8
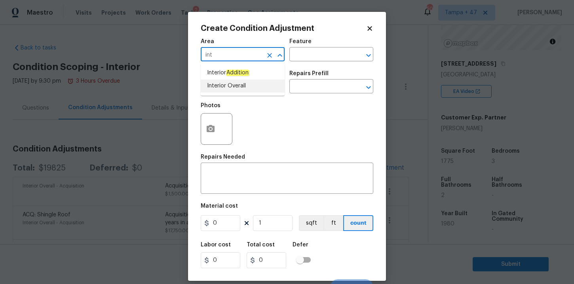
click at [223, 91] on li "Interior Overall" at bounding box center [243, 86] width 84 height 13
type input "Interior Overall"
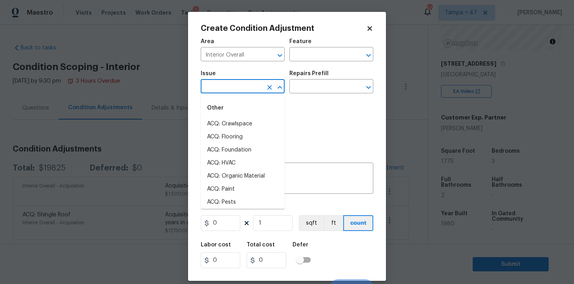
click at [224, 89] on input "text" at bounding box center [232, 87] width 62 height 12
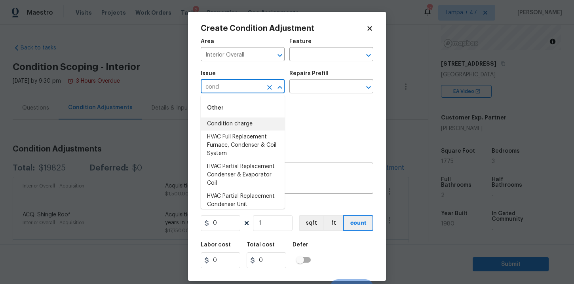
click at [217, 123] on li "Condition charge" at bounding box center [243, 124] width 84 height 13
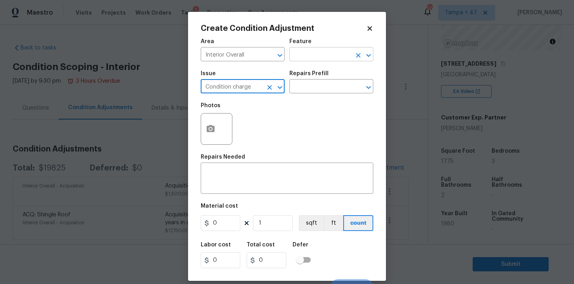
type input "Condition charge"
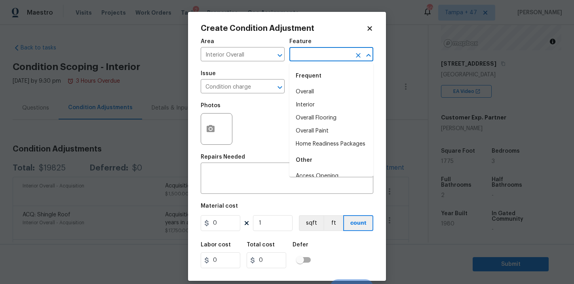
click at [321, 53] on input "text" at bounding box center [320, 55] width 62 height 12
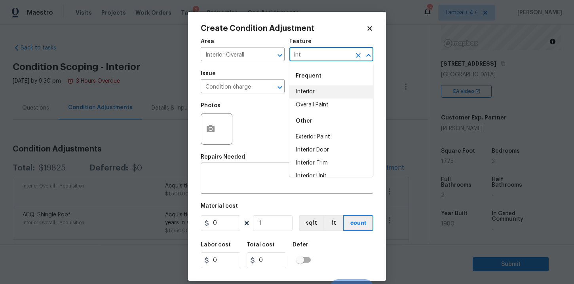
click at [318, 89] on li "Interior" at bounding box center [331, 91] width 84 height 13
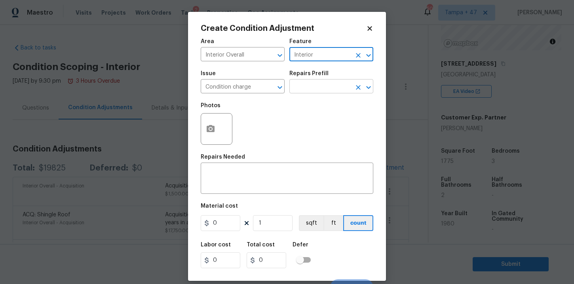
click at [316, 87] on input "text" at bounding box center [320, 87] width 62 height 12
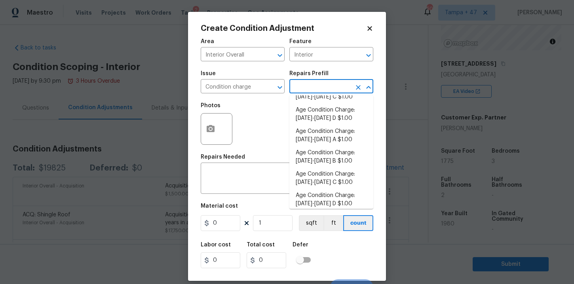
scroll to position [61, 0]
click at [324, 135] on li "Age Condition Charge: 1979-1992 A $1.00" at bounding box center [331, 133] width 84 height 21
type input "Home Readiness Packages"
type textarea "Age Condition Charge: 1979-1992 A"
type input "1"
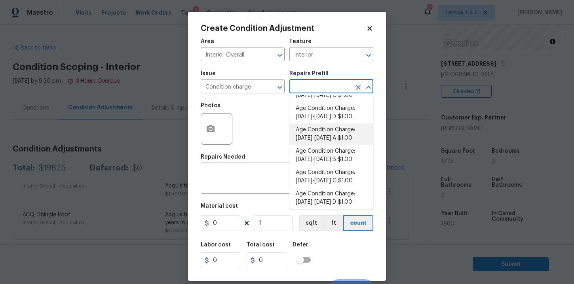
type input "1"
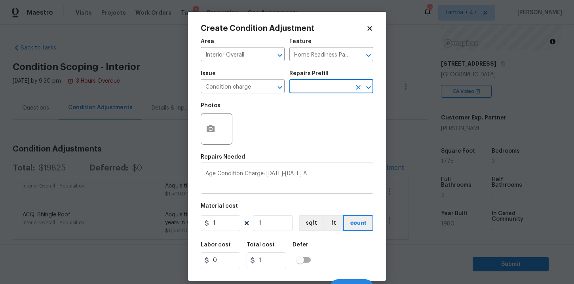
scroll to position [11, 0]
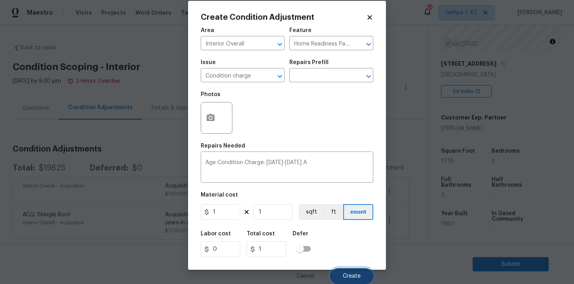
click at [342, 271] on button "Create" at bounding box center [351, 276] width 43 height 16
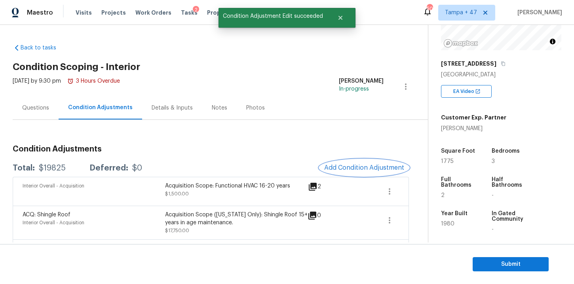
scroll to position [0, 0]
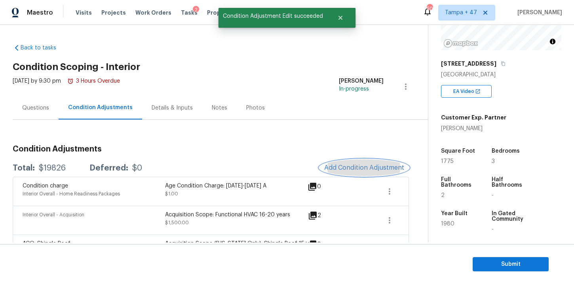
click at [358, 168] on span "Add Condition Adjustment" at bounding box center [364, 167] width 80 height 7
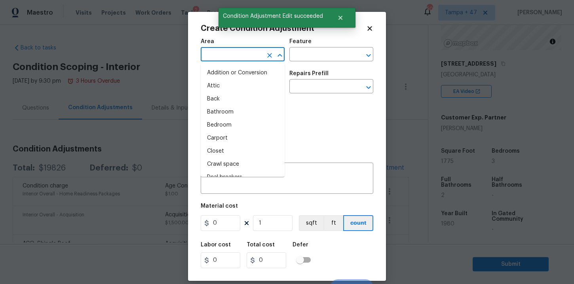
click at [251, 56] on input "text" at bounding box center [232, 55] width 62 height 12
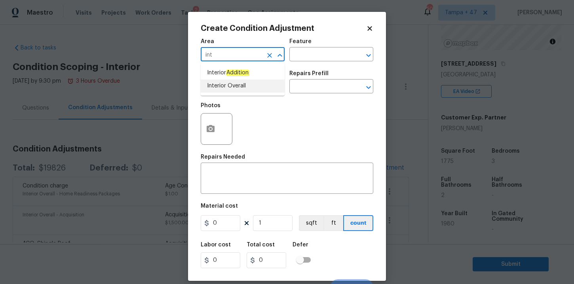
click at [233, 88] on li "Interior Overall" at bounding box center [243, 86] width 84 height 13
type input "Interior Overall"
click at [234, 90] on input "text" at bounding box center [232, 87] width 62 height 12
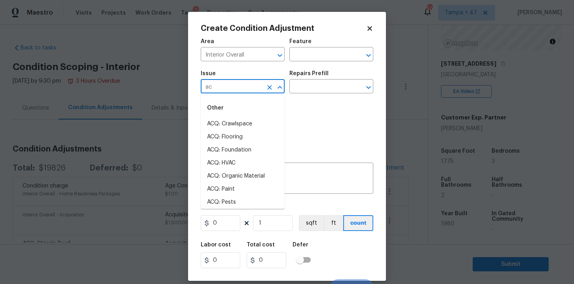
type input "a"
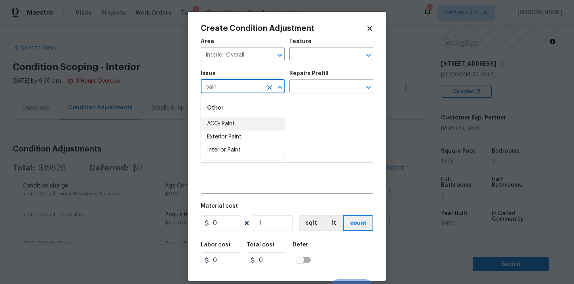
click at [224, 123] on li "ACQ: Paint" at bounding box center [243, 124] width 84 height 13
type input "ACQ: Paint"
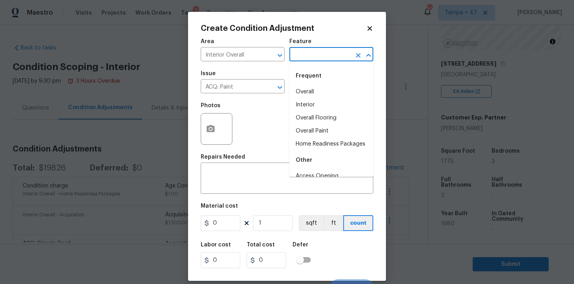
click at [327, 55] on input "text" at bounding box center [320, 55] width 62 height 12
click at [315, 102] on li "Interior" at bounding box center [331, 105] width 84 height 13
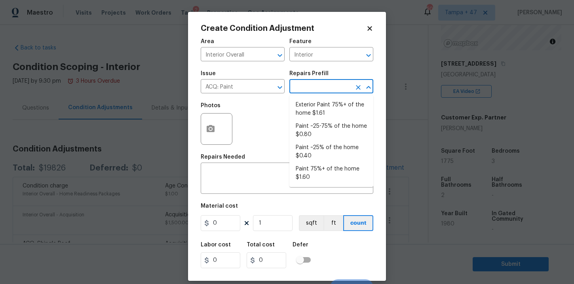
click at [315, 88] on input "text" at bounding box center [320, 87] width 62 height 12
click at [330, 146] on li "Paint ~25% of the home $0.40" at bounding box center [331, 151] width 84 height 21
type input "Acquisition"
type textarea "Acquisition Scope: ~25% of the home needs interior paint"
type input "0.4"
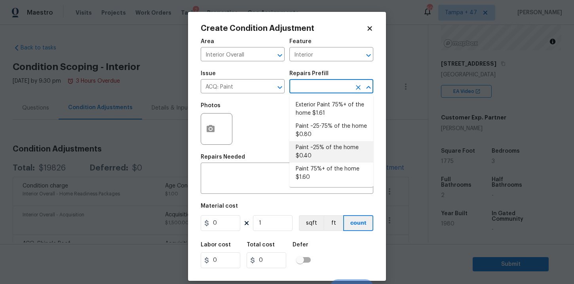
type input "0.4"
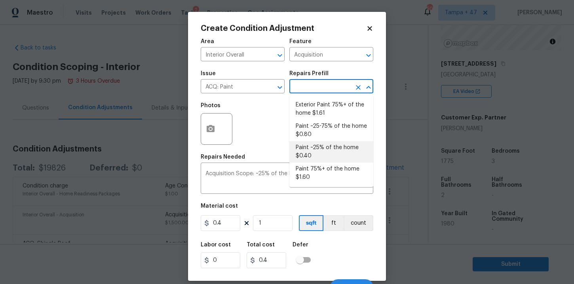
click at [320, 89] on input "text" at bounding box center [320, 87] width 62 height 12
click at [325, 156] on li "Paint ~25% of the home $0.40" at bounding box center [331, 151] width 84 height 21
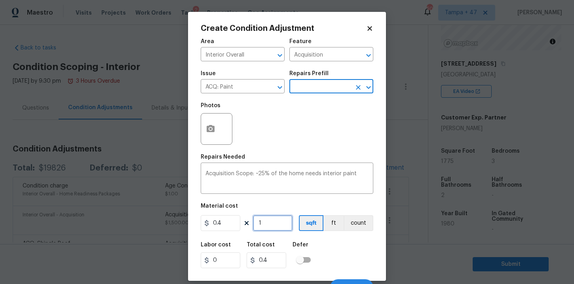
click at [272, 228] on input "1" at bounding box center [273, 223] width 40 height 16
type input "0"
type input "1"
type input "0.4"
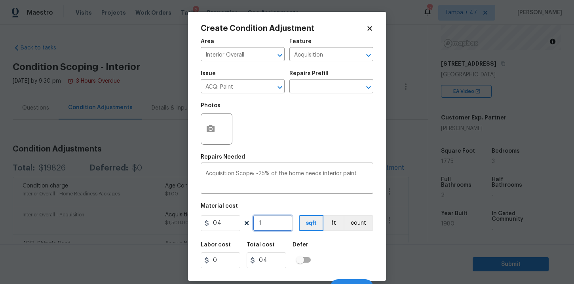
type input "17"
type input "6.8"
type input "177"
type input "70.8"
type input "1775"
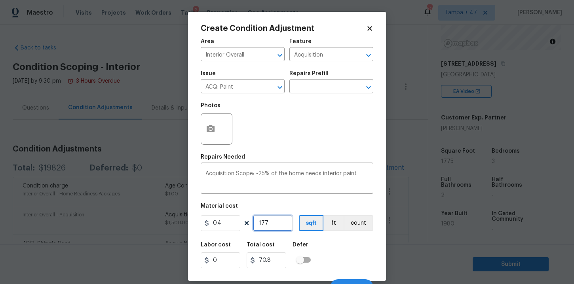
type input "710"
type input "1775"
click at [313, 131] on div "Photos" at bounding box center [287, 123] width 173 height 51
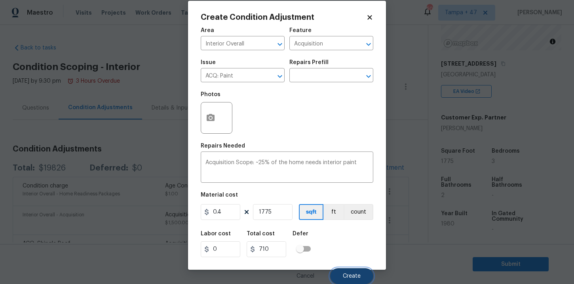
click at [352, 274] on span "Create" at bounding box center [352, 277] width 18 height 6
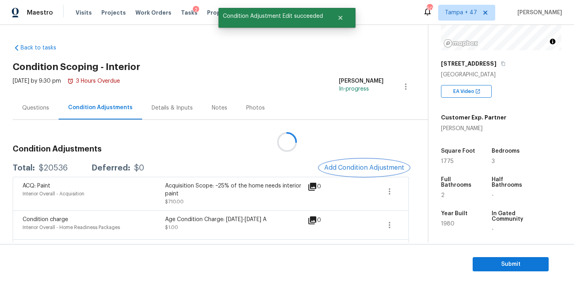
scroll to position [0, 0]
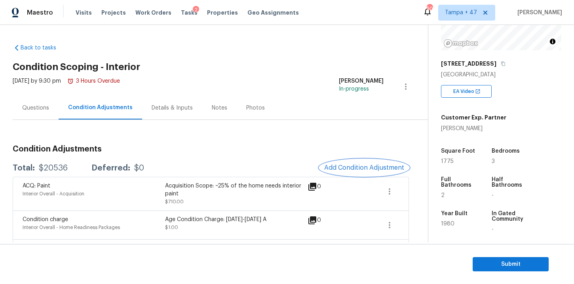
click at [361, 167] on span "Add Condition Adjustment" at bounding box center [364, 167] width 80 height 7
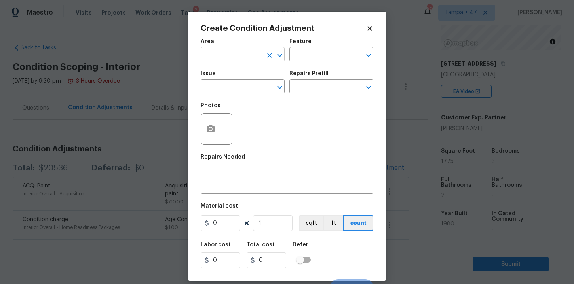
click at [244, 58] on input "text" at bounding box center [232, 55] width 62 height 12
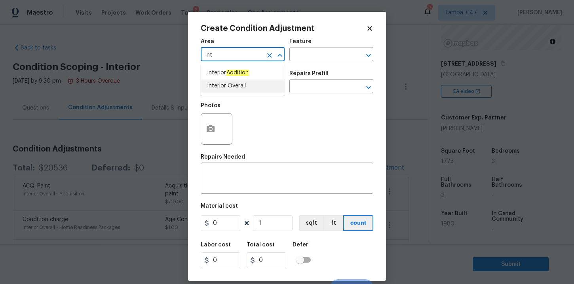
click at [228, 83] on li "Interior Overall" at bounding box center [243, 86] width 84 height 13
type input "Interior Overall"
click at [230, 87] on input "text" at bounding box center [232, 87] width 62 height 12
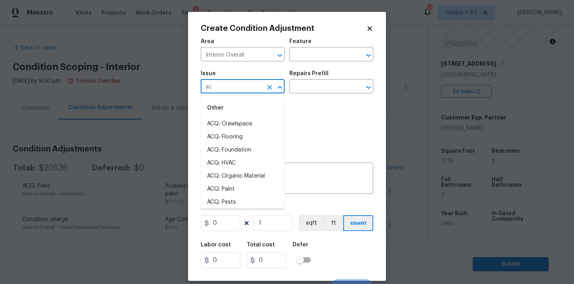
type input "a"
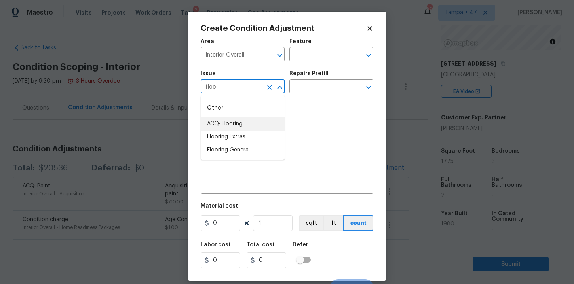
click at [239, 123] on li "ACQ: Flooring" at bounding box center [243, 124] width 84 height 13
type input "ACQ: Flooring"
click at [313, 57] on input "text" at bounding box center [320, 55] width 62 height 12
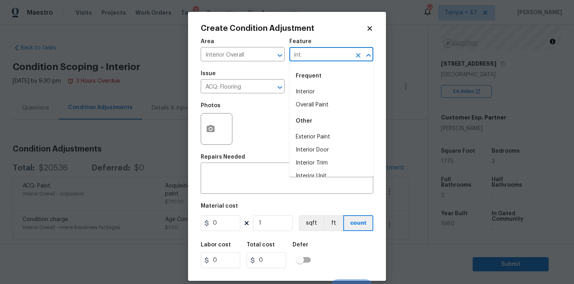
click at [313, 91] on li "Interior" at bounding box center [331, 91] width 84 height 13
click at [312, 91] on input "text" at bounding box center [320, 87] width 62 height 12
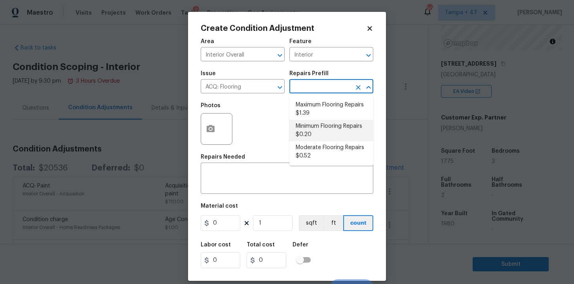
click at [329, 128] on li "Minimum Flooring Repairs $0.20" at bounding box center [331, 130] width 84 height 21
type input "Acquisition"
type textarea "Acquisition Scope: Minimum flooring repairs"
type input "0.2"
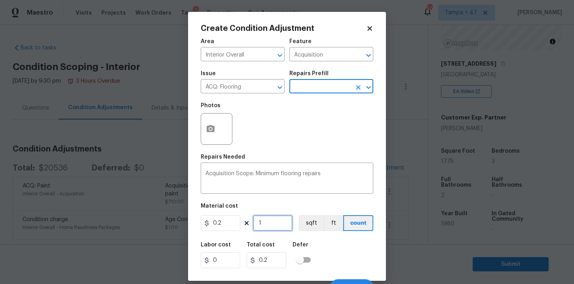
click at [266, 222] on input "1" at bounding box center [273, 223] width 40 height 16
type input "17"
type input "3.4"
type input "177"
type input "35.4"
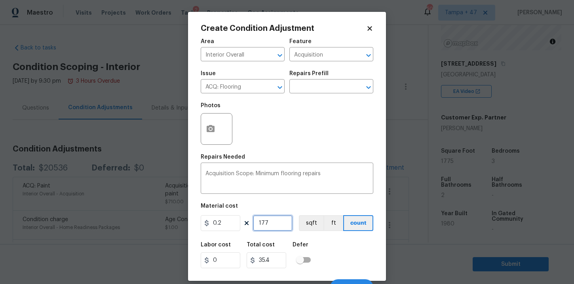
type input "1775"
type input "355"
type input "1775"
click at [331, 257] on div "Labor cost 0 Total cost 355 Defer" at bounding box center [287, 255] width 173 height 36
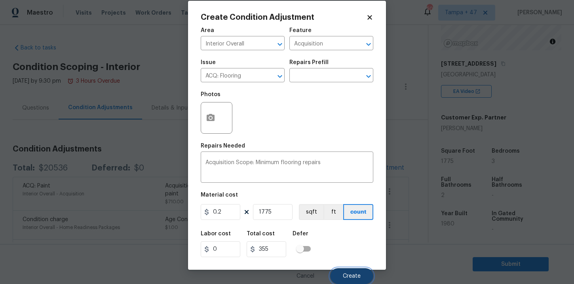
click at [344, 275] on span "Create" at bounding box center [352, 277] width 18 height 6
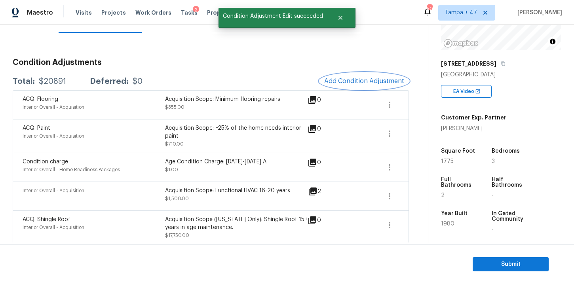
scroll to position [34, 0]
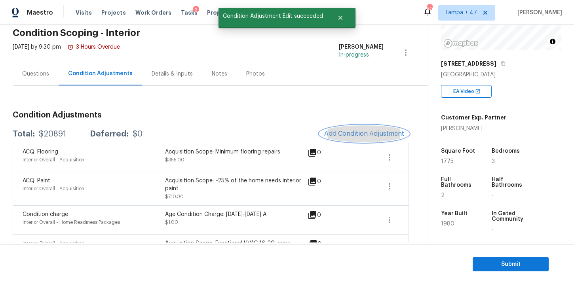
click at [353, 135] on span "Add Condition Adjustment" at bounding box center [364, 133] width 80 height 7
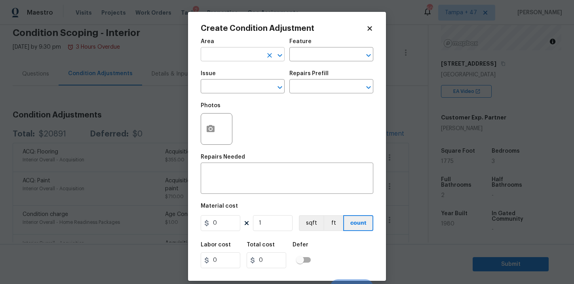
click at [241, 53] on input "text" at bounding box center [232, 55] width 62 height 12
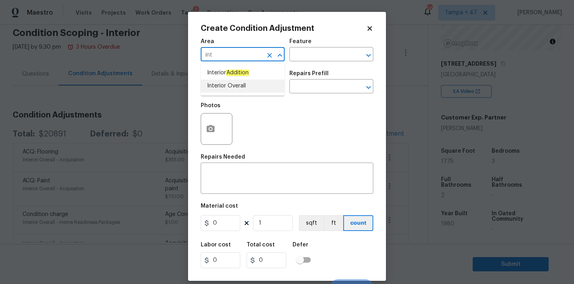
click at [233, 88] on li "Interior Overall" at bounding box center [243, 86] width 84 height 13
type input "Interior Overall"
click at [233, 88] on input "text" at bounding box center [232, 87] width 62 height 12
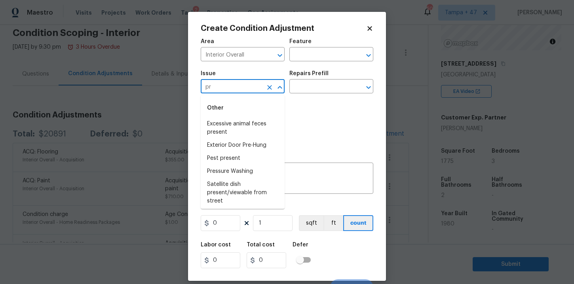
type input "p"
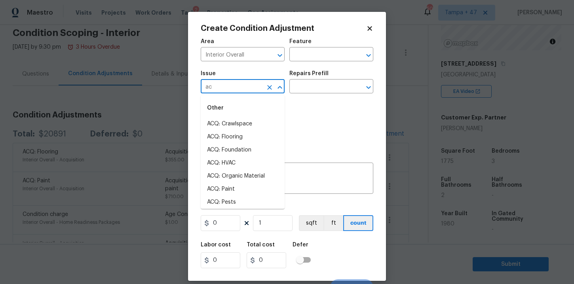
type input "a"
click at [233, 124] on li "ACQ: Paint" at bounding box center [243, 124] width 84 height 13
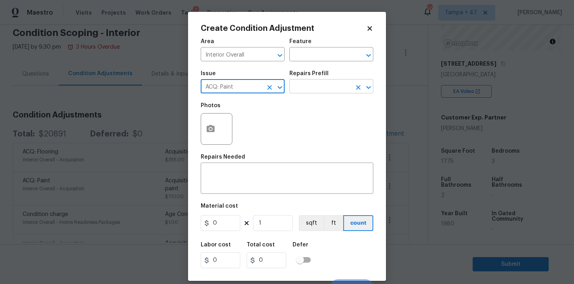
type input "ACQ: Paint"
click at [317, 85] on input "text" at bounding box center [320, 87] width 62 height 12
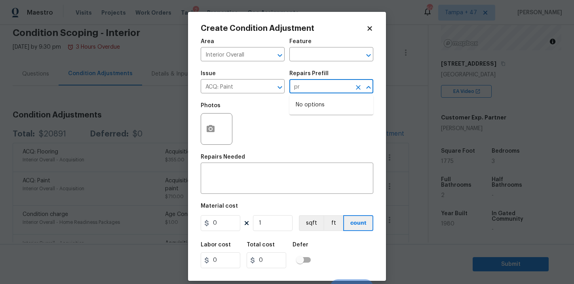
type input "p"
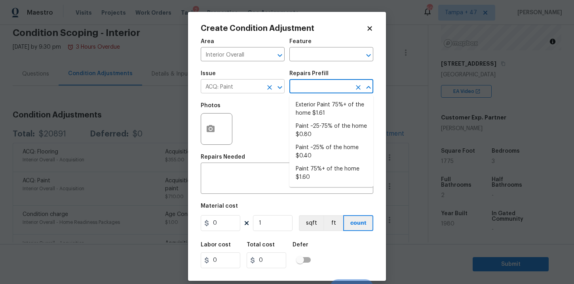
click at [258, 88] on input "ACQ: Paint" at bounding box center [232, 87] width 62 height 12
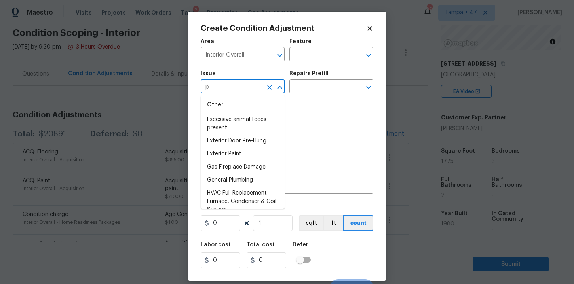
scroll to position [0, 0]
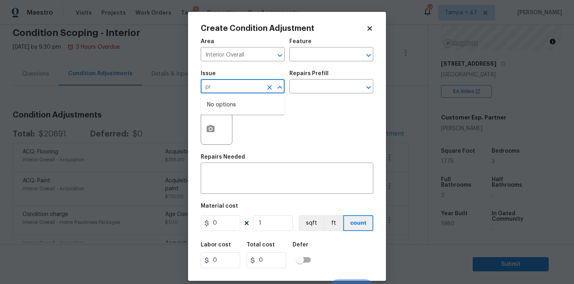
type input "p"
click at [249, 153] on li "Interior Paint" at bounding box center [243, 150] width 84 height 13
type input "Interior Paint"
click at [315, 90] on input "text" at bounding box center [320, 87] width 62 height 12
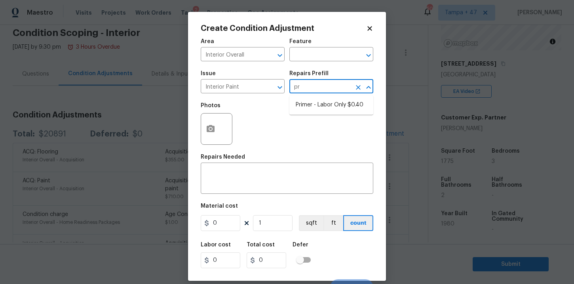
type input "pri"
click at [319, 105] on li "Primer - Labor Only $0.40" at bounding box center [331, 105] width 84 height 13
type input "Overall Paint"
type textarea "Interior primer - PRIMER PROVIDED BY OPENDOOR - All nails, screws, drywall anch…"
type input "0.4"
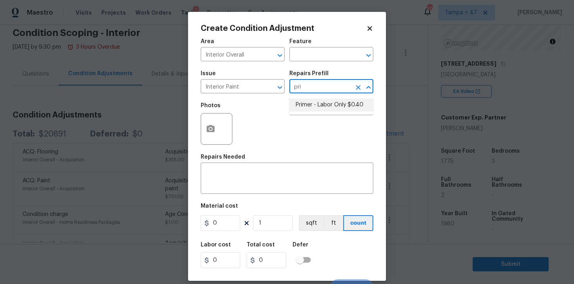
type input "0.4"
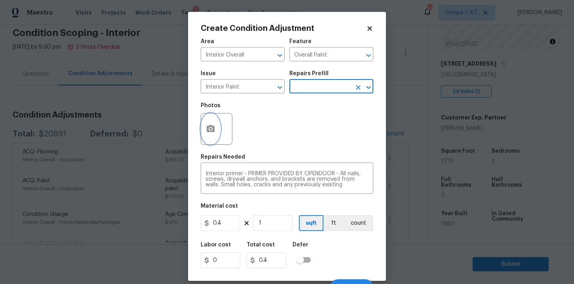
click at [217, 135] on button "button" at bounding box center [210, 129] width 19 height 31
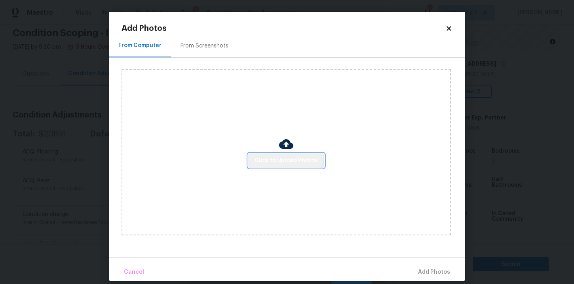
click at [281, 154] on button "Click to Upload Photos" at bounding box center [286, 161] width 76 height 15
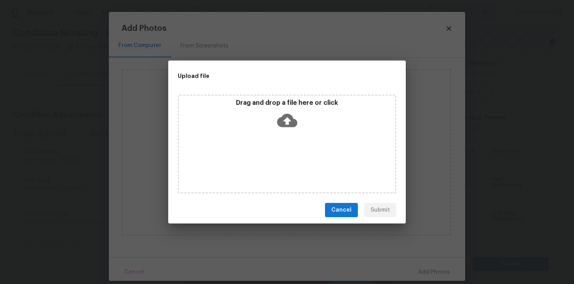
click at [290, 123] on icon at bounding box center [287, 120] width 20 height 13
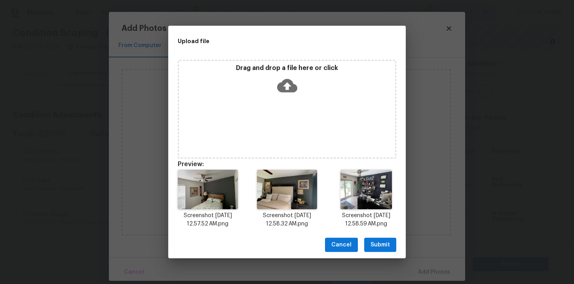
click at [385, 246] on span "Submit" at bounding box center [379, 245] width 19 height 10
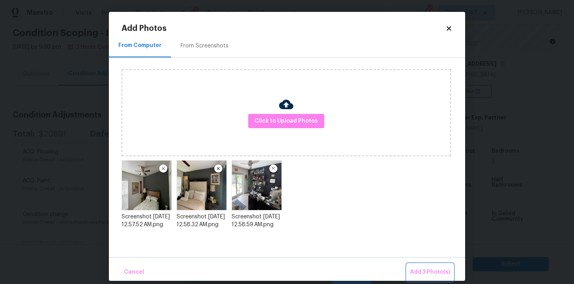
click at [419, 269] on span "Add 3 Photo(s)" at bounding box center [430, 273] width 40 height 10
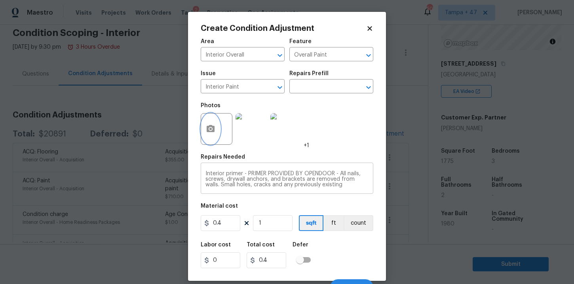
scroll to position [11, 0]
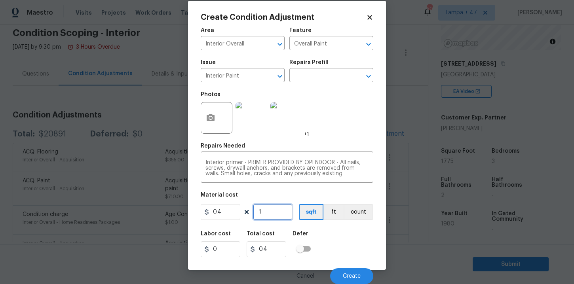
click at [272, 211] on input "1" at bounding box center [273, 212] width 40 height 16
type input "0"
type input "3"
type input "1.2"
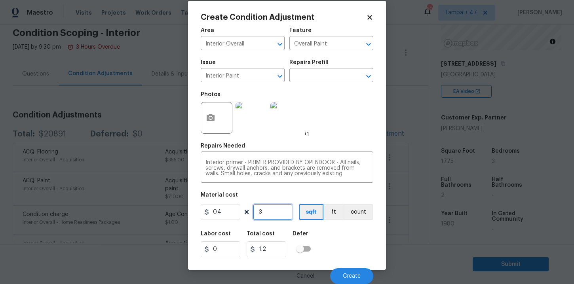
type input "30"
type input "12"
type input "300"
type input "120"
type input "300"
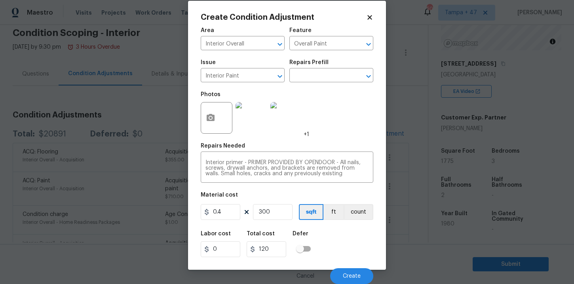
click at [247, 122] on img at bounding box center [252, 118] width 32 height 32
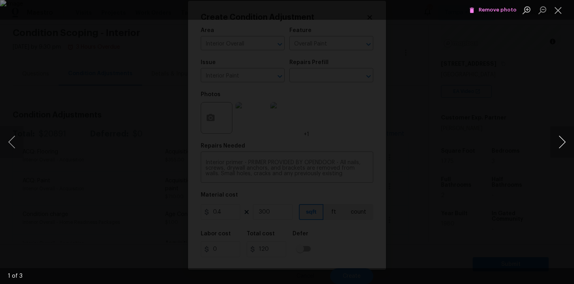
click at [559, 145] on button "Next image" at bounding box center [562, 142] width 24 height 32
click at [557, 15] on button "Close lightbox" at bounding box center [558, 10] width 16 height 14
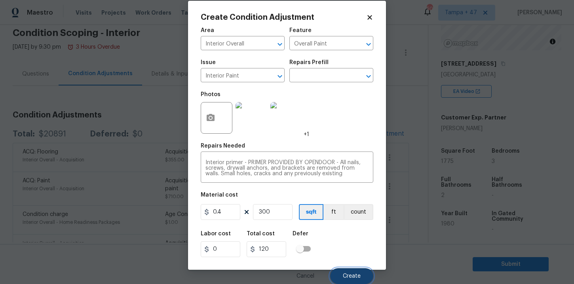
click at [349, 273] on button "Create" at bounding box center [351, 276] width 43 height 16
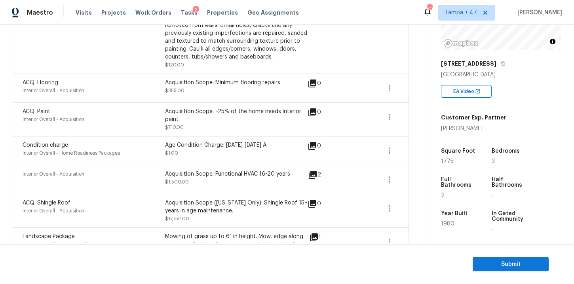
scroll to position [182, 0]
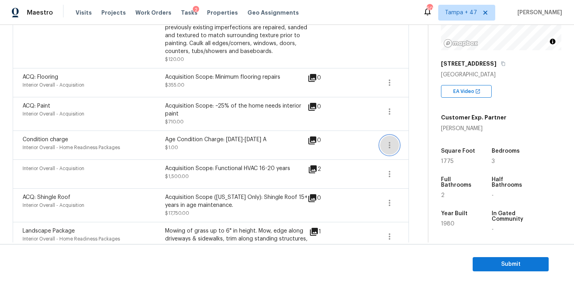
click at [393, 143] on icon "button" at bounding box center [389, 145] width 9 height 9
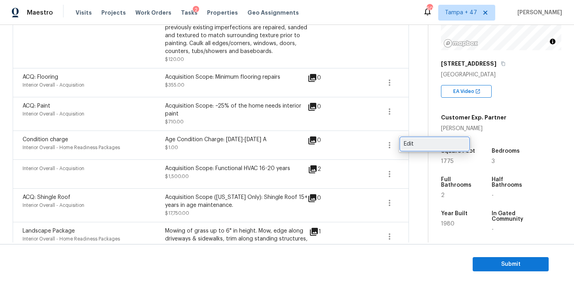
click at [414, 141] on div "Edit" at bounding box center [435, 144] width 62 height 8
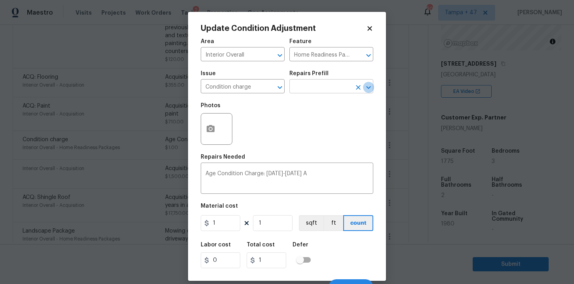
click at [368, 86] on icon "Open" at bounding box center [368, 87] width 9 height 9
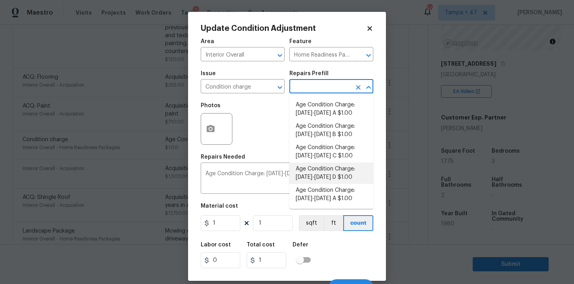
scroll to position [13, 0]
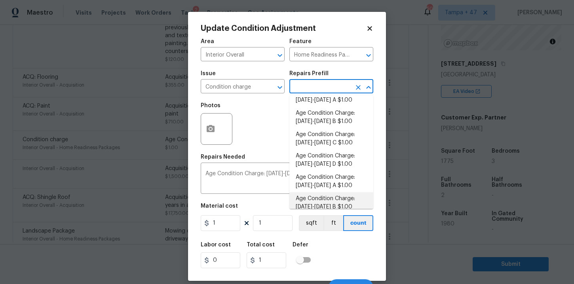
click at [342, 195] on li "Age Condition Charge: 1979-1992 B $1.00" at bounding box center [331, 202] width 84 height 21
type textarea "Age Condition Charge: 1979-1992 B"
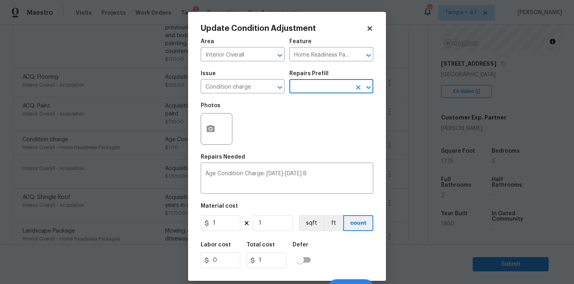
scroll to position [11, 0]
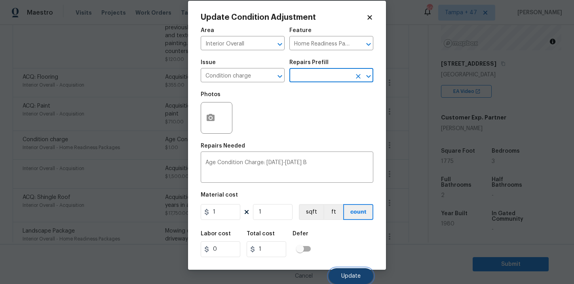
click at [348, 270] on button "Update" at bounding box center [351, 276] width 45 height 16
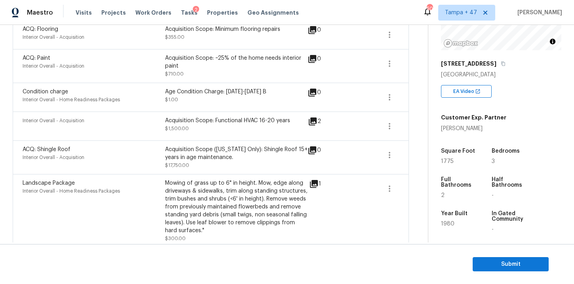
scroll to position [312, 0]
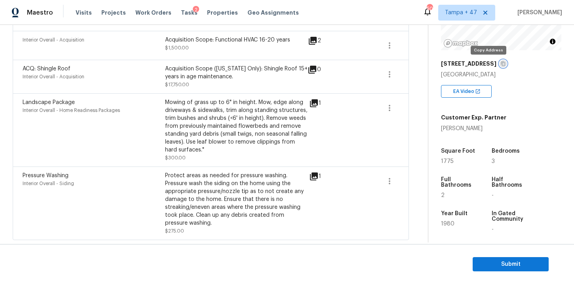
click at [501, 65] on icon "button" at bounding box center [503, 63] width 5 height 5
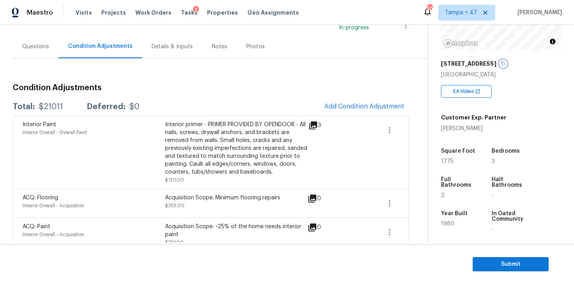
scroll to position [0, 0]
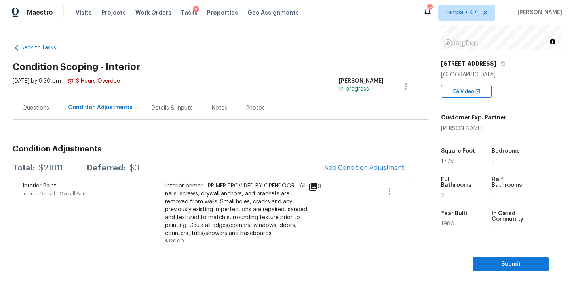
click at [46, 105] on div "Questions" at bounding box center [35, 108] width 27 height 8
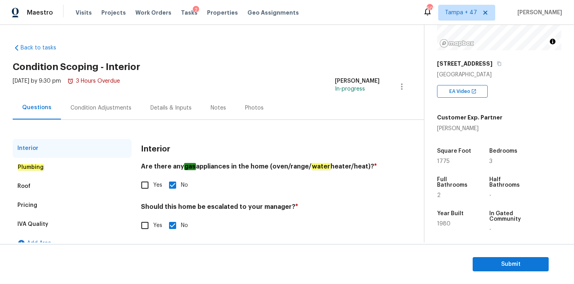
scroll to position [13, 0]
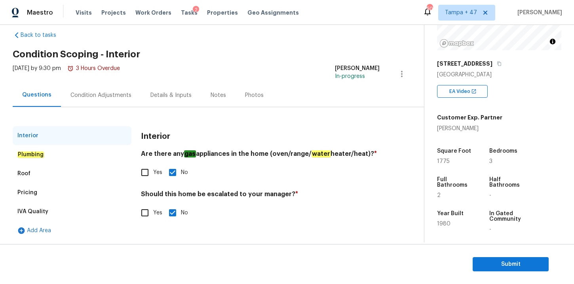
click at [34, 156] on em "Plumbing" at bounding box center [30, 155] width 27 height 6
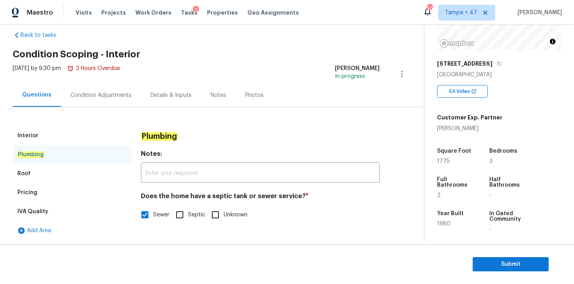
click at [35, 135] on div "Interior" at bounding box center [27, 136] width 21 height 8
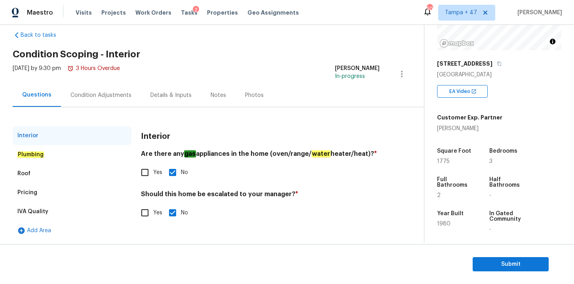
click at [23, 175] on div "Roof" at bounding box center [23, 174] width 13 height 8
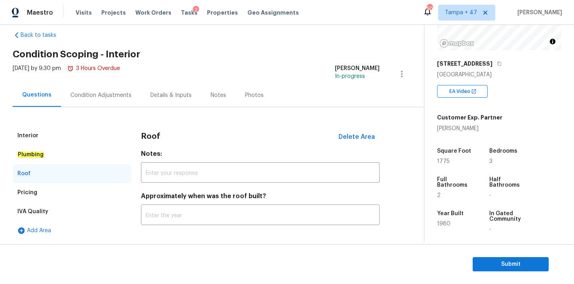
click at [28, 194] on div "Pricing" at bounding box center [27, 193] width 20 height 8
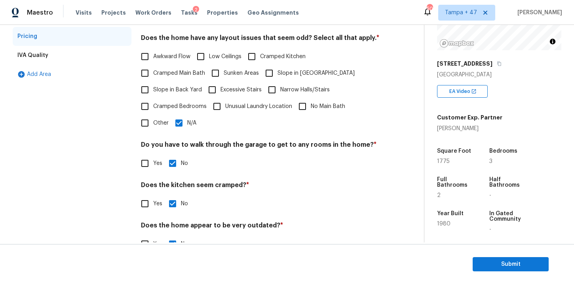
scroll to position [191, 0]
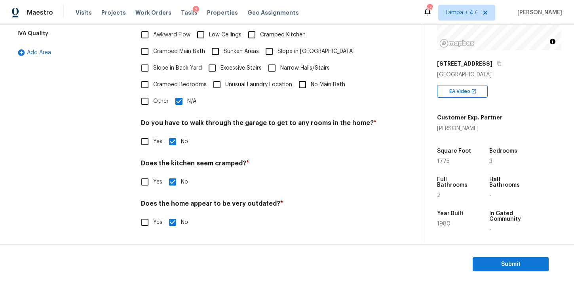
click at [37, 33] on div "IVA Quality" at bounding box center [32, 34] width 31 height 8
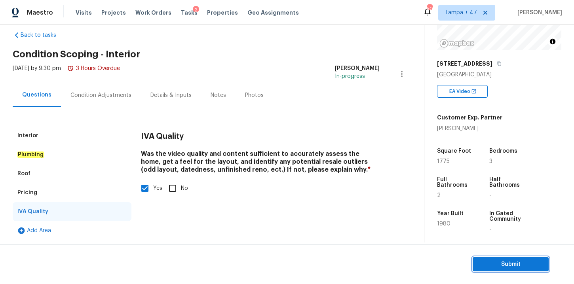
click at [485, 265] on span "Submit" at bounding box center [510, 265] width 63 height 10
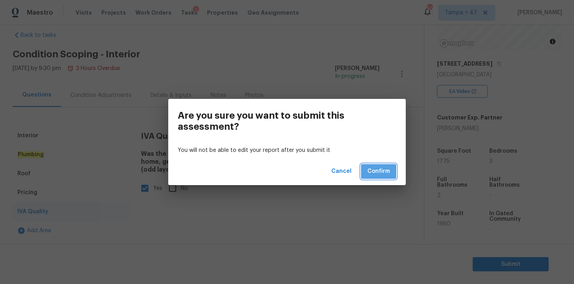
click at [378, 173] on span "Confirm" at bounding box center [378, 172] width 23 height 10
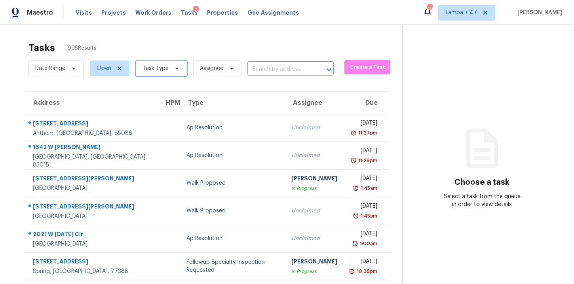
click at [175, 71] on icon at bounding box center [177, 68] width 6 height 6
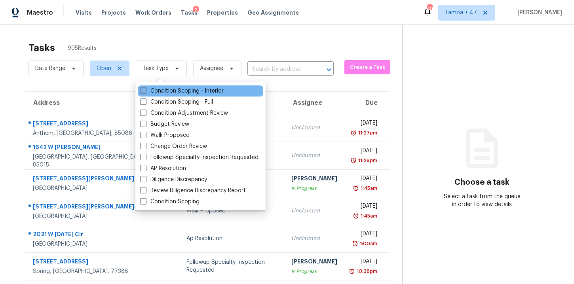
click at [175, 89] on label "Condition Scoping - Interior" at bounding box center [182, 91] width 84 height 8
click at [145, 89] on input "Condition Scoping - Interior" at bounding box center [142, 89] width 5 height 5
checkbox input "true"
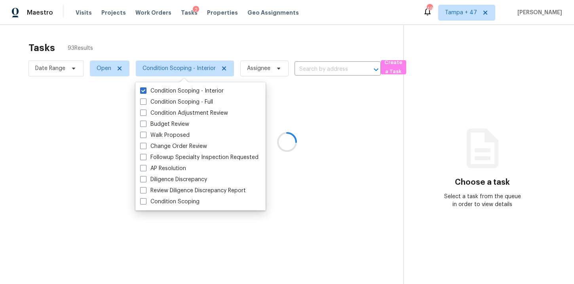
click at [312, 68] on div at bounding box center [287, 142] width 574 height 284
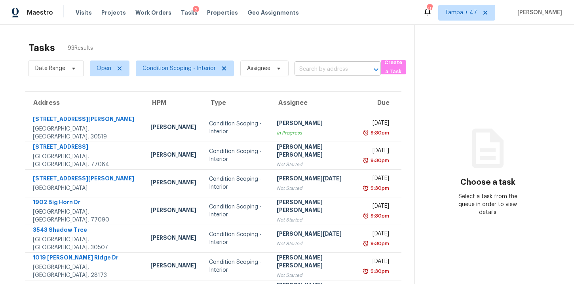
click at [307, 68] on input "text" at bounding box center [326, 69] width 64 height 12
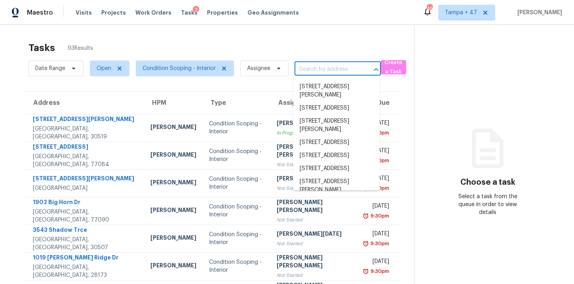
paste input "1343 Lindale Pl Spartanburg, SC, 29301"
type input "1343 Lindale Pl Spartanburg, SC, 29301"
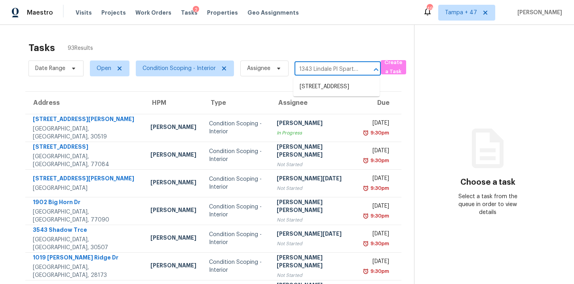
scroll to position [0, 42]
click at [326, 86] on li "1343 Lindale Pl, Spartanburg, SC 29301" at bounding box center [336, 86] width 86 height 13
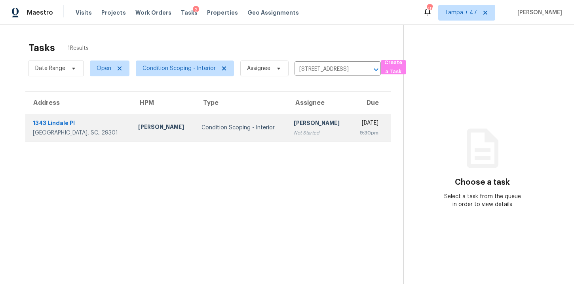
click at [207, 120] on td "Condition Scoping - Interior" at bounding box center [241, 128] width 93 height 28
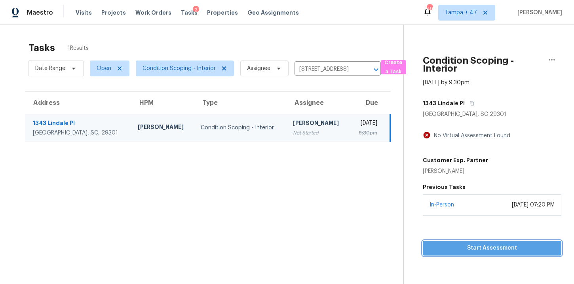
click at [456, 246] on span "Start Assessment" at bounding box center [492, 248] width 126 height 10
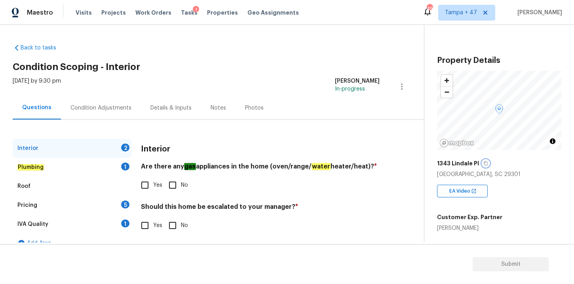
click at [486, 162] on icon "button" at bounding box center [485, 163] width 5 height 5
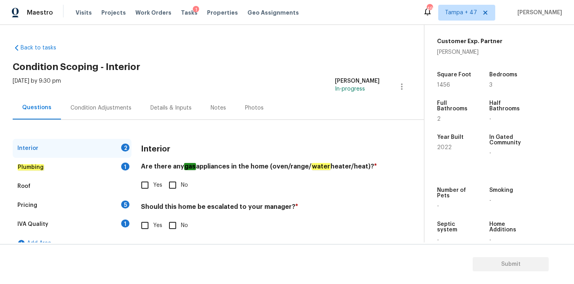
scroll to position [173, 0]
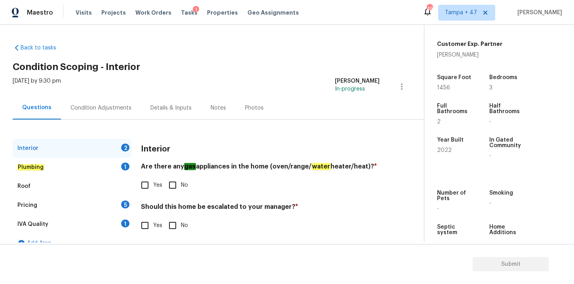
click at [174, 183] on input "No" at bounding box center [172, 185] width 17 height 17
checkbox input "true"
click at [175, 226] on input "No" at bounding box center [172, 225] width 17 height 17
checkbox input "true"
click at [32, 167] on em "Plumbing" at bounding box center [30, 167] width 27 height 6
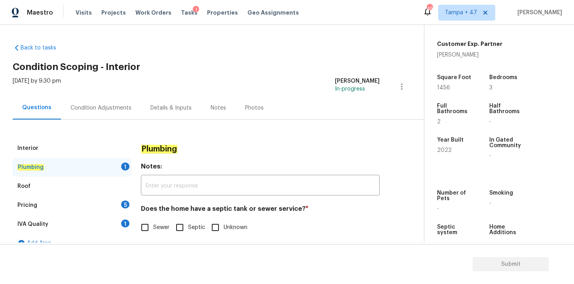
scroll to position [13, 0]
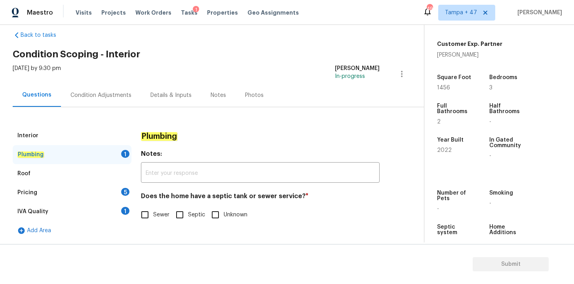
click at [145, 215] on input "Sewer" at bounding box center [145, 215] width 17 height 17
checkbox input "true"
click at [29, 173] on div "Roof" at bounding box center [23, 174] width 13 height 8
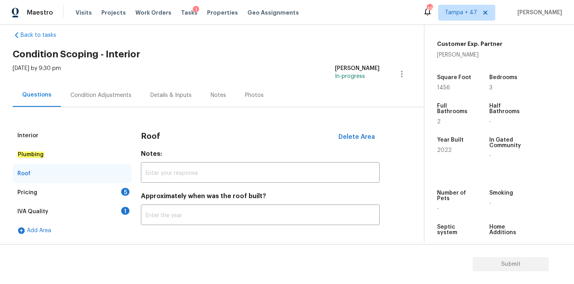
click at [32, 192] on div "Pricing" at bounding box center [27, 193] width 20 height 8
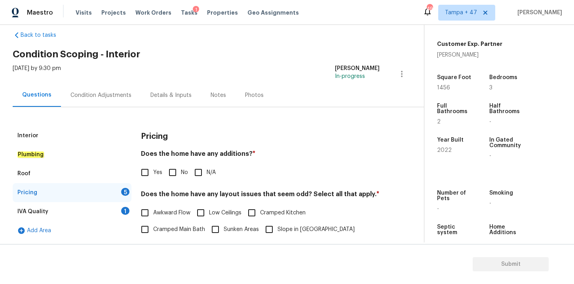
click at [177, 174] on input "No" at bounding box center [172, 172] width 17 height 17
checkbox input "true"
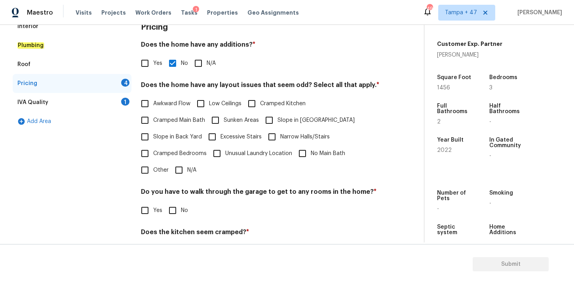
scroll to position [122, 0]
click at [181, 170] on input "N/A" at bounding box center [179, 169] width 17 height 17
checkbox input "true"
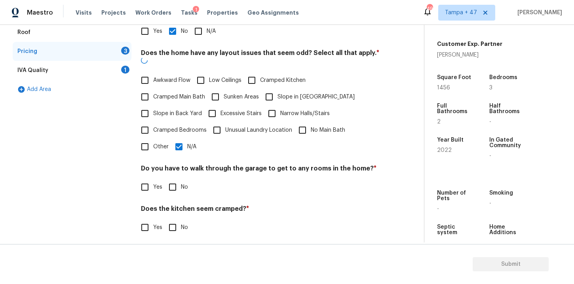
scroll to position [161, 0]
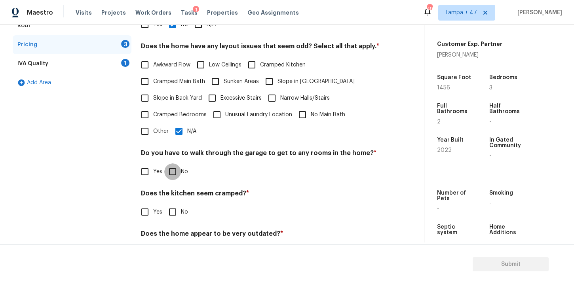
click at [175, 173] on input "No" at bounding box center [172, 171] width 17 height 17
checkbox input "true"
click at [171, 211] on input "No" at bounding box center [172, 212] width 17 height 17
checkbox input "true"
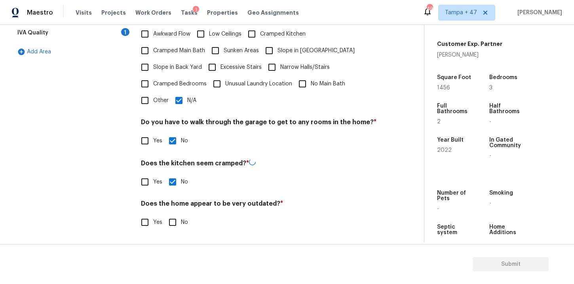
scroll to position [191, 0]
click at [173, 223] on input "No" at bounding box center [172, 222] width 17 height 17
checkbox input "true"
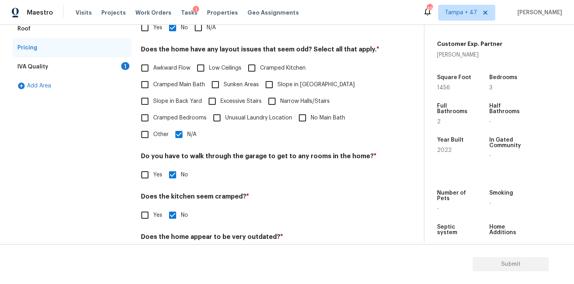
click at [79, 65] on div "IVA Quality 1" at bounding box center [72, 66] width 119 height 19
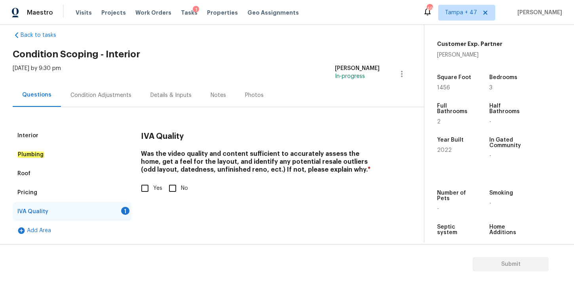
scroll to position [13, 0]
click at [145, 186] on input "Yes" at bounding box center [145, 188] width 17 height 17
checkbox input "true"
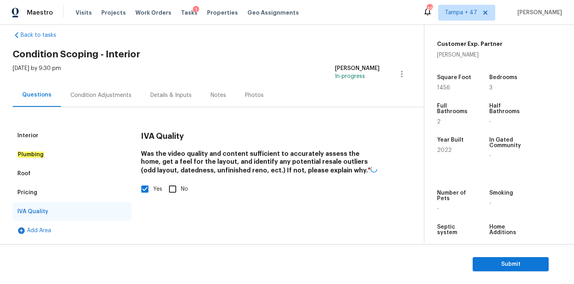
click at [107, 95] on div "Condition Adjustments" at bounding box center [100, 95] width 61 height 8
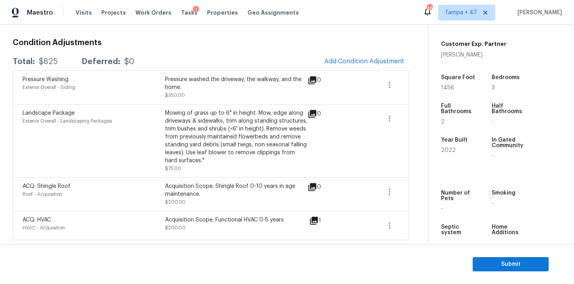
scroll to position [20, 0]
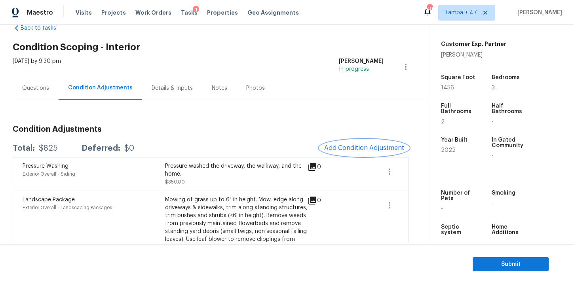
click at [341, 145] on span "Add Condition Adjustment" at bounding box center [364, 147] width 80 height 7
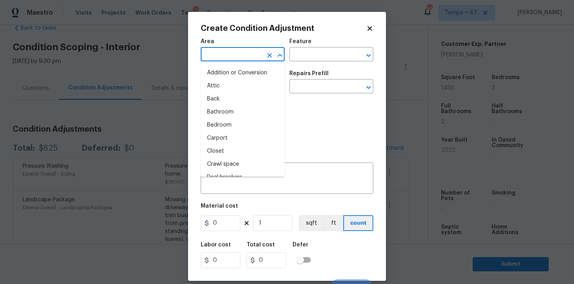
click at [234, 54] on input "text" at bounding box center [232, 55] width 62 height 12
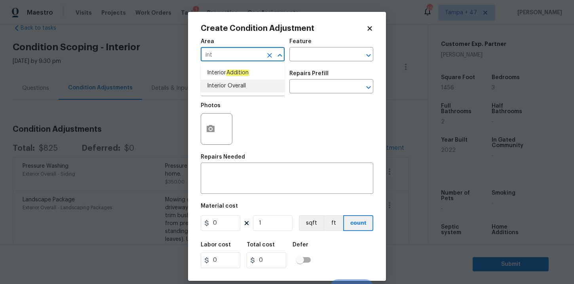
click at [230, 82] on li "Interior Overall" at bounding box center [243, 86] width 84 height 13
type input "Interior Overall"
click at [230, 87] on input "text" at bounding box center [232, 87] width 62 height 12
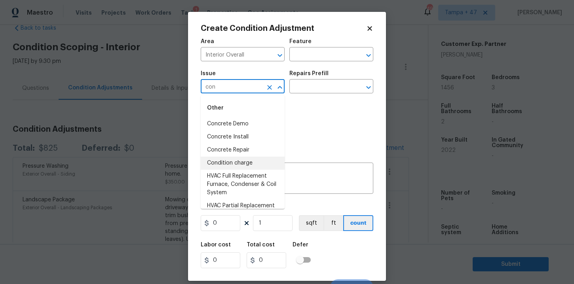
click at [231, 161] on li "Condition charge" at bounding box center [243, 163] width 84 height 13
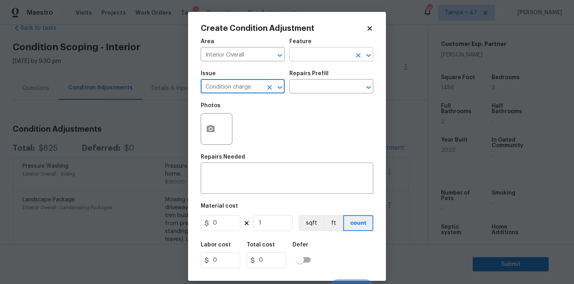
type input "Condition charge"
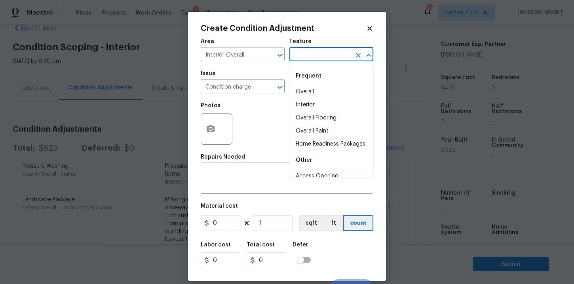
click at [323, 55] on input "text" at bounding box center [320, 55] width 62 height 12
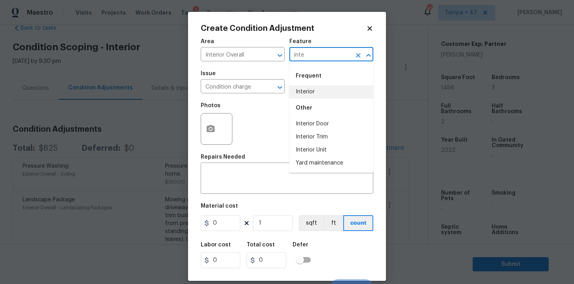
click at [318, 88] on li "Interior" at bounding box center [331, 91] width 84 height 13
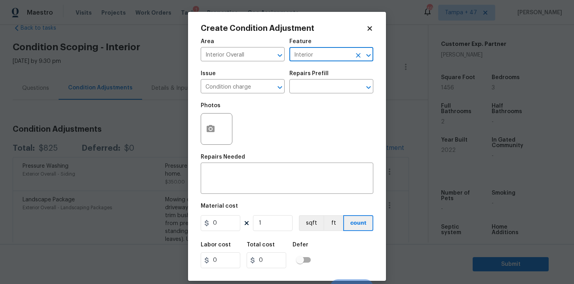
click at [318, 88] on input "text" at bounding box center [320, 87] width 62 height 12
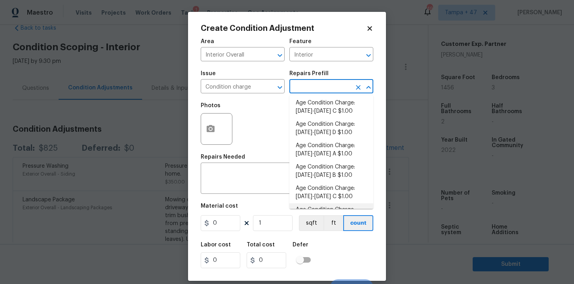
scroll to position [215, 0]
click at [325, 176] on li "Age Condition Charge: 2009-2023 B $1.00" at bounding box center [331, 171] width 84 height 21
type input "Home Readiness Packages"
type textarea "Age Condition Charge: [DATE]-[DATE] B"
type input "1"
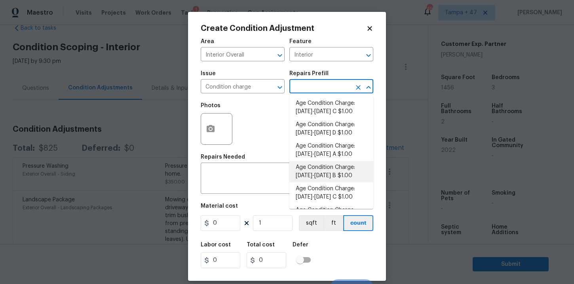
type input "1"
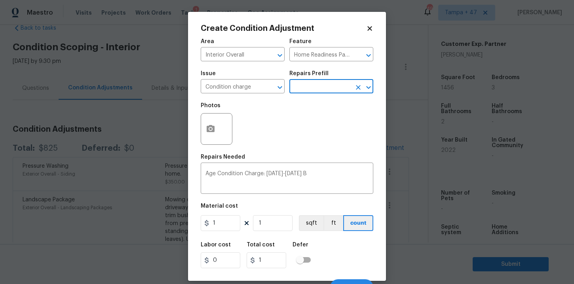
scroll to position [11, 0]
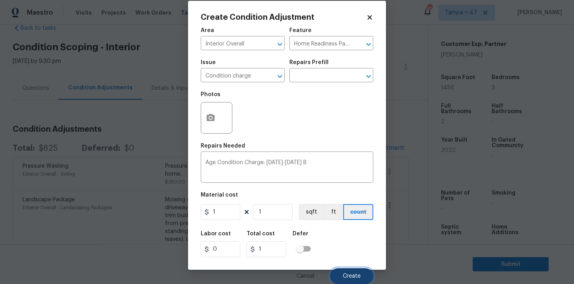
click at [346, 274] on span "Create" at bounding box center [352, 277] width 18 height 6
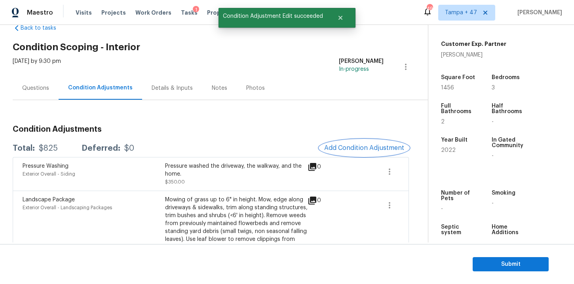
scroll to position [0, 0]
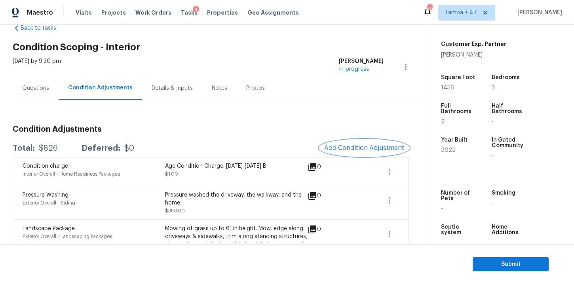
click at [346, 143] on button "Add Condition Adjustment" at bounding box center [363, 148] width 89 height 17
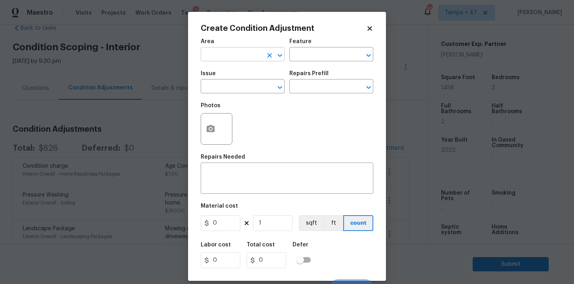
click at [241, 51] on input "text" at bounding box center [232, 55] width 62 height 12
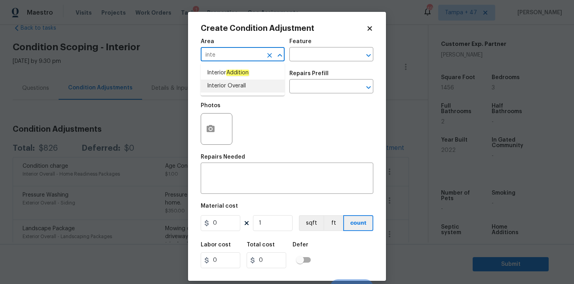
click at [227, 84] on li "Interior Overall" at bounding box center [243, 86] width 84 height 13
type input "Interior Overall"
click at [232, 89] on input "text" at bounding box center [232, 87] width 62 height 12
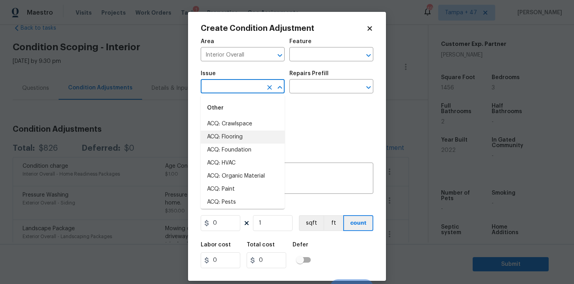
click at [229, 134] on li "ACQ: Flooring" at bounding box center [243, 137] width 84 height 13
type input "ACQ: Flooring"
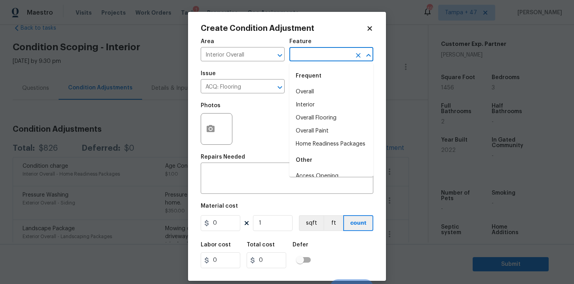
click at [321, 56] on input "text" at bounding box center [320, 55] width 62 height 12
click at [310, 102] on li "Interior" at bounding box center [331, 105] width 84 height 13
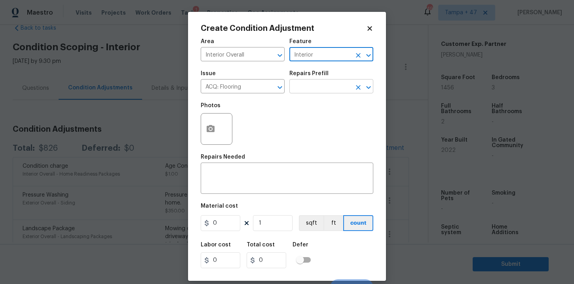
click at [307, 88] on input "text" at bounding box center [320, 87] width 62 height 12
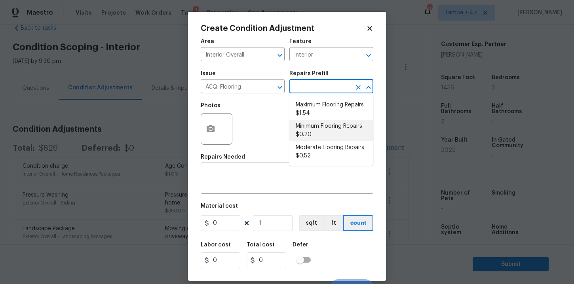
click at [324, 127] on li "Minimum Flooring Repairs $0.20" at bounding box center [331, 130] width 84 height 21
type input "Acquisition"
type textarea "Acquisition Scope: Minimum flooring repairs"
type input "0.2"
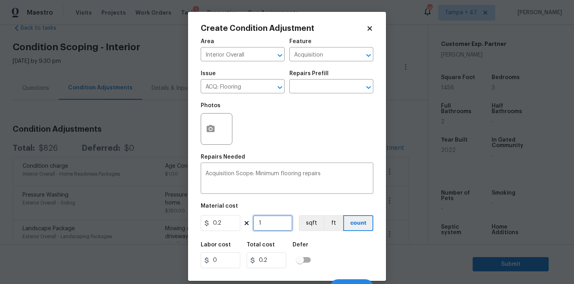
click at [273, 223] on input "1" at bounding box center [273, 223] width 40 height 16
type input "14"
type input "2.8"
type input "145"
type input "29"
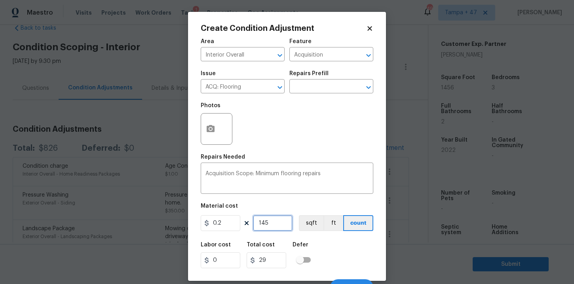
type input "1456"
type input "291.2"
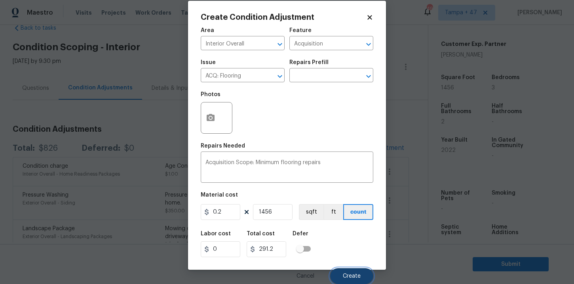
click at [348, 274] on span "Create" at bounding box center [352, 277] width 18 height 6
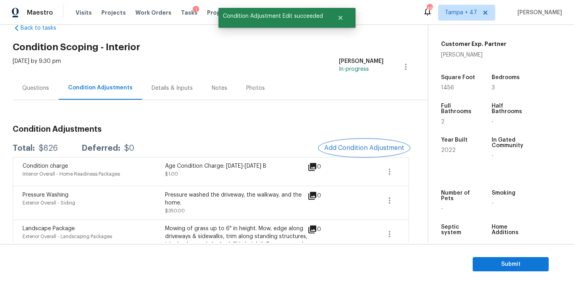
scroll to position [0, 0]
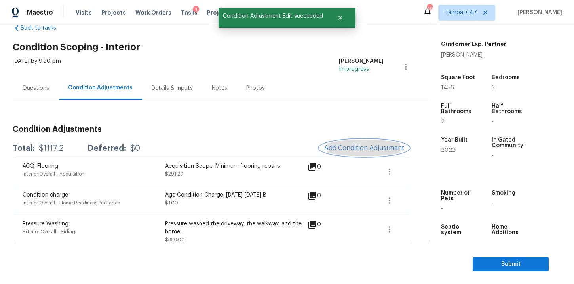
click at [354, 142] on button "Add Condition Adjustment" at bounding box center [363, 148] width 89 height 17
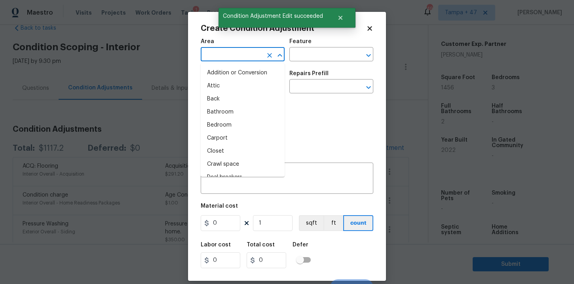
click at [218, 52] on input "text" at bounding box center [232, 55] width 62 height 12
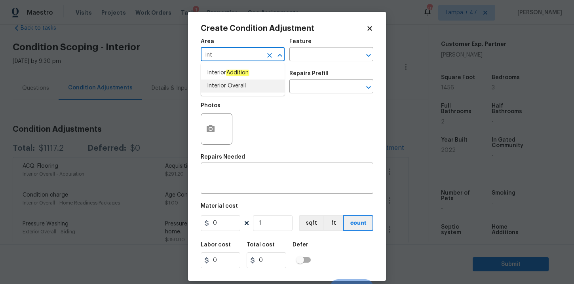
click at [217, 85] on li "Interior Overall" at bounding box center [243, 86] width 84 height 13
click at [226, 89] on input "text" at bounding box center [232, 87] width 62 height 12
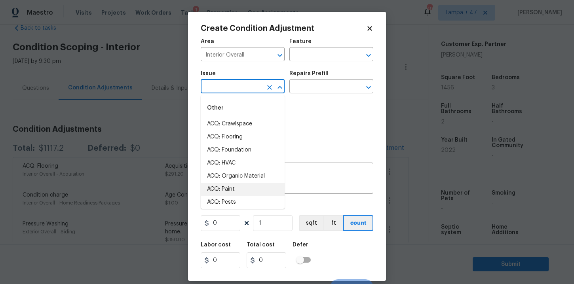
click at [222, 188] on li "ACQ: Paint" at bounding box center [243, 189] width 84 height 13
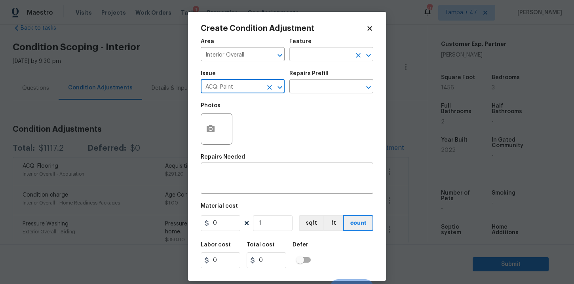
click at [321, 56] on input "text" at bounding box center [320, 55] width 62 height 12
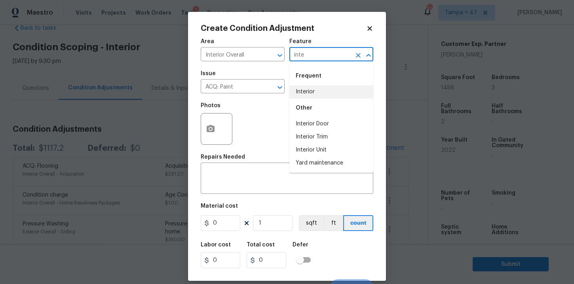
click at [313, 93] on li "Interior" at bounding box center [331, 91] width 84 height 13
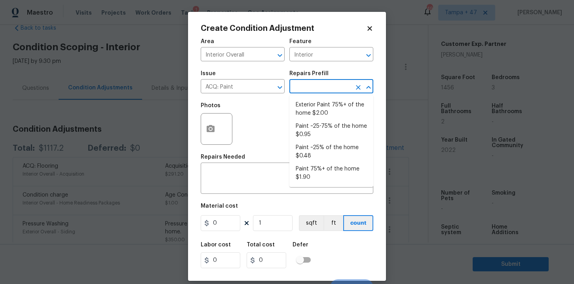
click at [312, 90] on input "text" at bounding box center [320, 87] width 62 height 12
click at [329, 149] on li "Paint ~25% of the home $0.48" at bounding box center [331, 151] width 84 height 21
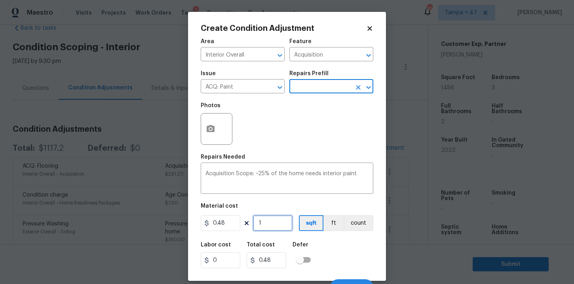
click at [279, 224] on input "1" at bounding box center [273, 223] width 40 height 16
click at [303, 158] on div "Repairs Needed" at bounding box center [287, 159] width 173 height 10
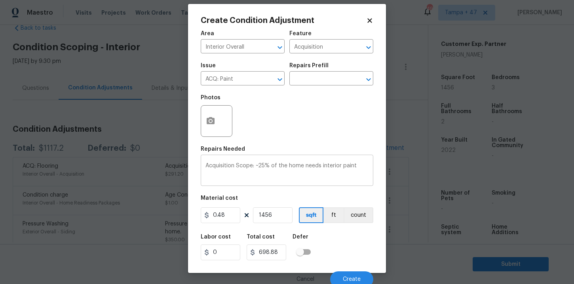
scroll to position [11, 0]
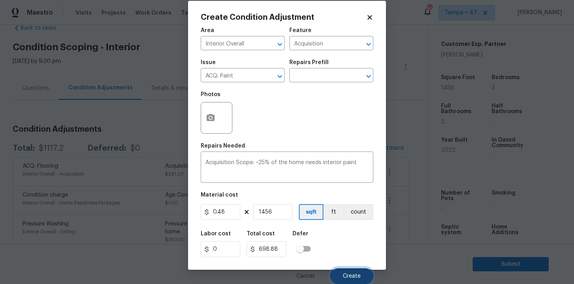
click at [344, 272] on button "Create" at bounding box center [351, 276] width 43 height 16
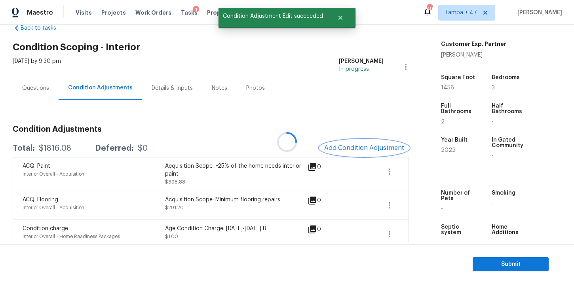
scroll to position [0, 0]
click at [354, 146] on span "Add Condition Adjustment" at bounding box center [364, 147] width 80 height 7
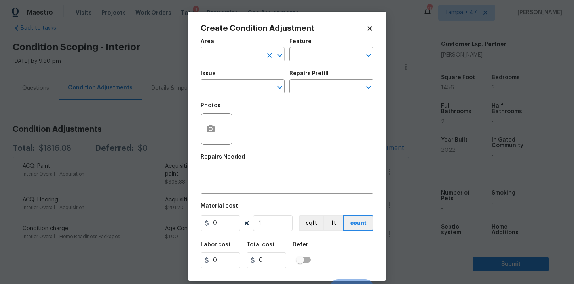
click at [243, 55] on input "text" at bounding box center [232, 55] width 62 height 12
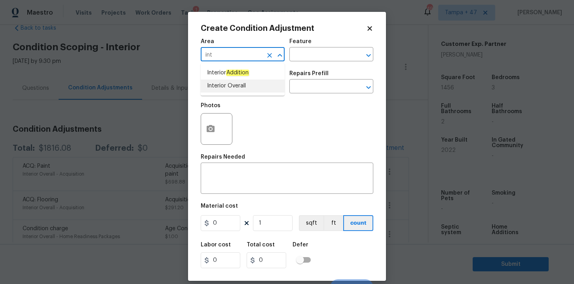
click at [230, 86] on li "Interior Overall" at bounding box center [243, 86] width 84 height 13
click at [230, 86] on input "text" at bounding box center [232, 87] width 62 height 12
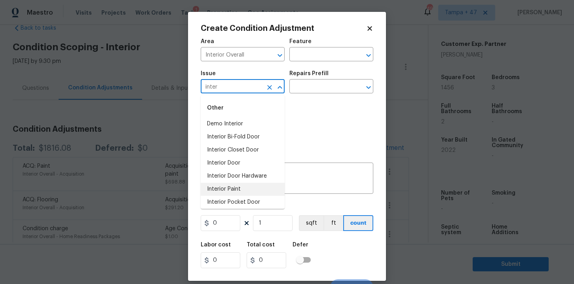
click at [226, 188] on li "Interior Paint" at bounding box center [243, 189] width 84 height 13
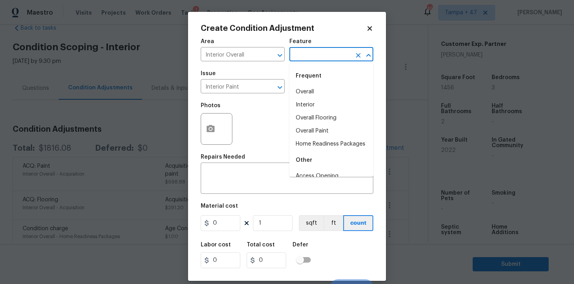
click at [319, 55] on input "text" at bounding box center [320, 55] width 62 height 12
click at [315, 93] on li "Interior" at bounding box center [331, 91] width 84 height 13
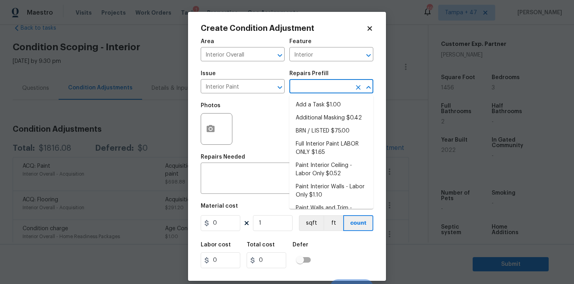
click at [314, 88] on input "text" at bounding box center [320, 87] width 62 height 12
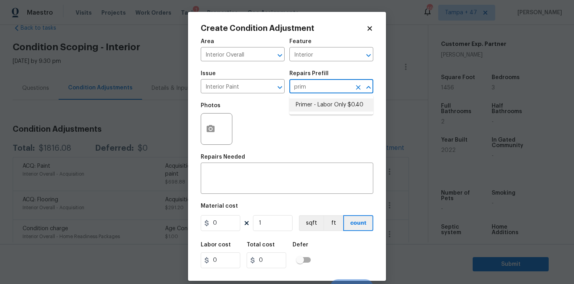
click at [323, 108] on li "Primer - Labor Only $0.40" at bounding box center [331, 105] width 84 height 13
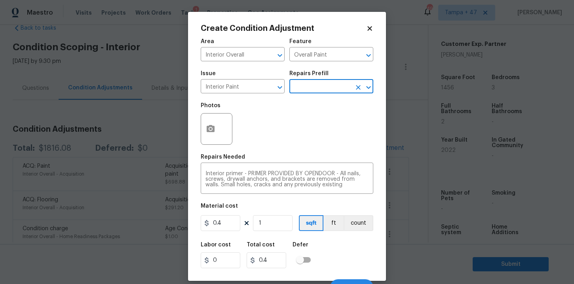
scroll to position [11, 0]
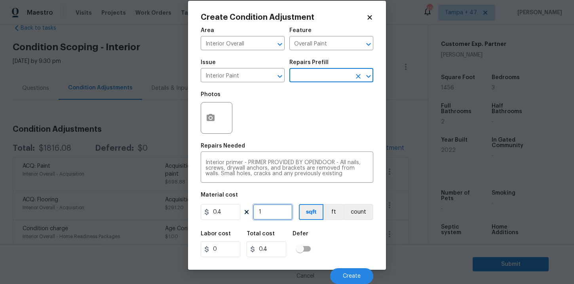
click at [267, 212] on input "1" at bounding box center [273, 212] width 40 height 16
click at [343, 243] on div "Labor cost 0 Total cost 160 Defer" at bounding box center [287, 244] width 173 height 36
drag, startPoint x: 346, startPoint y: 272, endPoint x: 331, endPoint y: 142, distance: 130.4
click at [331, 142] on div "Area Interior Overall ​ Feature Overall Paint ​ Issue Interior Paint ​ Repairs …" at bounding box center [287, 153] width 173 height 261
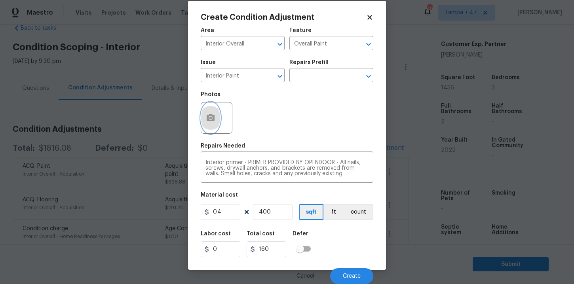
click at [211, 117] on circle "button" at bounding box center [210, 118] width 2 height 2
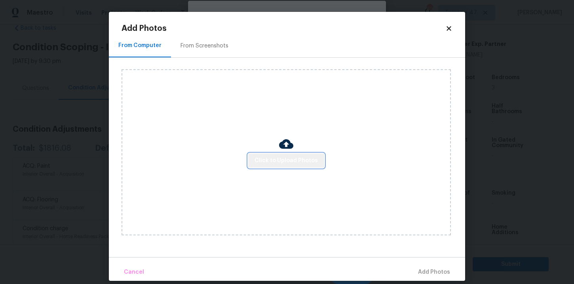
click at [290, 163] on span "Click to Upload Photos" at bounding box center [286, 161] width 63 height 10
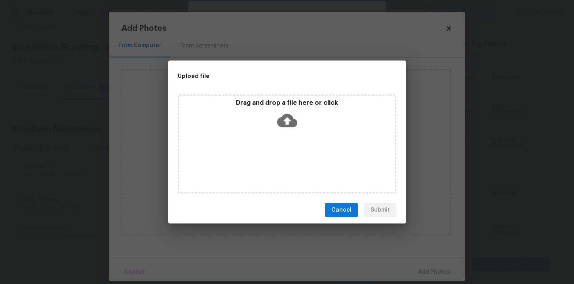
click at [288, 120] on icon at bounding box center [287, 120] width 20 height 20
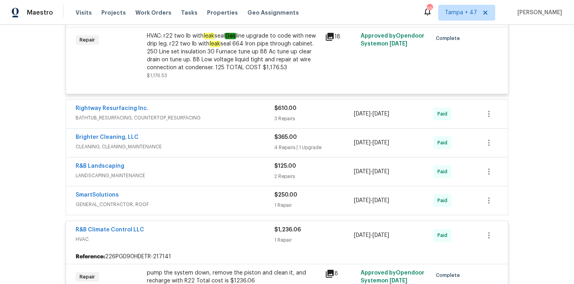
scroll to position [323, 0]
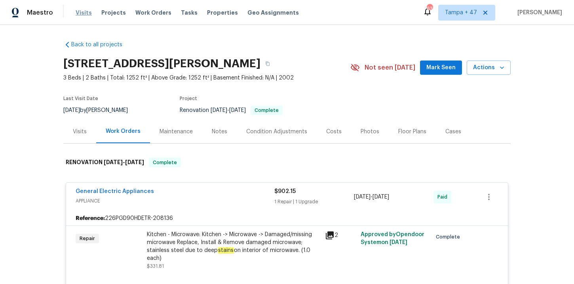
click at [83, 10] on span "Visits" at bounding box center [84, 13] width 16 height 8
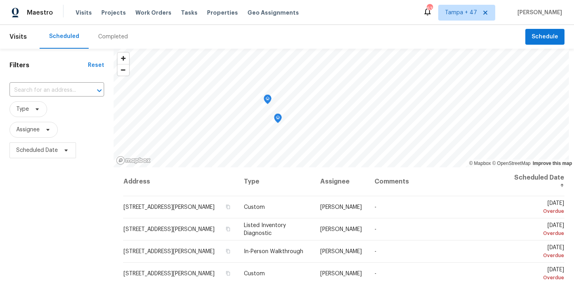
click at [111, 39] on div "Completed" at bounding box center [113, 37] width 30 height 8
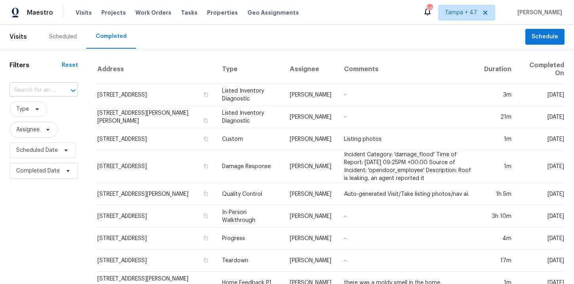
click at [55, 89] on div "​" at bounding box center [43, 90] width 68 height 12
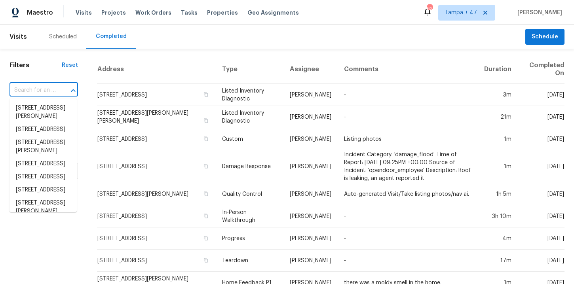
paste input "[STREET_ADDRESS]"
type input "[STREET_ADDRESS]"
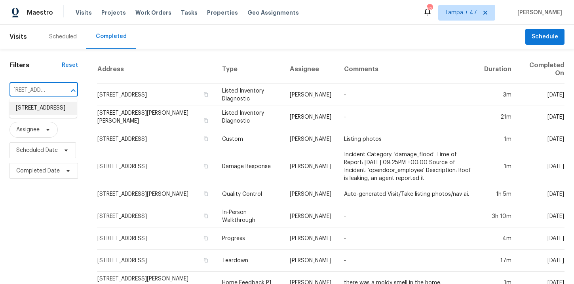
click at [47, 113] on li "[STREET_ADDRESS]" at bounding box center [42, 108] width 67 height 13
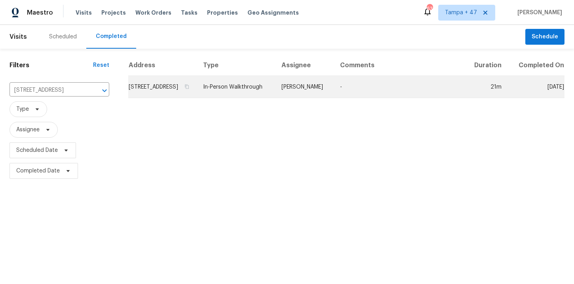
click at [256, 98] on td "In-Person Walkthrough" at bounding box center [236, 87] width 78 height 22
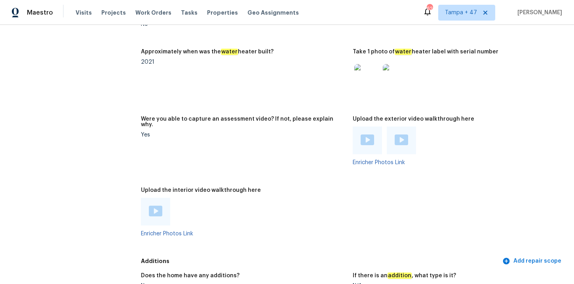
scroll to position [1425, 0]
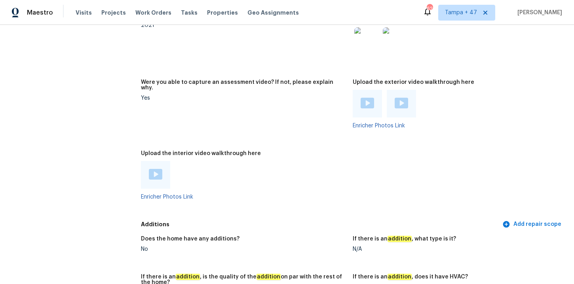
click at [163, 167] on div at bounding box center [155, 175] width 29 height 28
click at [156, 169] on img at bounding box center [155, 174] width 13 height 11
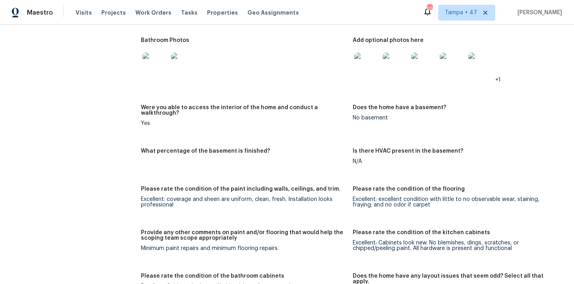
scroll to position [1099, 0]
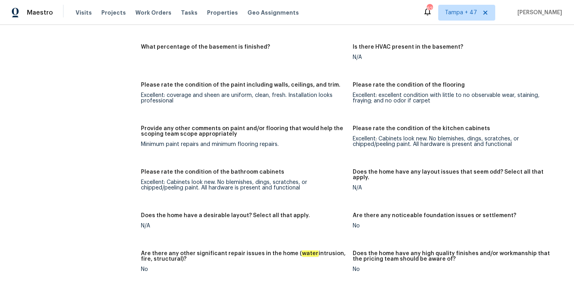
click at [466, 73] on div "Notes: The interior of the home is an excellent condition. This home has been w…" at bounding box center [353, 168] width 424 height 749
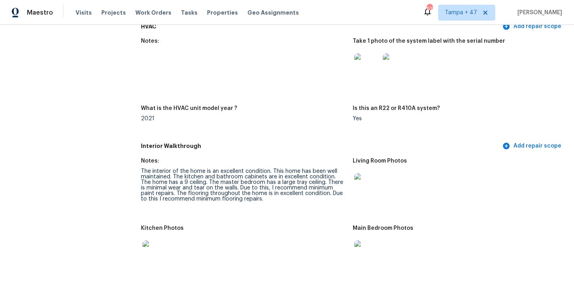
scroll to position [749, 0]
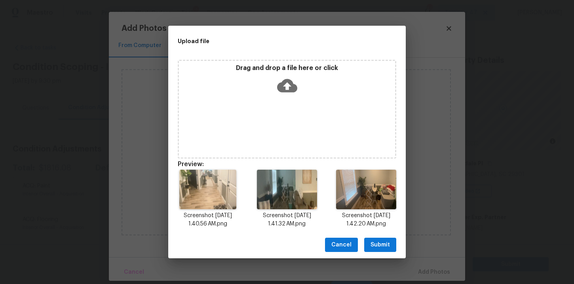
scroll to position [11, 0]
click at [385, 246] on span "Submit" at bounding box center [379, 245] width 19 height 10
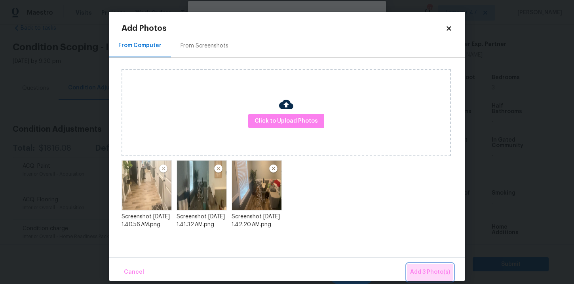
click at [425, 272] on span "Add 3 Photo(s)" at bounding box center [430, 273] width 40 height 10
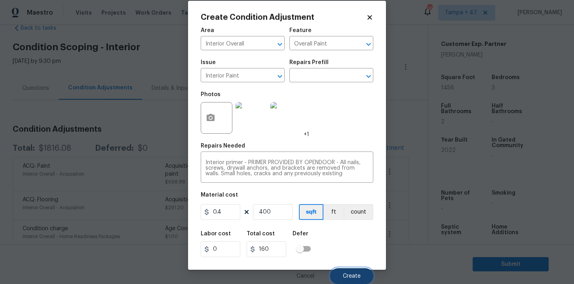
click at [352, 274] on span "Create" at bounding box center [352, 277] width 18 height 6
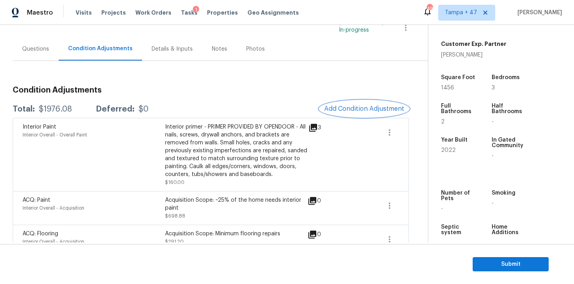
scroll to position [60, 0]
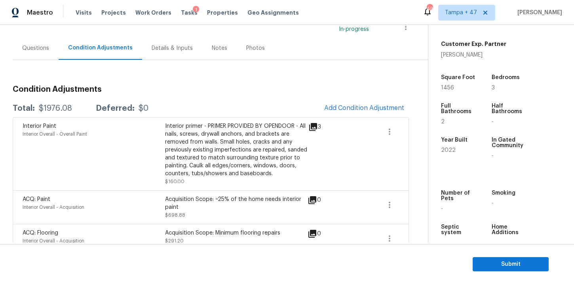
click at [48, 45] on div "Questions" at bounding box center [35, 48] width 27 height 8
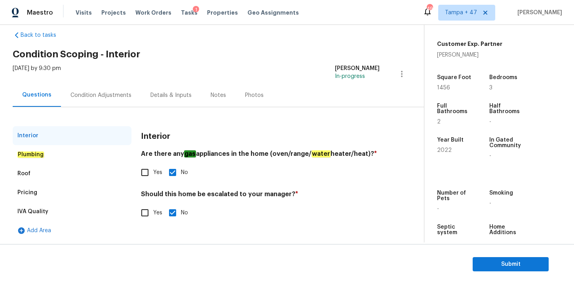
scroll to position [13, 0]
click at [115, 98] on div "Condition Adjustments" at bounding box center [100, 95] width 61 height 8
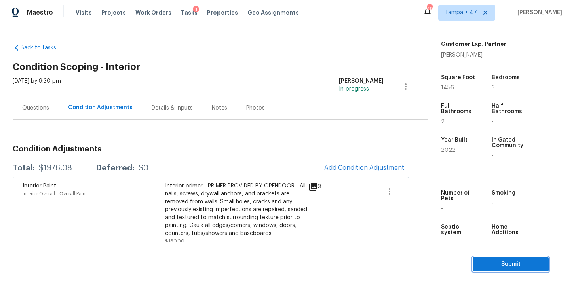
click at [492, 266] on span "Submit" at bounding box center [510, 265] width 63 height 10
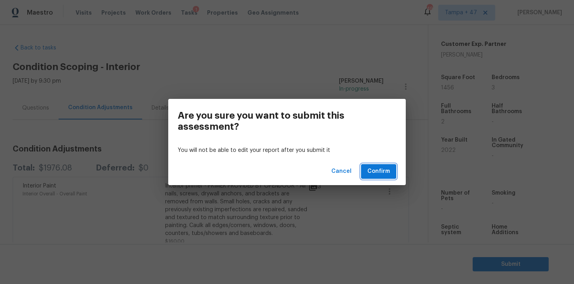
click at [379, 173] on span "Confirm" at bounding box center [378, 172] width 23 height 10
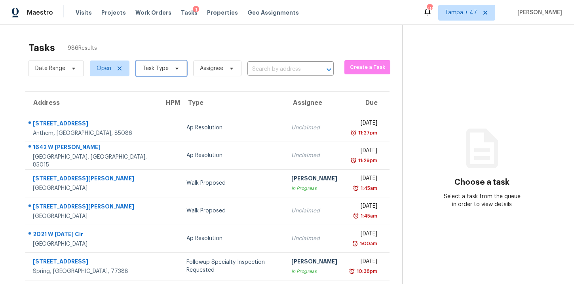
click at [174, 70] on icon at bounding box center [177, 68] width 6 height 6
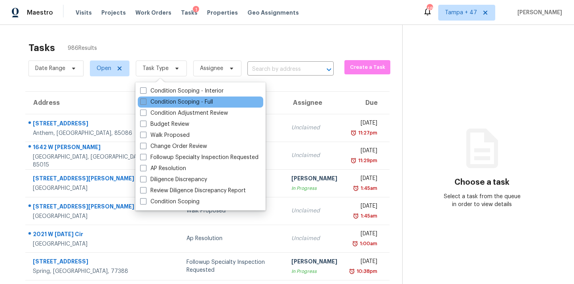
click at [181, 103] on label "Condition Scoping - Full" at bounding box center [176, 102] width 73 height 8
click at [145, 103] on input "Condition Scoping - Full" at bounding box center [142, 100] width 5 height 5
checkbox input "true"
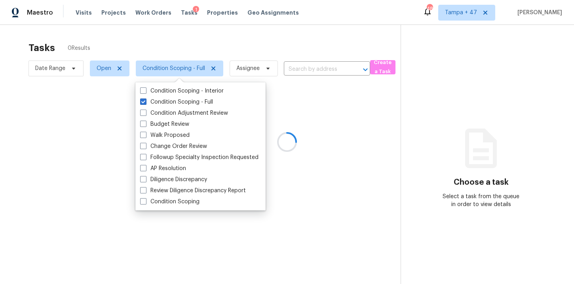
click at [331, 39] on div at bounding box center [287, 142] width 574 height 284
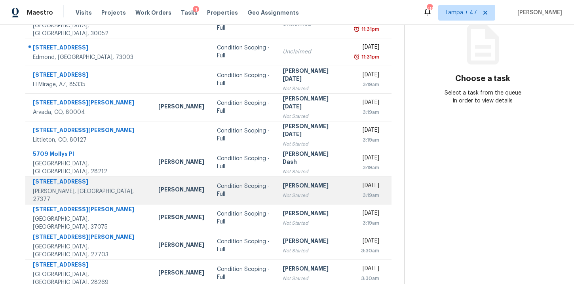
scroll to position [128, 0]
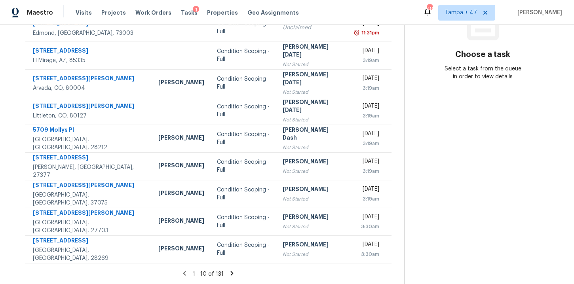
click at [231, 273] on icon at bounding box center [231, 273] width 7 height 7
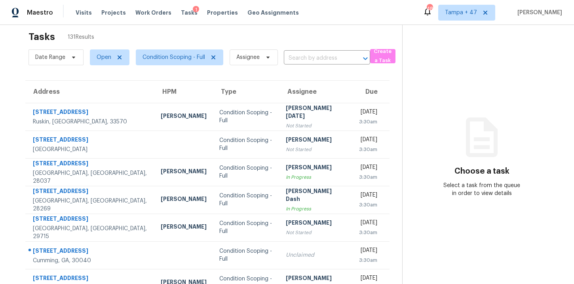
scroll to position [0, 0]
